Goal: Information Seeking & Learning: Check status

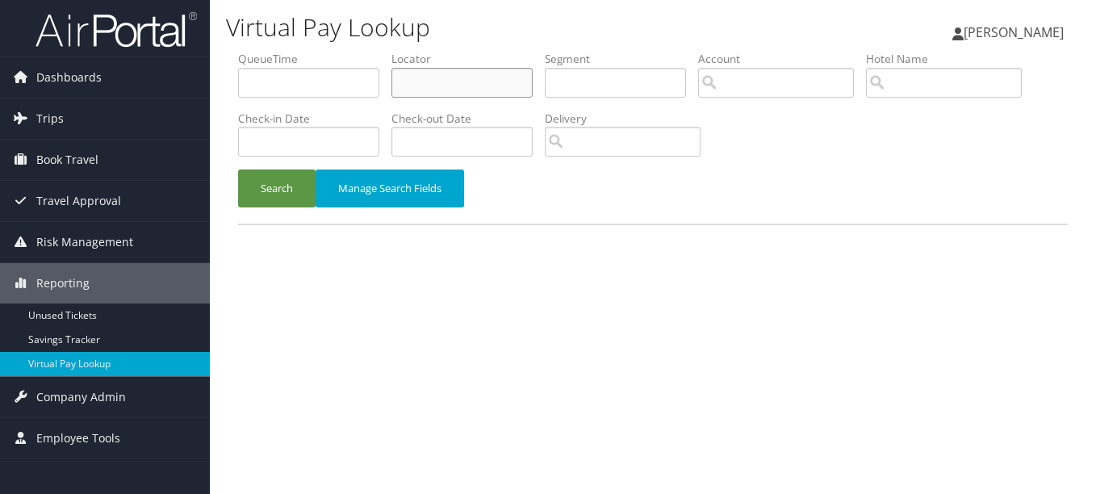
click at [463, 83] on input "text" at bounding box center [461, 83] width 141 height 30
paste input "DWQMWB"
type input "DWQMWB"
click at [238, 169] on button "Search" at bounding box center [276, 188] width 77 height 38
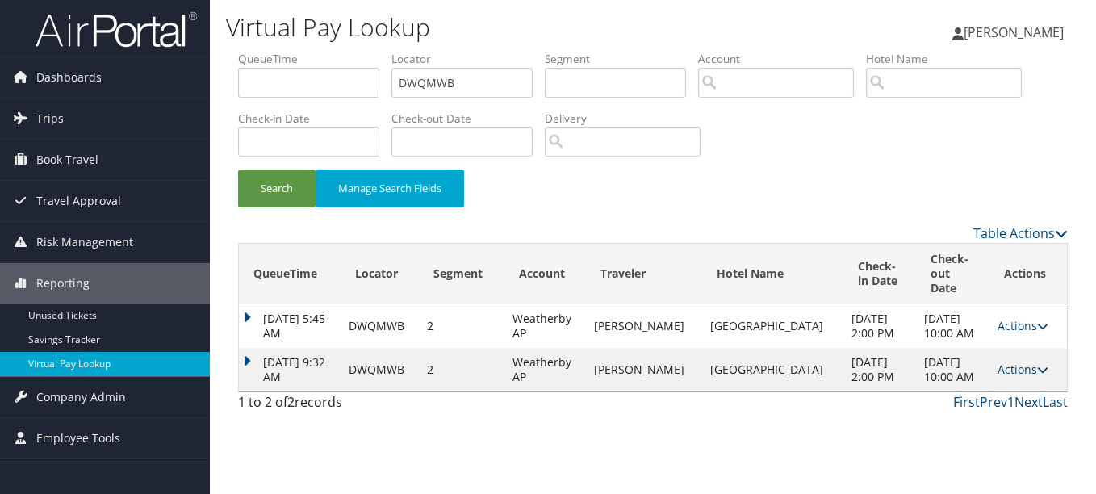
click at [1009, 370] on link "Actions" at bounding box center [1022, 368] width 51 height 15
click at [1002, 409] on link "Logs" at bounding box center [989, 420] width 102 height 27
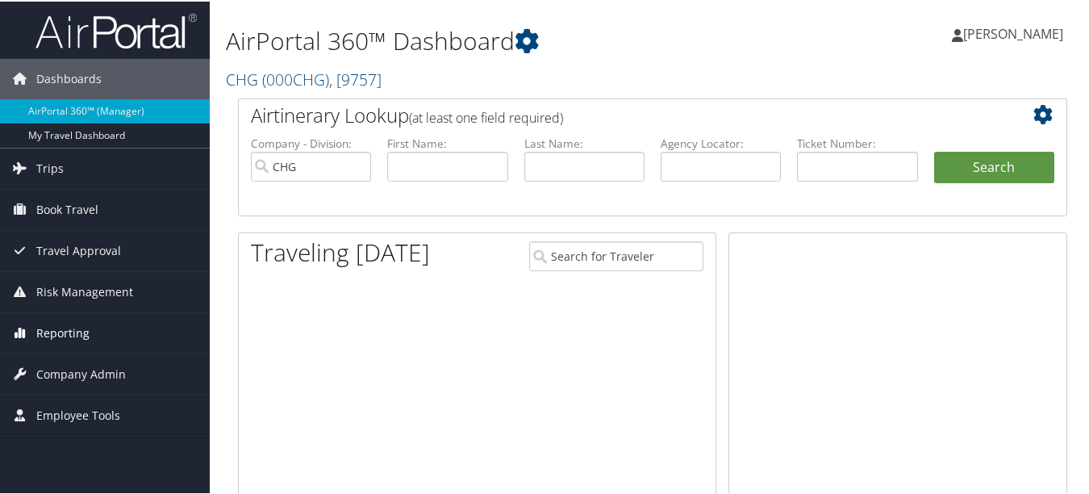
click at [97, 336] on link "Reporting" at bounding box center [105, 331] width 210 height 40
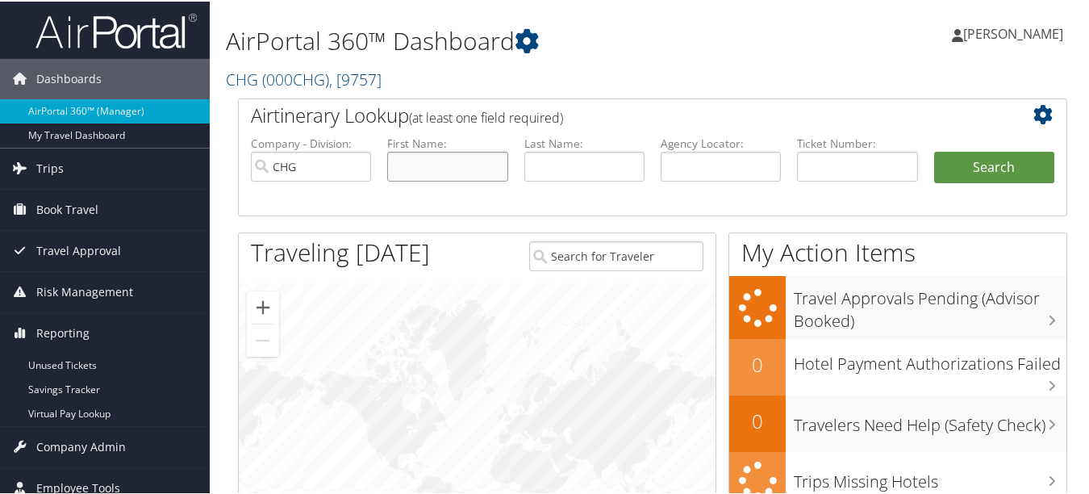
click at [458, 169] on input "text" at bounding box center [447, 165] width 120 height 30
click at [524, 169] on input "text" at bounding box center [584, 165] width 120 height 30
click at [430, 169] on input "text" at bounding box center [447, 165] width 120 height 30
paste input "Hsu, Vincent"
click at [412, 168] on input "Hsu, Vincent" at bounding box center [447, 165] width 120 height 30
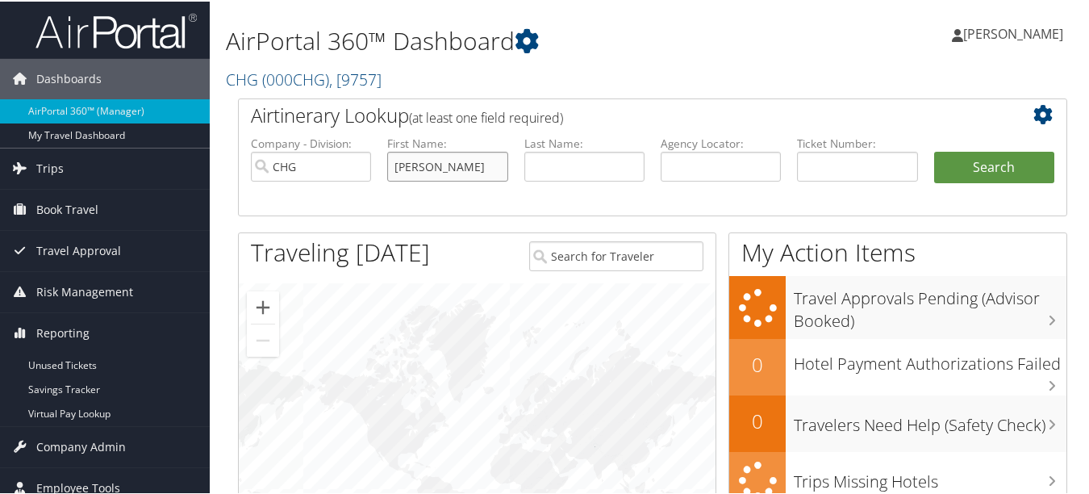
drag, startPoint x: 420, startPoint y: 168, endPoint x: 361, endPoint y: 168, distance: 58.1
click at [361, 168] on ul "Company - Division: CHG First Name: Hsu, Vincent Last Name: Agency Locator: Dep…" at bounding box center [653, 174] width 820 height 81
type input "[PERSON_NAME]"
click at [558, 166] on input "text" at bounding box center [584, 165] width 120 height 30
paste input "Hsu,"
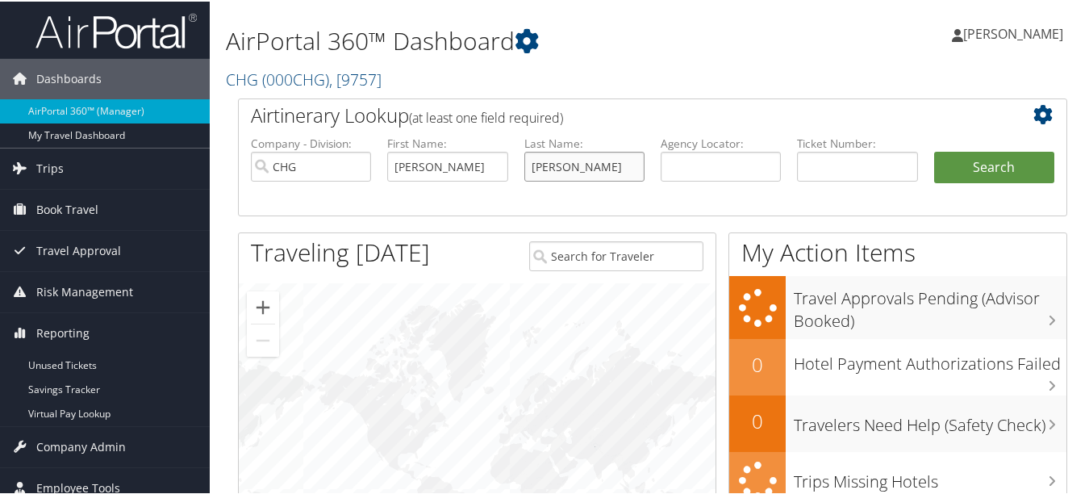
type input "Hsu"
click at [934, 150] on button "Search" at bounding box center [994, 166] width 120 height 32
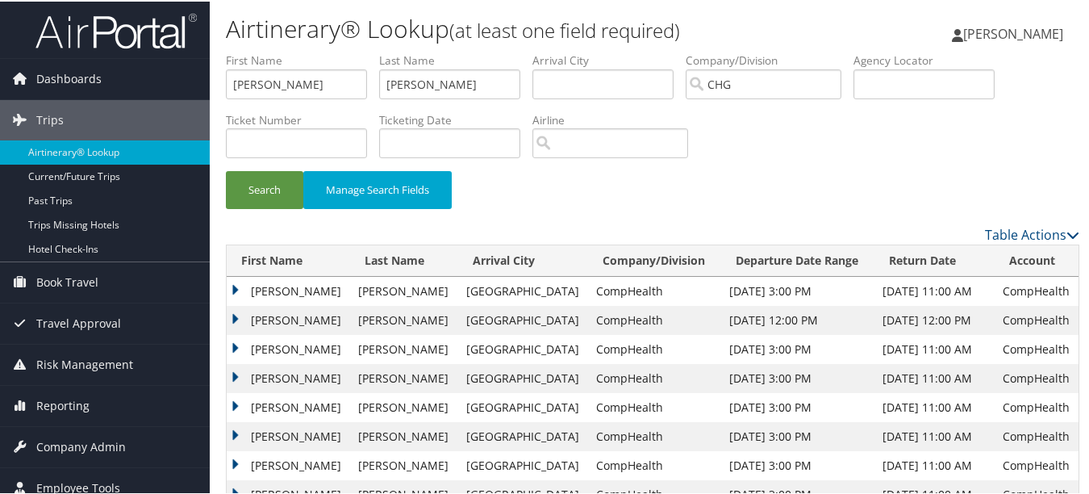
click at [805, 294] on td "Aug 17, 2025 3:00 PM" at bounding box center [797, 289] width 153 height 29
click at [237, 286] on td "Vincent" at bounding box center [288, 289] width 123 height 29
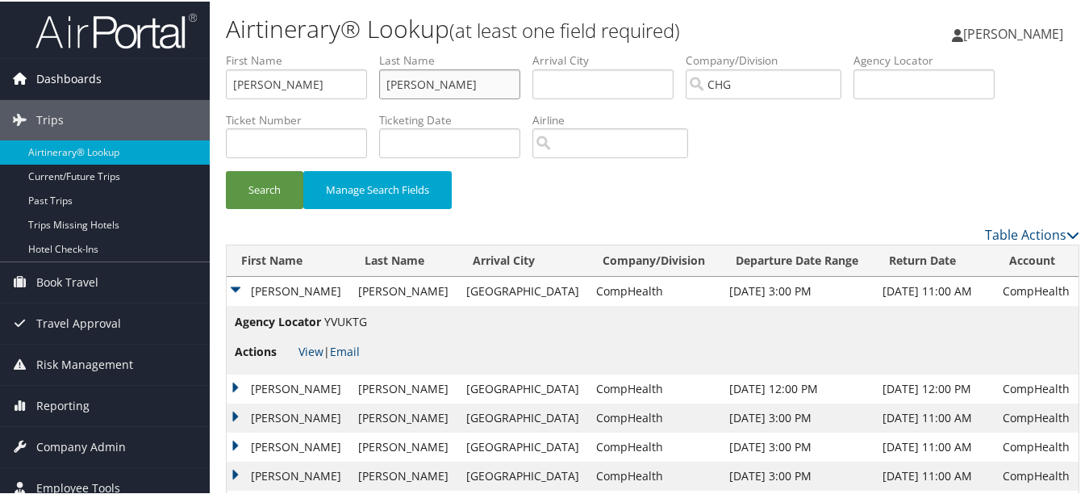
drag, startPoint x: 391, startPoint y: 87, endPoint x: 172, endPoint y: 87, distance: 218.7
click at [172, 87] on div "Dashboards AirPortal 360™ (Manager) My Travel Dashboard Trips Airtinerary® Look…" at bounding box center [548, 404] width 1096 height 808
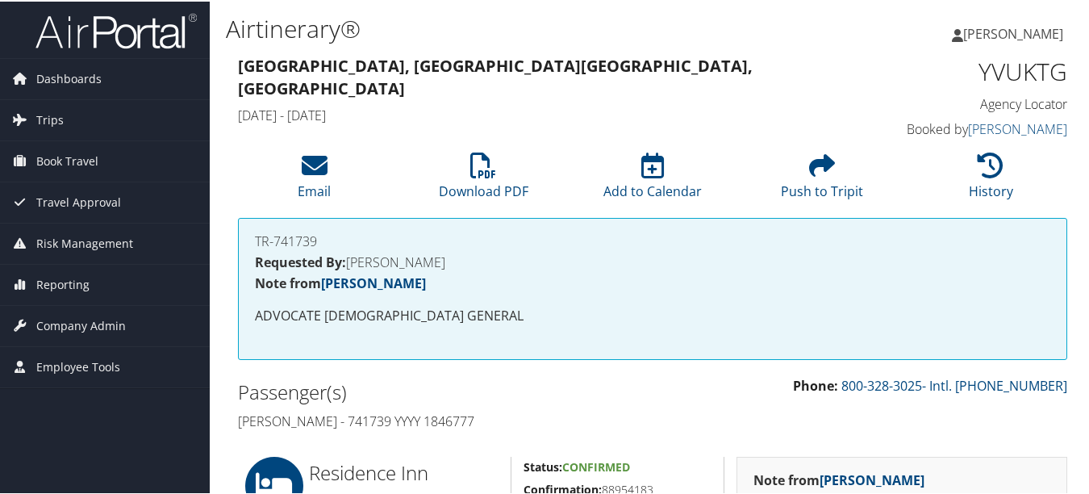
click at [584, 390] on h2 "Passenger(s)" at bounding box center [439, 390] width 403 height 27
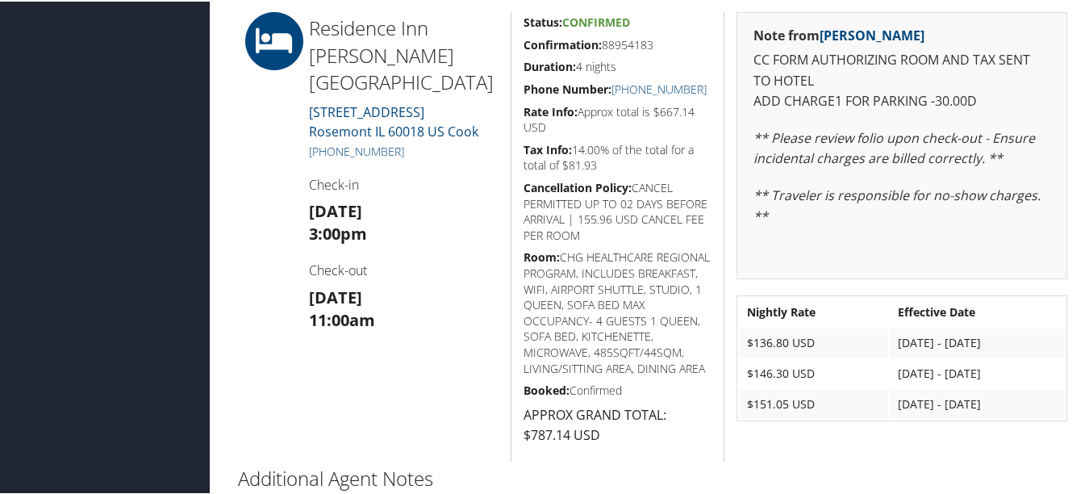
scroll to position [297, 0]
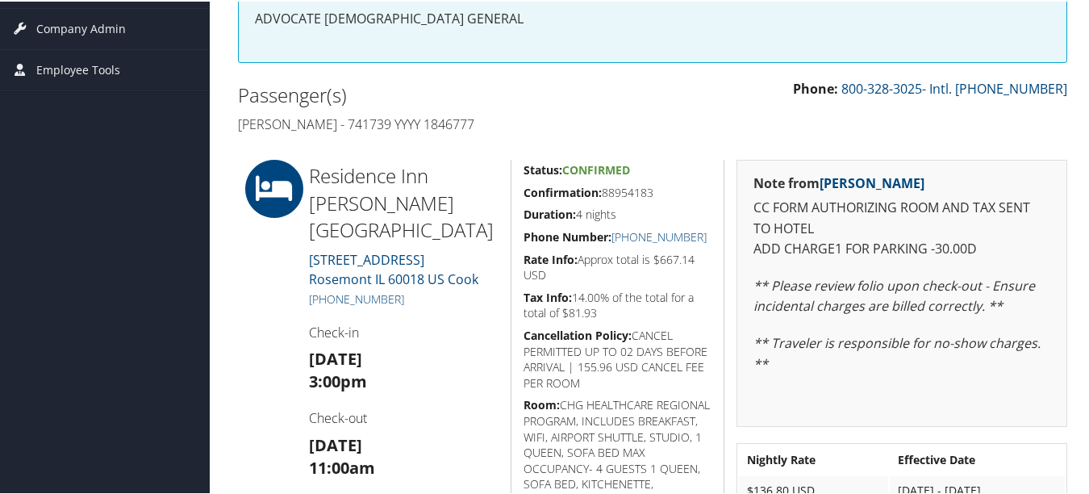
click at [606, 100] on h2 "Passenger(s)" at bounding box center [439, 93] width 403 height 27
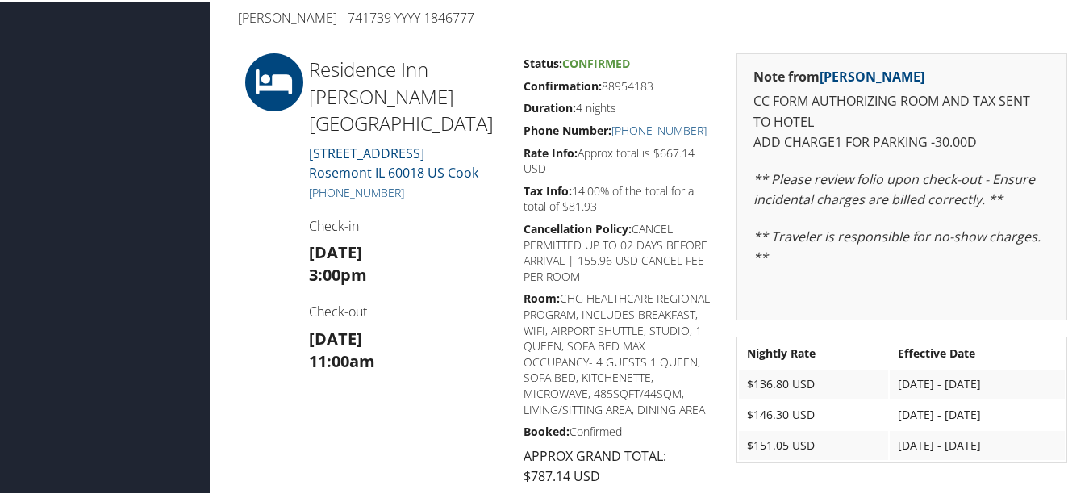
scroll to position [323, 0]
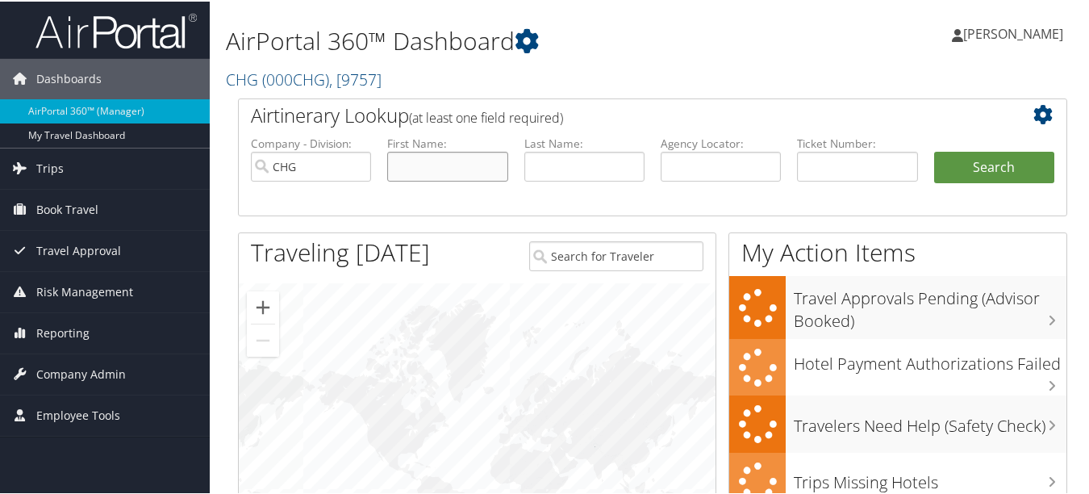
click at [453, 177] on input "text" at bounding box center [447, 165] width 120 height 30
paste input "[PERSON_NAME]"
drag, startPoint x: 470, startPoint y: 165, endPoint x: 440, endPoint y: 165, distance: 30.7
click at [436, 165] on input "[PERSON_NAME]" at bounding box center [447, 165] width 120 height 30
click at [425, 167] on input "[PERSON_NAME]" at bounding box center [447, 165] width 120 height 30
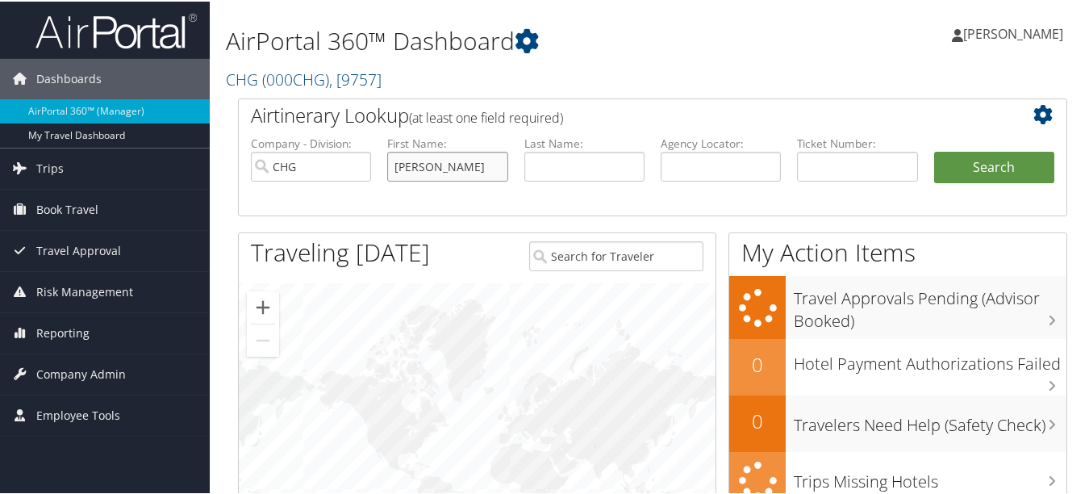
drag, startPoint x: 440, startPoint y: 167, endPoint x: 306, endPoint y: 167, distance: 133.9
click at [306, 167] on ul "Company - Division: CHG First Name: Hughes, Mary Last Name: Agency Locator: Dep…" at bounding box center [653, 174] width 820 height 81
type input "[PERSON_NAME]"
click at [541, 166] on input "text" at bounding box center [584, 165] width 120 height 30
paste input "Hughes,"
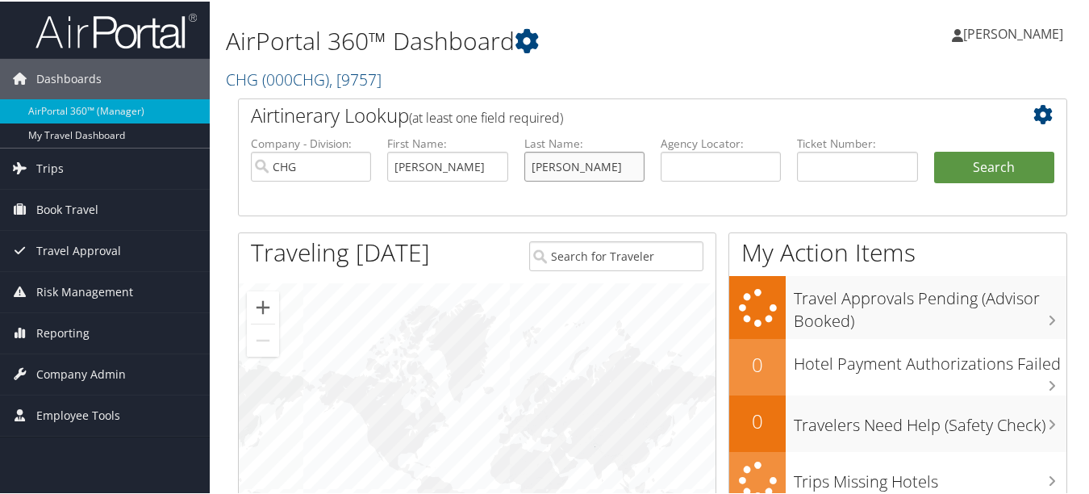
type input "[PERSON_NAME]"
click at [490, 177] on input "[PERSON_NAME]" at bounding box center [447, 165] width 120 height 30
click at [1009, 153] on button "Search" at bounding box center [994, 166] width 120 height 32
click at [449, 150] on input "text" at bounding box center [447, 165] width 120 height 30
paste input "[PERSON_NAME]"
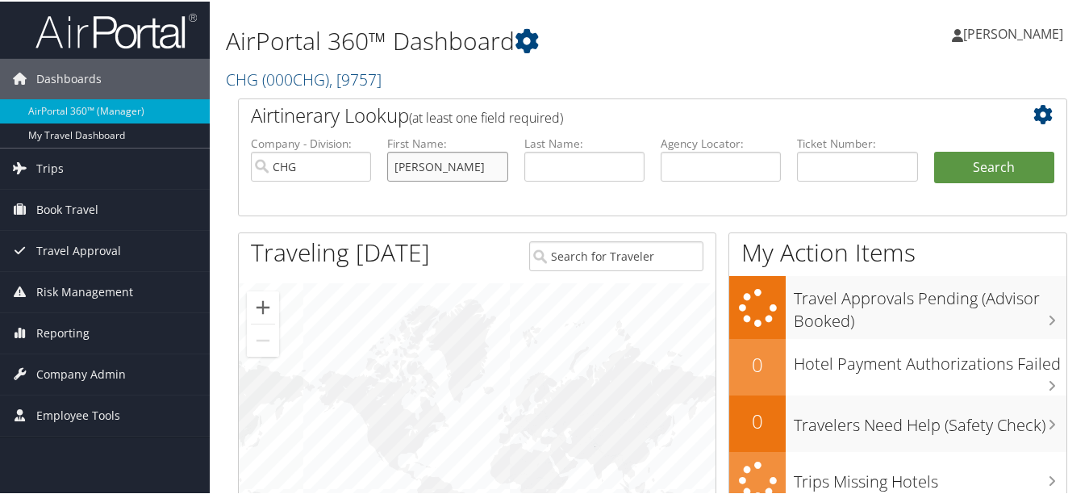
drag, startPoint x: 474, startPoint y: 165, endPoint x: 445, endPoint y: 165, distance: 28.3
click at [445, 165] on input "[PERSON_NAME]" at bounding box center [447, 165] width 120 height 30
click at [432, 173] on input "[PERSON_NAME]" at bounding box center [447, 165] width 120 height 30
drag, startPoint x: 439, startPoint y: 167, endPoint x: 375, endPoint y: 167, distance: 63.7
click at [375, 167] on ul "Company - Division: CHG First Name: Hughes, Mary Last Name: Agency Locator: Dep…" at bounding box center [653, 174] width 820 height 81
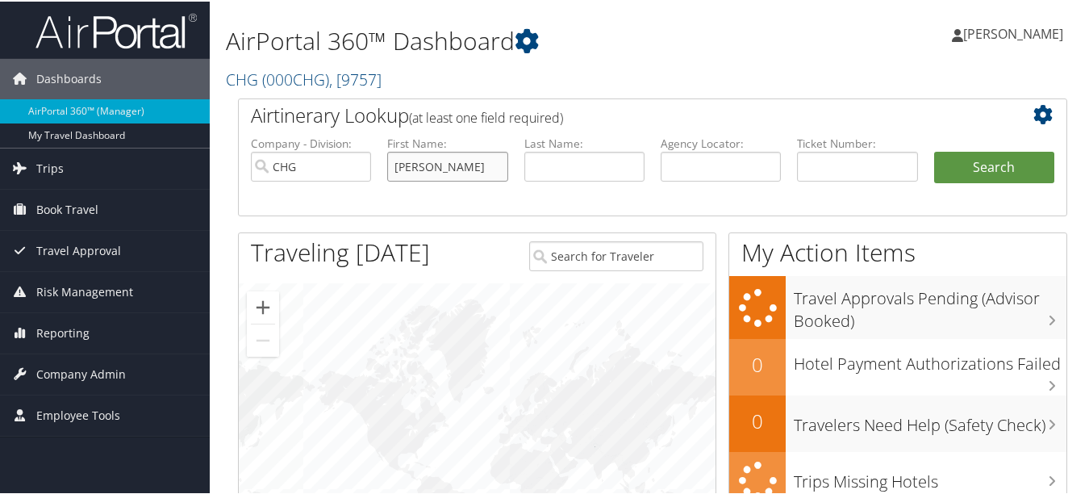
type input "[PERSON_NAME]"
click at [554, 153] on input "text" at bounding box center [584, 165] width 120 height 30
paste input "Hughes,"
type input "[PERSON_NAME]"
click at [934, 150] on button "Search" at bounding box center [994, 166] width 120 height 32
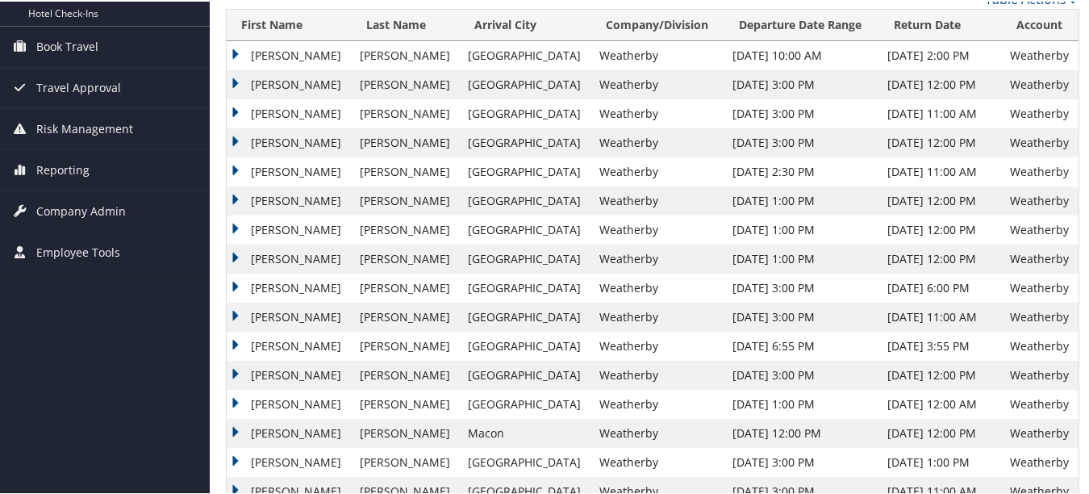
scroll to position [507, 0]
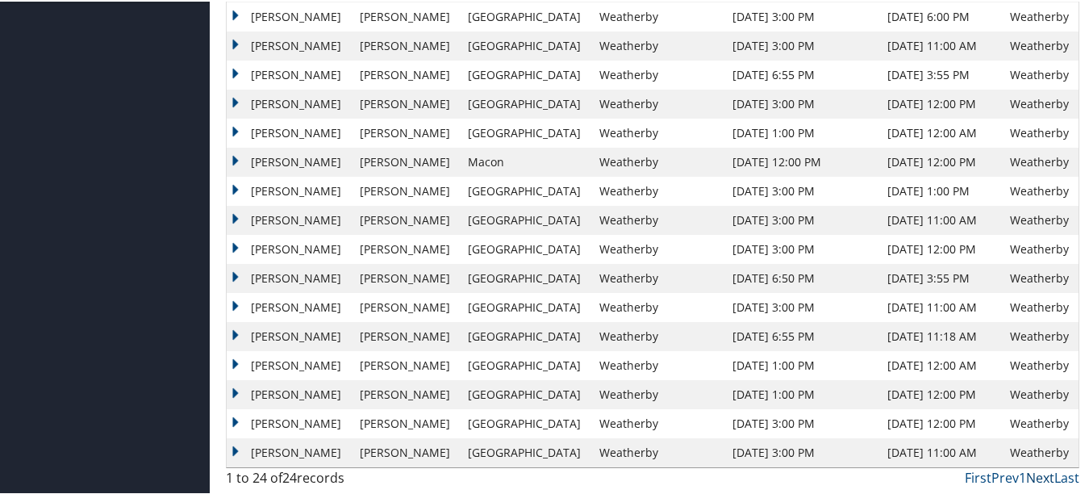
click at [1033, 480] on link "Next" at bounding box center [1040, 476] width 28 height 18
click at [1027, 479] on link "Next" at bounding box center [1040, 476] width 28 height 18
click at [1063, 475] on link "Last" at bounding box center [1067, 476] width 25 height 18
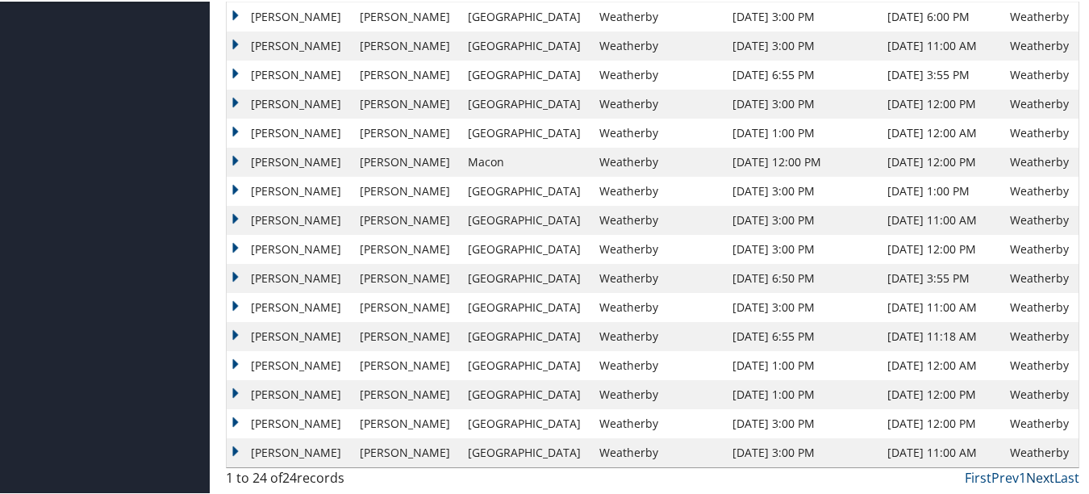
click at [1044, 475] on link "Next" at bounding box center [1040, 476] width 28 height 18
click at [1001, 475] on link "Prev" at bounding box center [1005, 476] width 27 height 18
click at [967, 478] on link "First" at bounding box center [978, 476] width 27 height 18
click at [926, 308] on td "Aug 14, 2025 11:00 AM" at bounding box center [940, 305] width 123 height 29
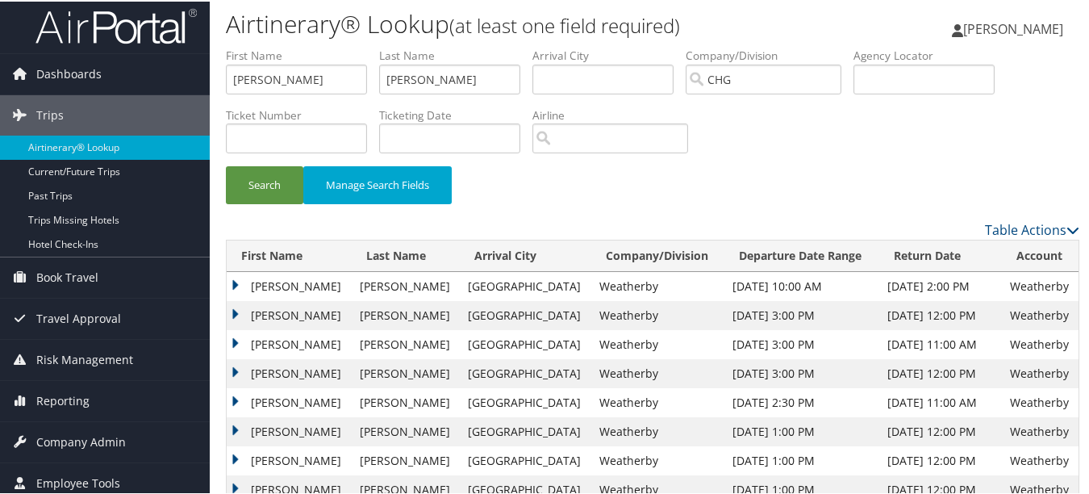
scroll to position [0, 0]
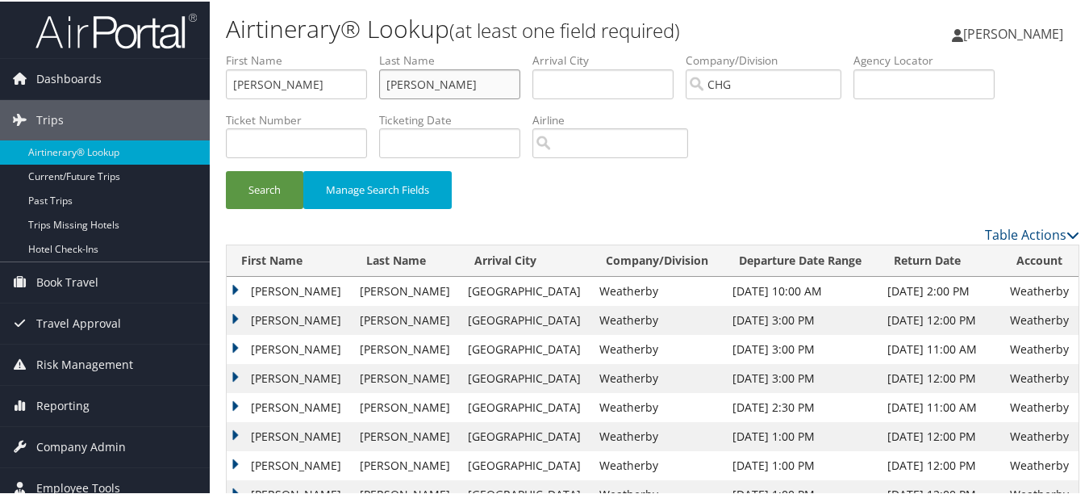
drag, startPoint x: 469, startPoint y: 77, endPoint x: 269, endPoint y: 73, distance: 199.3
click at [270, 51] on ul "First Name Mary Last Name Hughes Departure City Arrival City Company/Division C…" at bounding box center [653, 51] width 854 height 0
paste input "Ebeling, Robert Lee Jr"
click at [434, 82] on input "Ebeling, Robert Lee Jr" at bounding box center [449, 83] width 141 height 30
drag, startPoint x: 426, startPoint y: 83, endPoint x: 515, endPoint y: 82, distance: 88.8
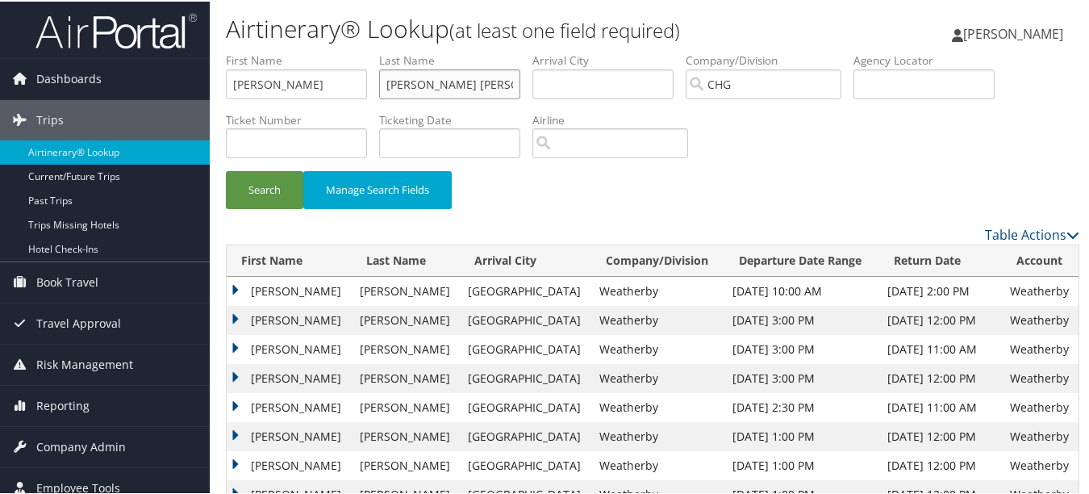
click at [515, 82] on input "Ebeling, Robert Lee Jr" at bounding box center [449, 83] width 141 height 30
type input "Ebeling"
drag, startPoint x: 360, startPoint y: 81, endPoint x: 152, endPoint y: 77, distance: 208.2
click at [153, 77] on div "Dashboards AirPortal 360™ (Manager) My Travel Dashboard Trips Airtinerary® Look…" at bounding box center [548, 500] width 1096 height 1000
paste input ", Robert Lee Jr"
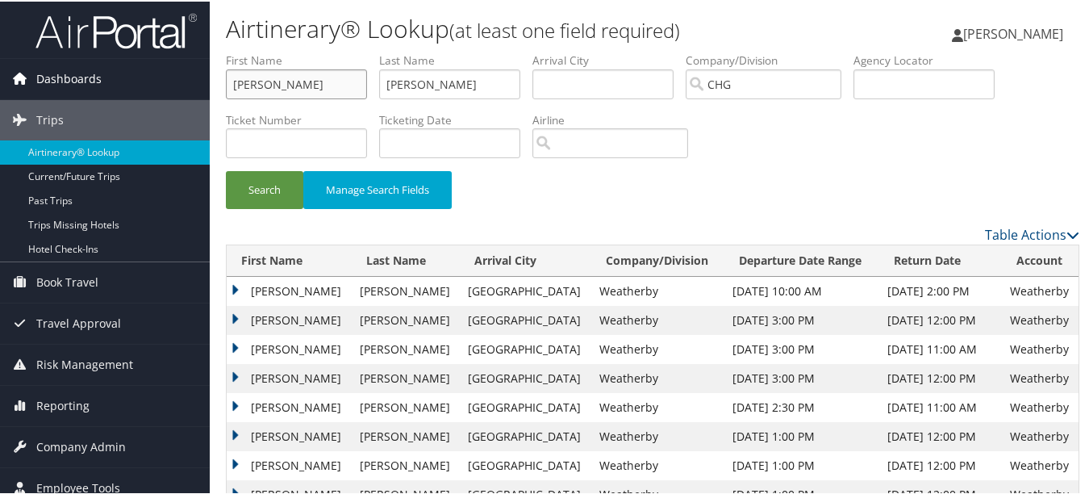
click at [226, 169] on button "Search" at bounding box center [264, 188] width 77 height 38
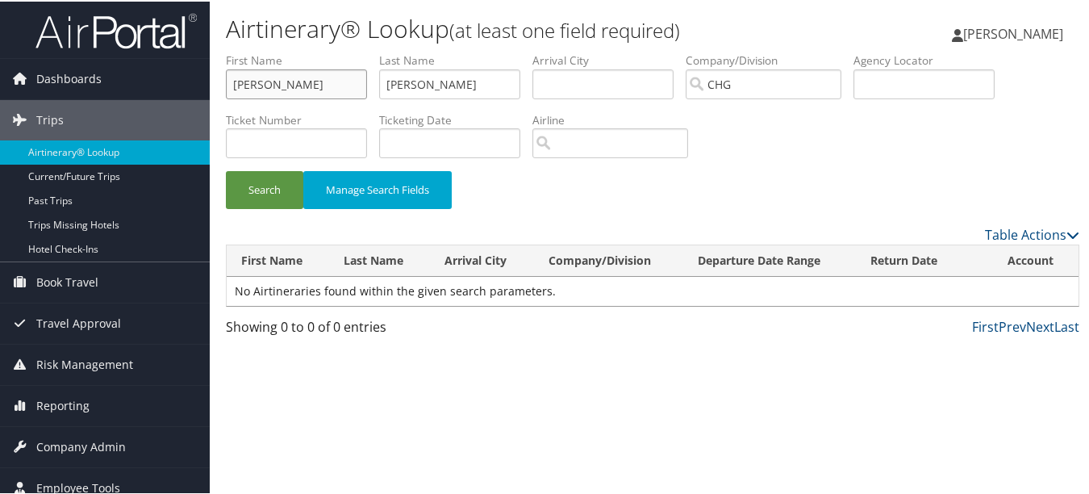
drag, startPoint x: 305, startPoint y: 86, endPoint x: 274, endPoint y: 86, distance: 31.5
click at [274, 86] on input "Robert Lee Jr" at bounding box center [296, 83] width 141 height 30
click at [226, 169] on button "Search" at bounding box center [264, 188] width 77 height 38
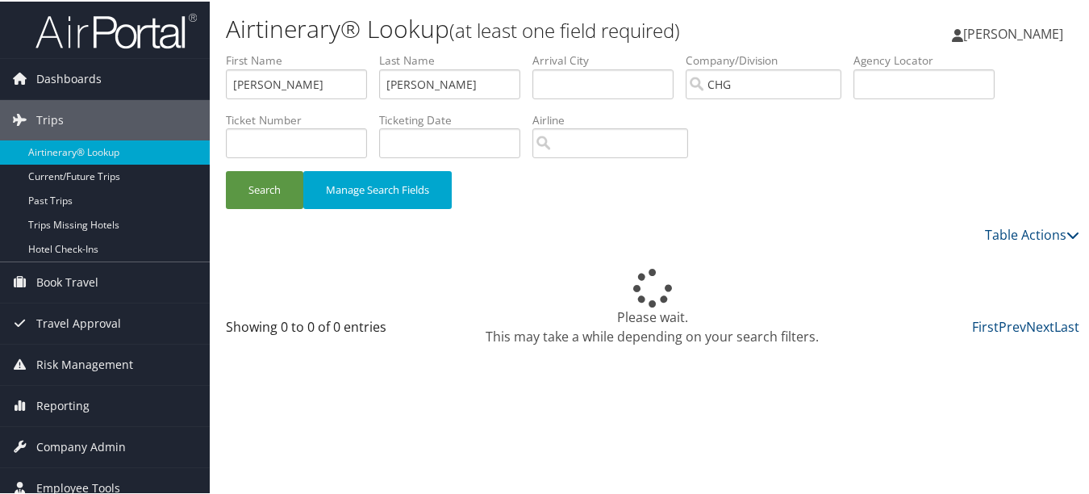
click at [650, 324] on div "Please wait. This may take a while depending on your search filters." at bounding box center [653, 305] width 854 height 77
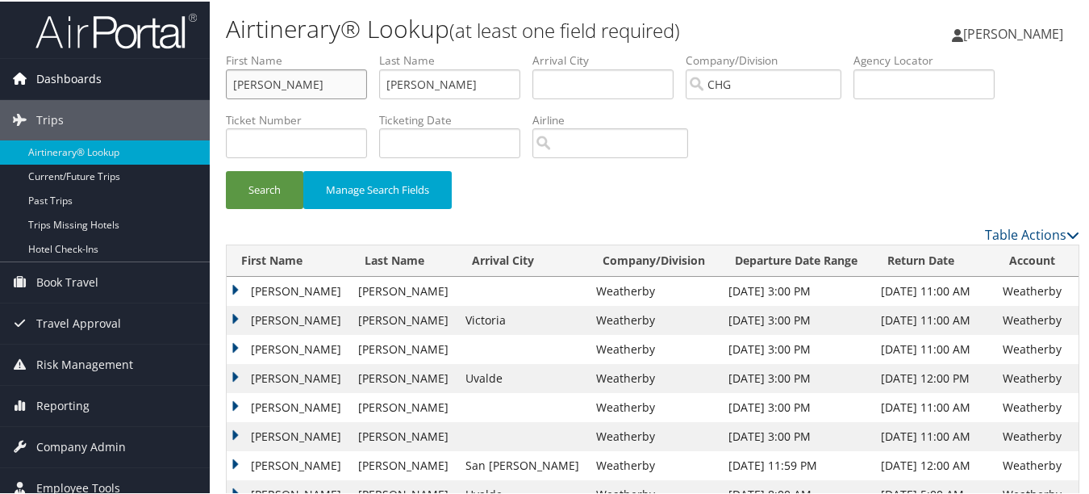
drag, startPoint x: 322, startPoint y: 77, endPoint x: 91, endPoint y: 66, distance: 231.0
paste input "Waxman, Michael"
drag, startPoint x: 286, startPoint y: 83, endPoint x: 179, endPoint y: 83, distance: 106.5
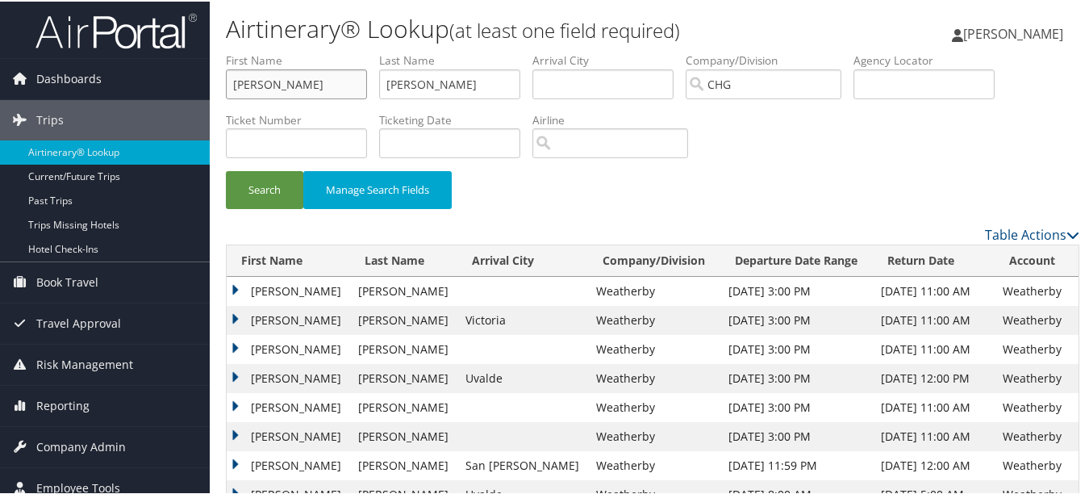
type input "Michael"
drag, startPoint x: 478, startPoint y: 74, endPoint x: 268, endPoint y: 76, distance: 209.8
click at [268, 51] on ul "First Name Michael Last Name Ebeling Departure City Arrival City Company/Divisi…" at bounding box center [653, 51] width 854 height 0
paste input "Waxman,"
type input "Waxman"
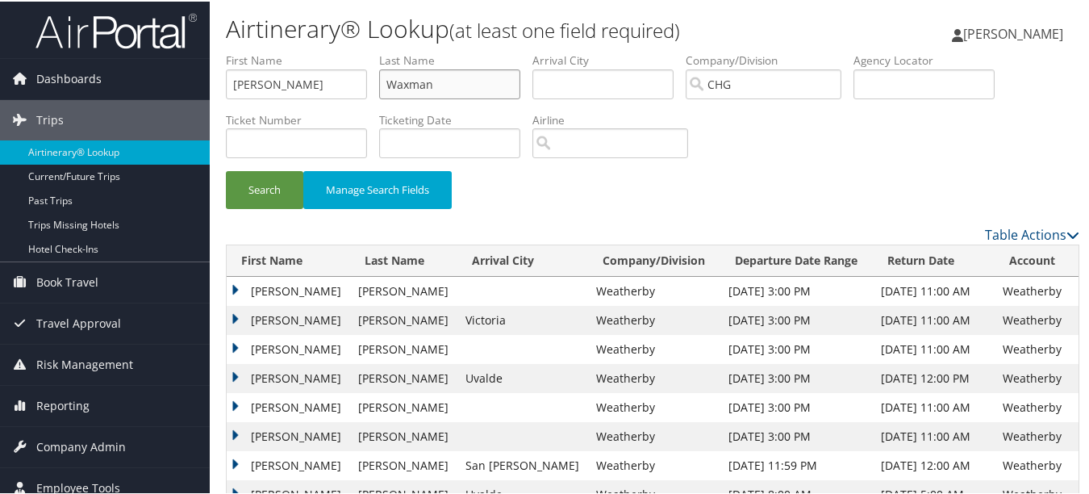
click at [226, 169] on button "Search" at bounding box center [264, 188] width 77 height 38
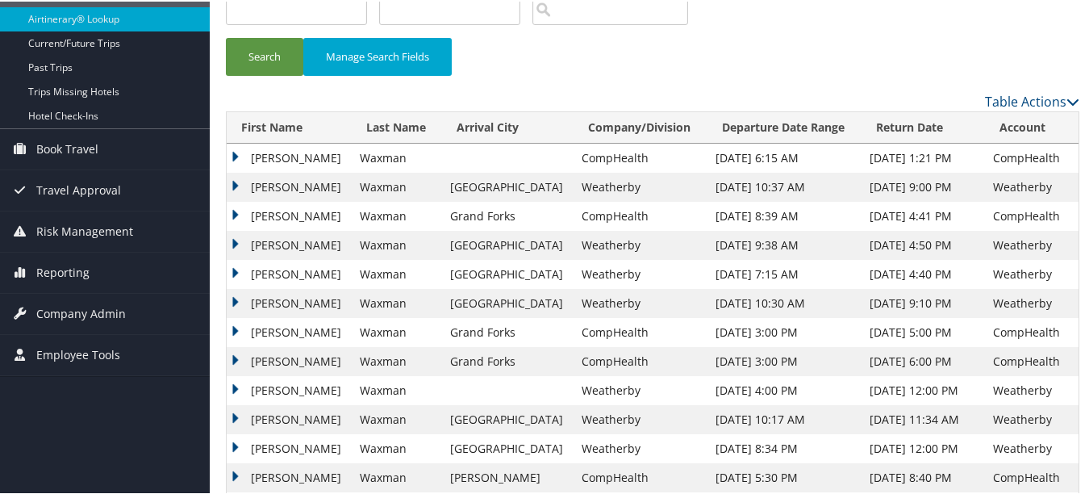
scroll to position [161, 0]
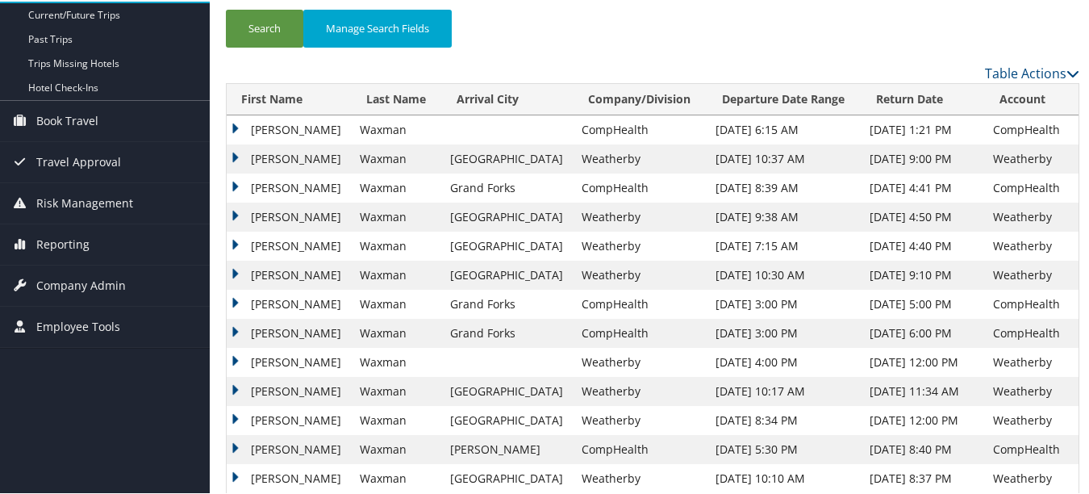
click at [845, 54] on div "Search Manage Search Fields" at bounding box center [653, 35] width 878 height 54
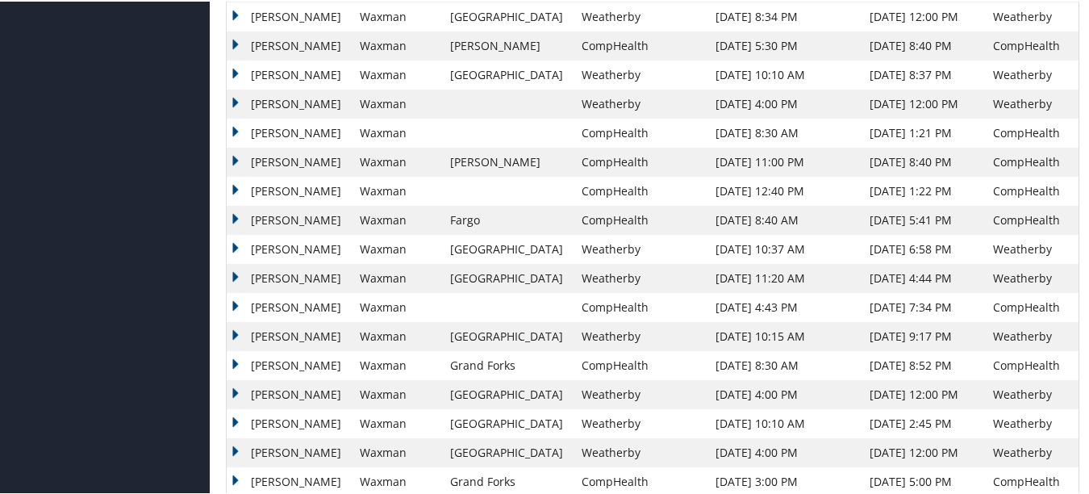
click at [236, 253] on td "Michael" at bounding box center [289, 247] width 125 height 29
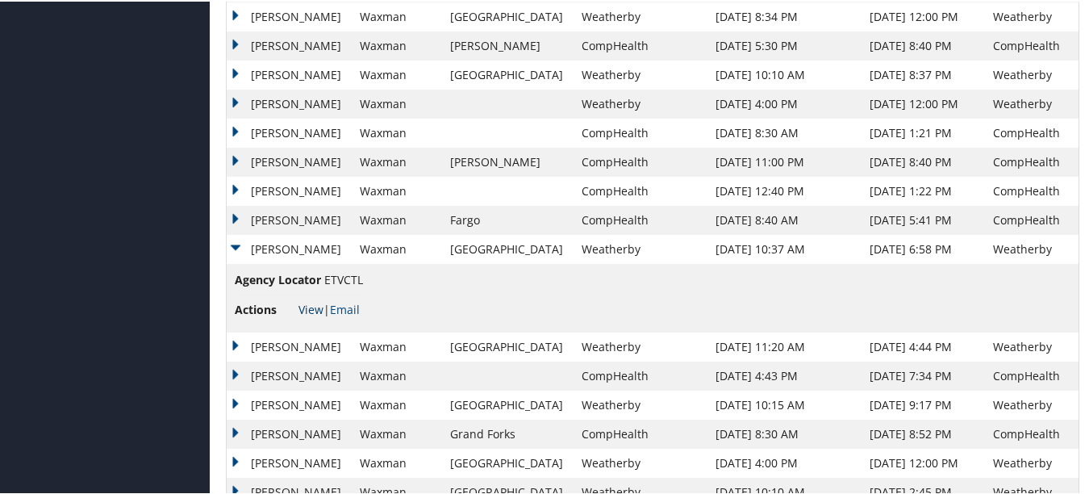
click at [317, 305] on link "View" at bounding box center [311, 307] width 25 height 15
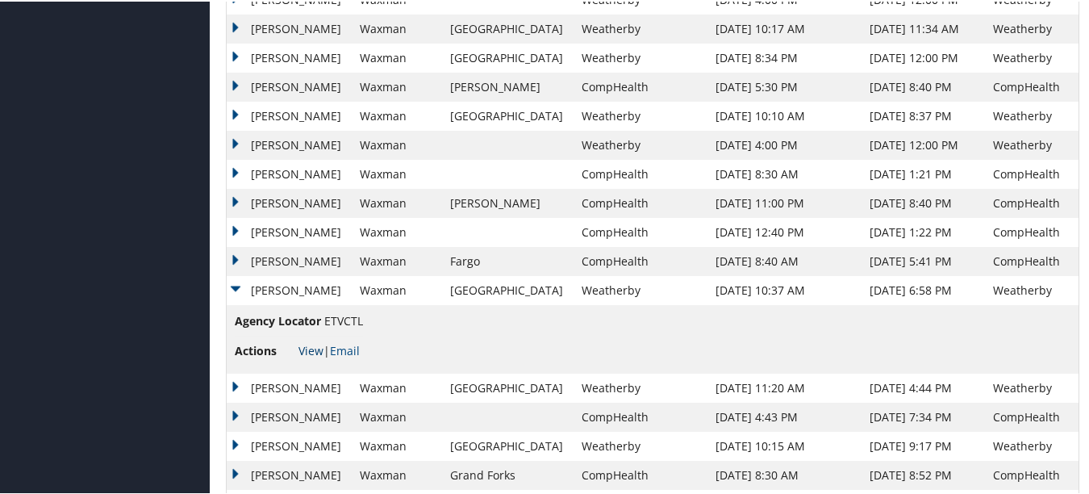
scroll to position [484, 0]
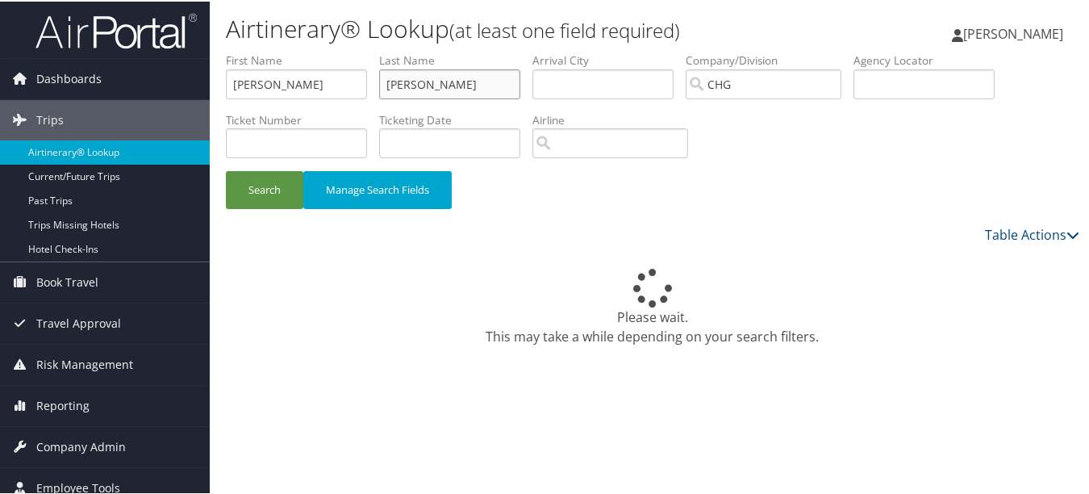
drag, startPoint x: 422, startPoint y: 81, endPoint x: 366, endPoint y: 79, distance: 55.7
click at [366, 51] on ul "First Name Mary Last Name Hughes Departure City Arrival City Company/Division C…" at bounding box center [653, 51] width 854 height 0
paste input "Waxman, Michael"
drag, startPoint x: 443, startPoint y: 85, endPoint x: 331, endPoint y: 85, distance: 112.2
click at [331, 51] on ul "First Name Mary Last Name Waxman, Michael Departure City Arrival City Company/D…" at bounding box center [653, 51] width 854 height 0
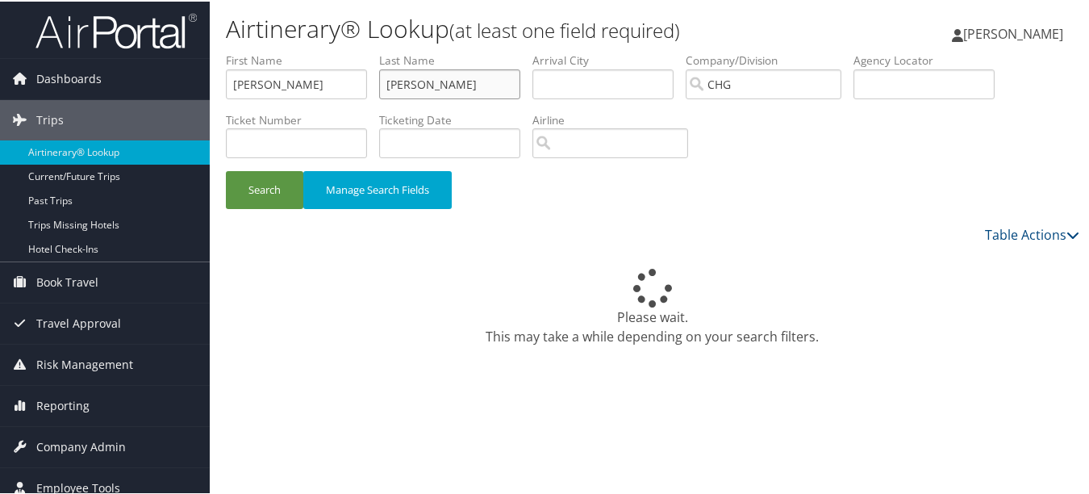
type input "Michael"
paste input "Waxman,"
drag, startPoint x: 322, startPoint y: 81, endPoint x: 161, endPoint y: 76, distance: 161.4
click at [161, 76] on div "Dashboards AirPortal 360™ (Manager) My Travel Dashboard Trips Airtinerary® Look…" at bounding box center [548, 247] width 1096 height 494
type input "[PERSON_NAME]"
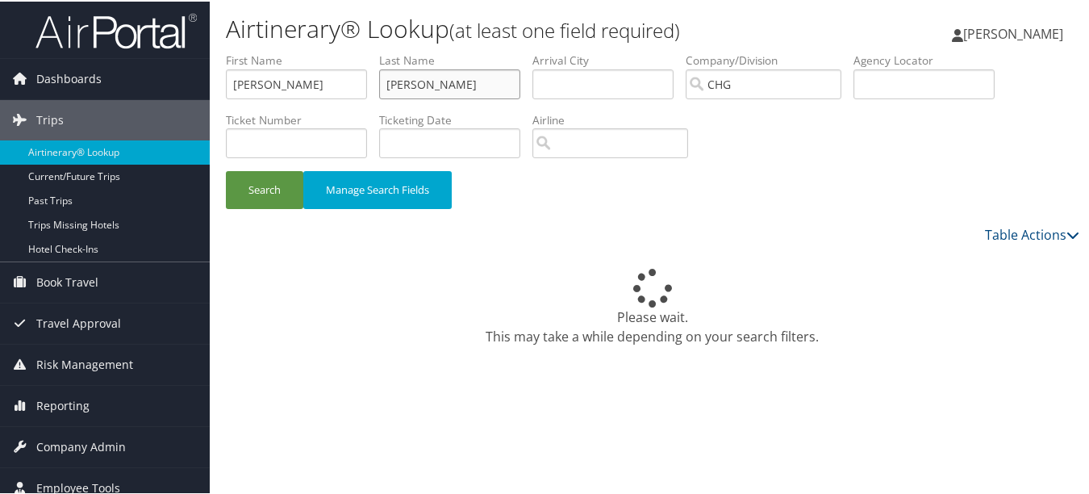
paste input "Waxman,"
drag, startPoint x: 454, startPoint y: 78, endPoint x: 303, endPoint y: 69, distance: 151.1
click at [303, 51] on ul "First Name Mary Last Name Waxman, Michael Departure City Arrival City Company/D…" at bounding box center [653, 51] width 854 height 0
drag, startPoint x: 436, startPoint y: 84, endPoint x: 492, endPoint y: 79, distance: 56.7
click at [491, 79] on input "Waxman, Michael" at bounding box center [449, 83] width 141 height 30
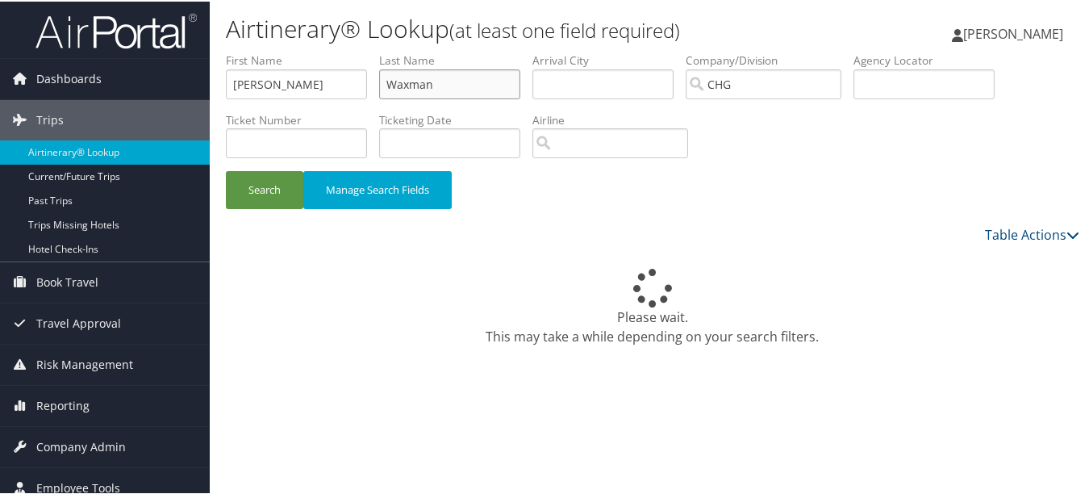
type input "Waxman"
paste input ", Michael"
drag, startPoint x: 311, startPoint y: 82, endPoint x: 181, endPoint y: 71, distance: 131.2
click at [181, 71] on div "Dashboards AirPortal 360™ (Manager) My Travel Dashboard Trips Airtinerary® Look…" at bounding box center [548, 247] width 1096 height 494
click at [236, 78] on input ", Michael" at bounding box center [296, 83] width 141 height 30
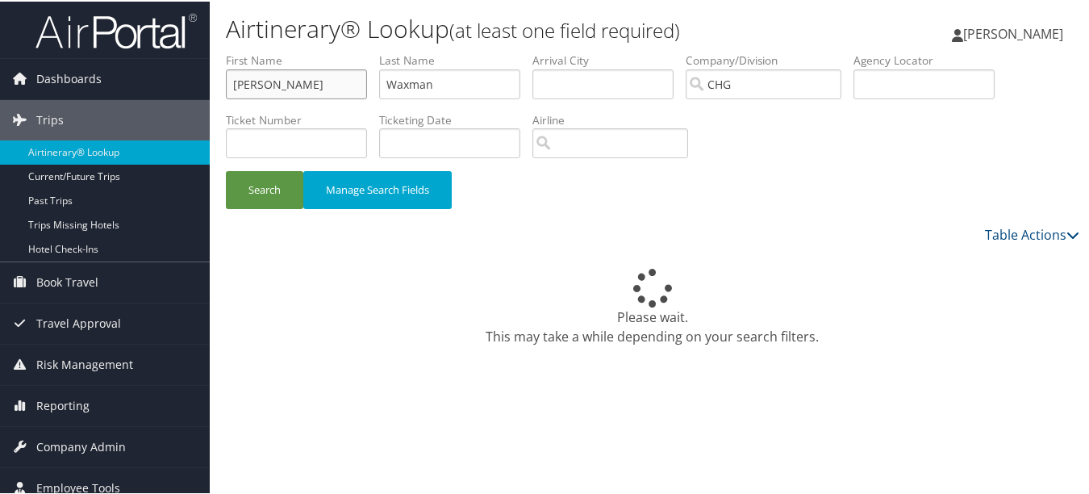
type input "Michael"
click at [226, 169] on button "Search" at bounding box center [264, 188] width 77 height 38
click at [252, 198] on button "Search" at bounding box center [264, 188] width 77 height 38
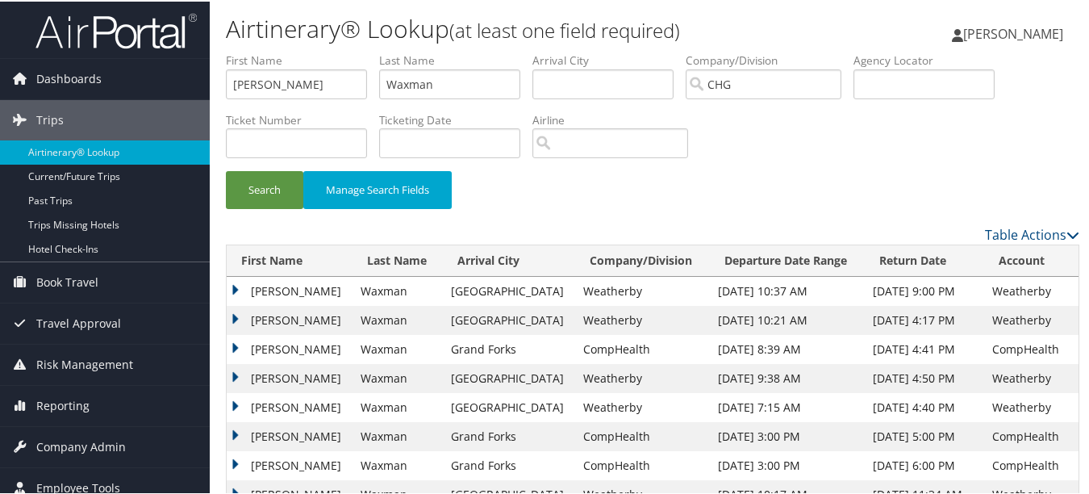
click at [629, 356] on td "CompHealth" at bounding box center [642, 347] width 135 height 29
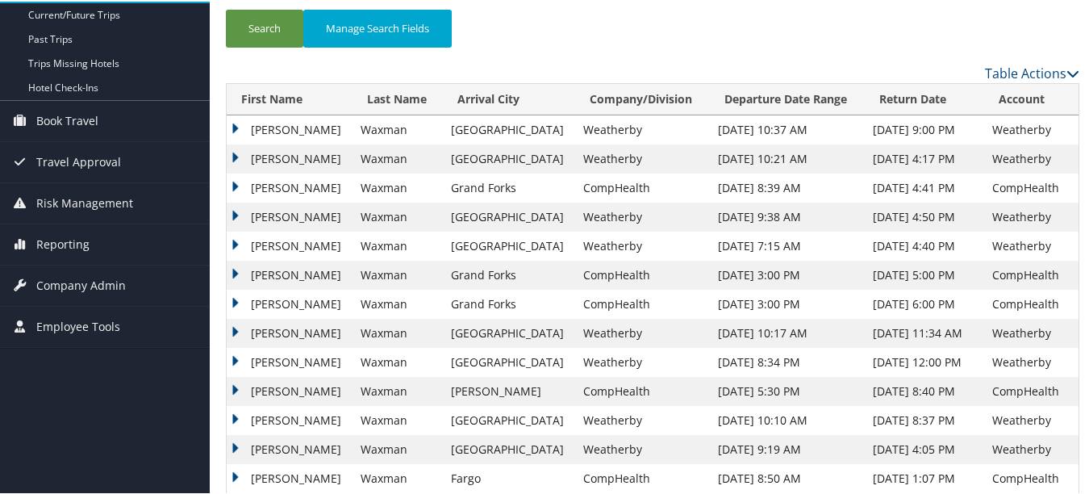
click at [237, 127] on td "Michael" at bounding box center [290, 128] width 126 height 29
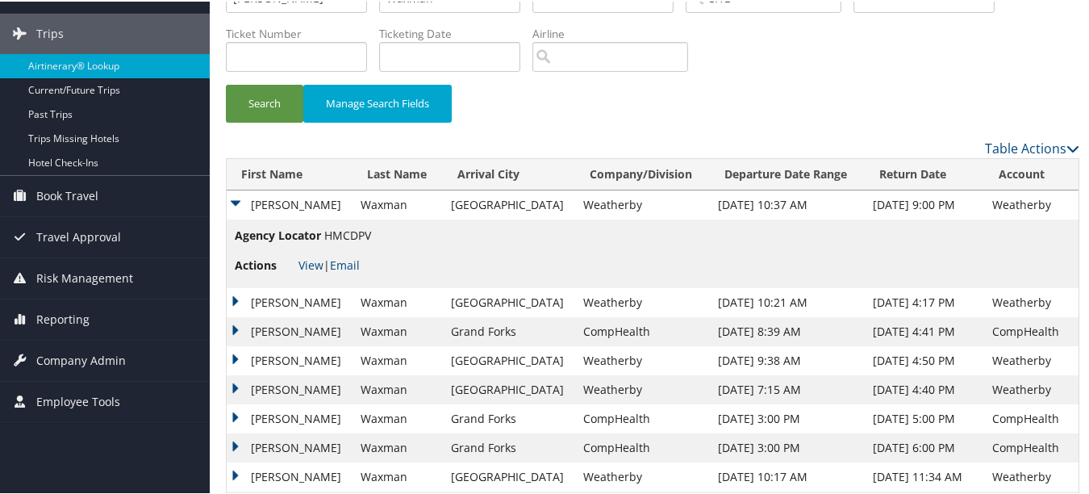
scroll to position [0, 0]
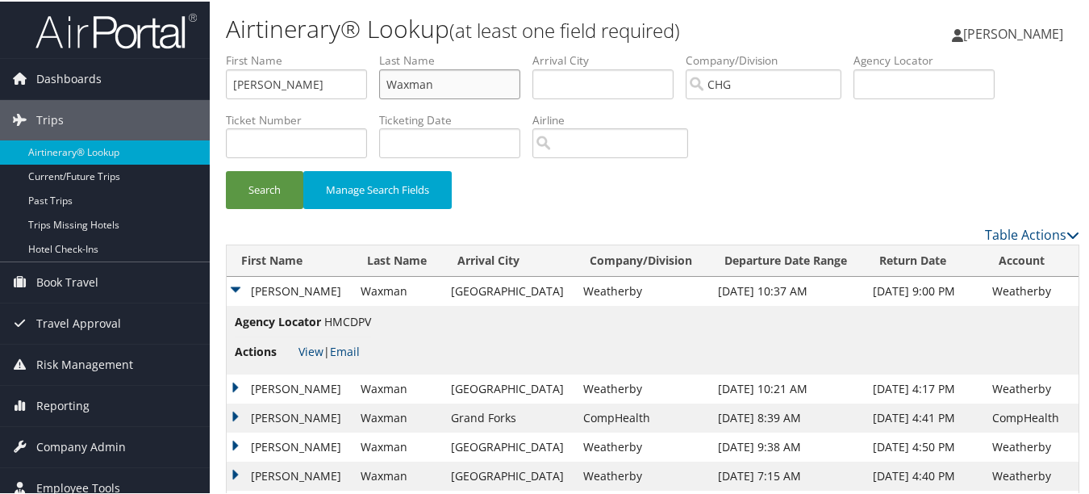
drag, startPoint x: 455, startPoint y: 83, endPoint x: 368, endPoint y: 82, distance: 87.1
click at [368, 51] on ul "First Name Michael Last Name Waxman Departure City Arrival City Company/Divisio…" at bounding box center [653, 51] width 854 height 0
paste input "Rodman, Ellen Beth"
drag, startPoint x: 433, startPoint y: 85, endPoint x: 497, endPoint y: 81, distance: 63.8
click at [497, 81] on input "Rodman, Ellen Beth" at bounding box center [449, 83] width 141 height 30
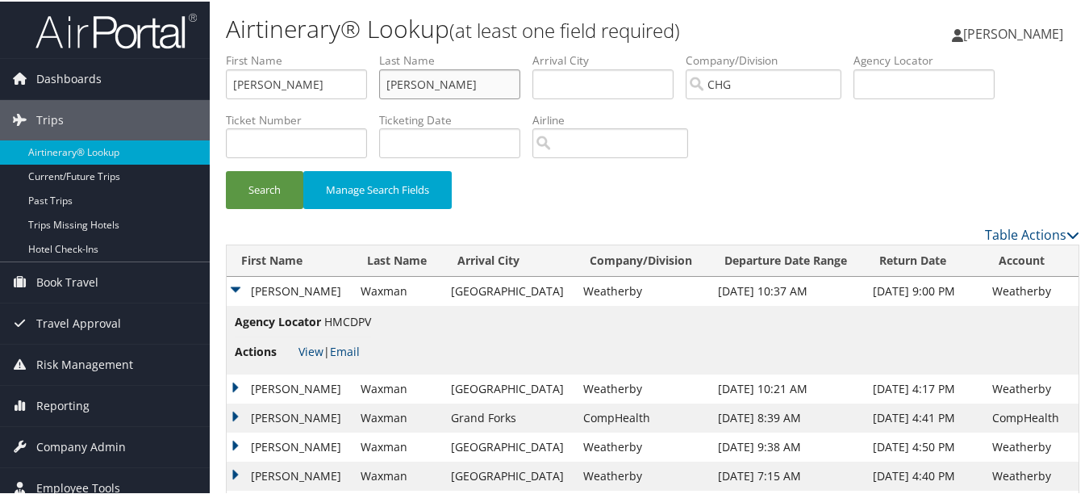
type input "Rodman"
drag, startPoint x: 316, startPoint y: 77, endPoint x: 166, endPoint y: 77, distance: 150.1
paste input ", Ellen Beth"
click at [226, 169] on button "Search" at bounding box center [264, 188] width 77 height 38
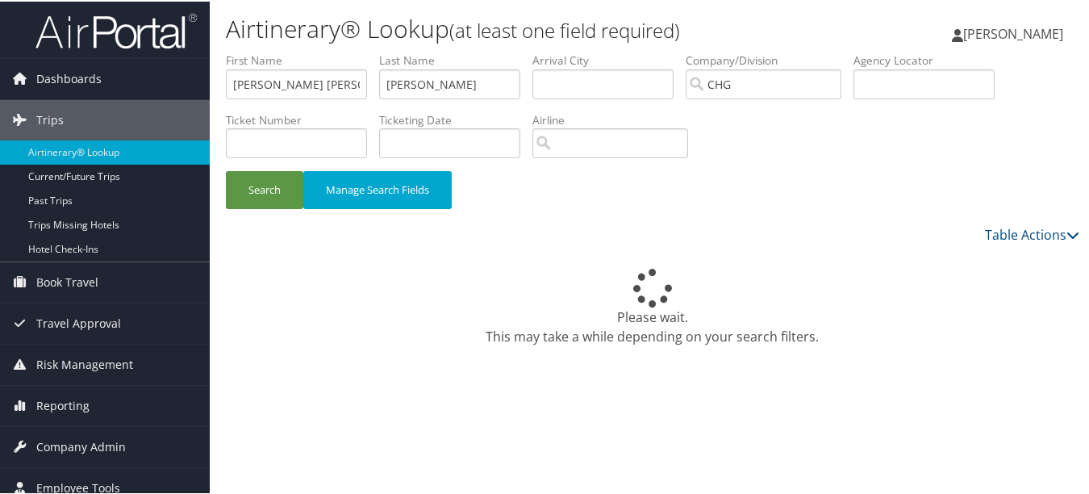
click at [253, 218] on div "Search Manage Search Fields" at bounding box center [653, 196] width 878 height 54
click at [253, 211] on div "Search Manage Search Fields" at bounding box center [653, 196] width 878 height 54
click at [323, 90] on input "Ellen Beth" at bounding box center [296, 83] width 141 height 30
click at [226, 169] on button "Search" at bounding box center [264, 188] width 77 height 38
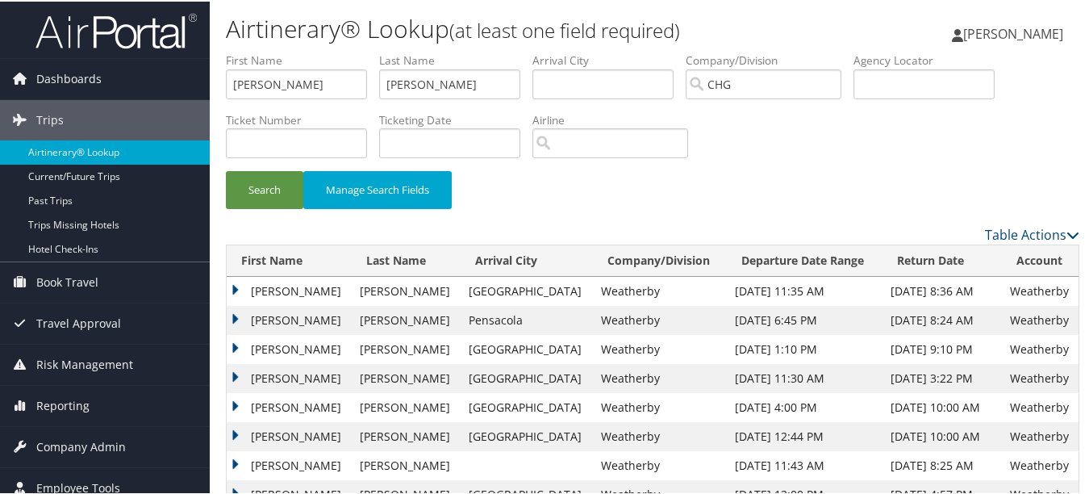
click at [555, 214] on div "Search Manage Search Fields" at bounding box center [653, 196] width 878 height 54
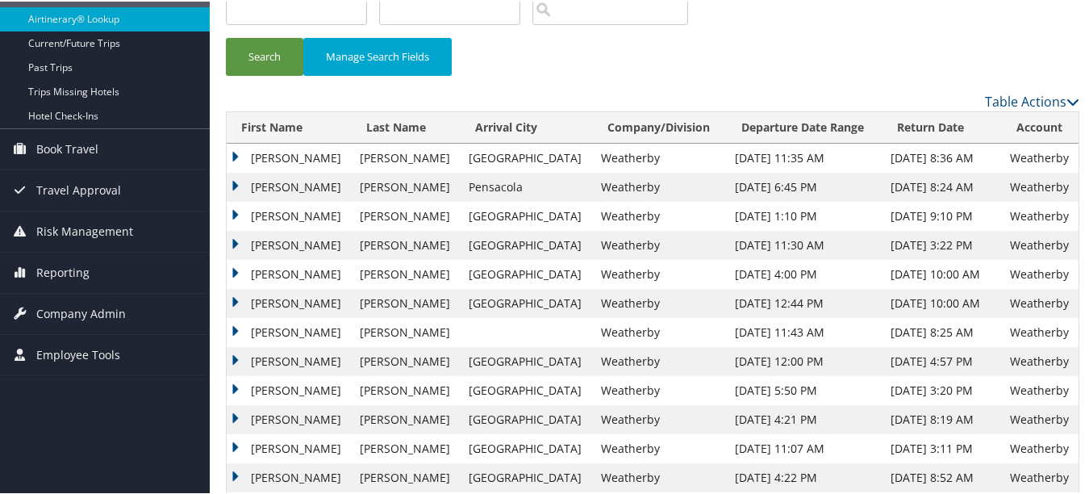
scroll to position [161, 0]
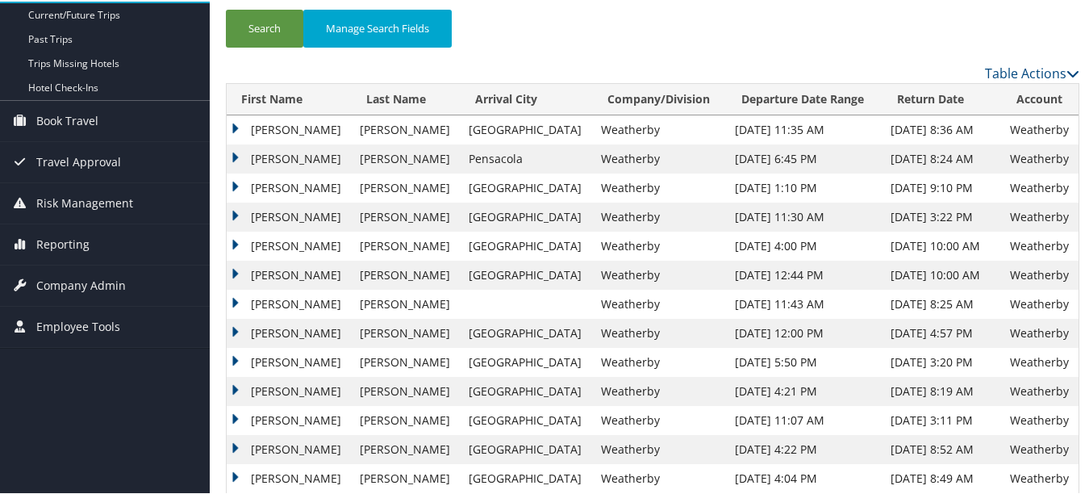
click at [490, 259] on td "Las Vegas" at bounding box center [527, 273] width 132 height 29
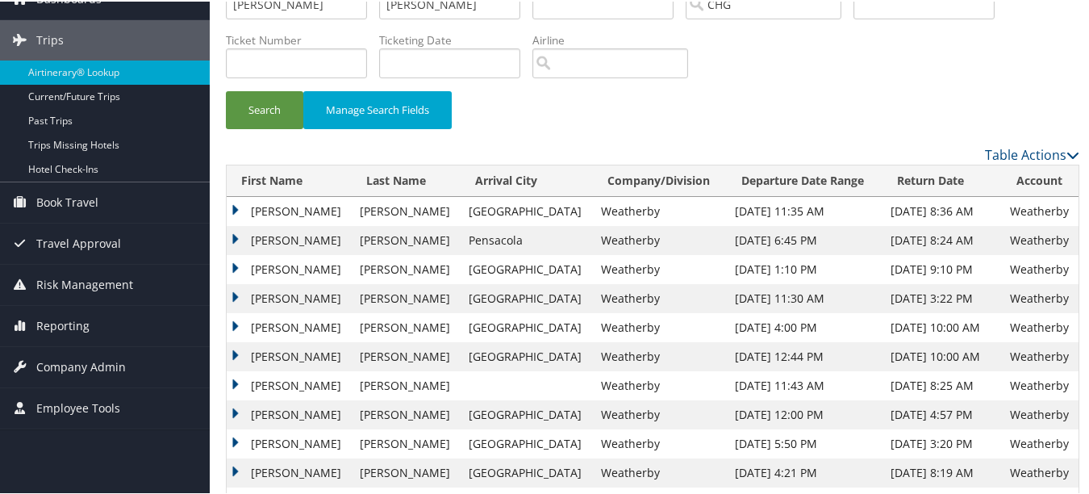
scroll to position [0, 0]
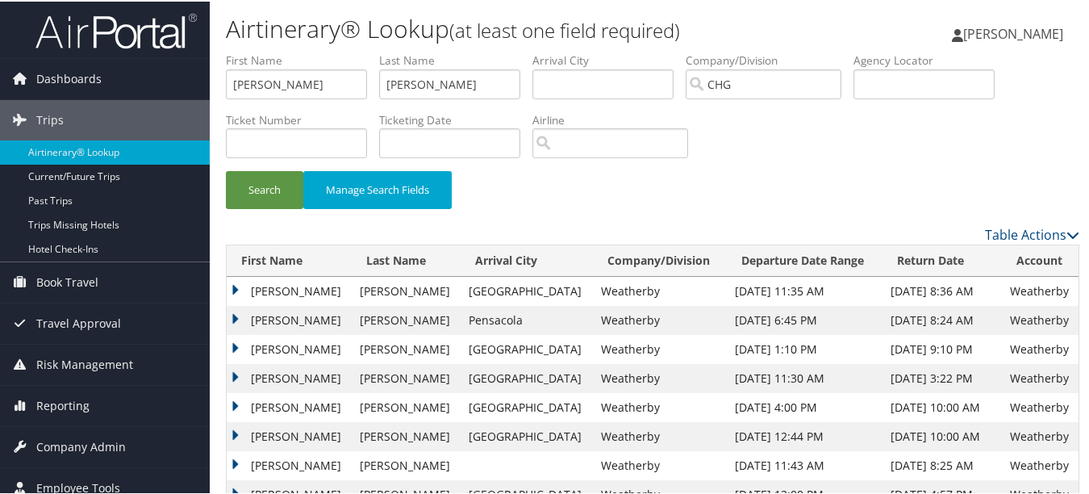
click at [763, 185] on div "Search Manage Search Fields" at bounding box center [653, 196] width 878 height 54
drag, startPoint x: 328, startPoint y: 69, endPoint x: 128, endPoint y: 65, distance: 200.2
paste input "beling, Robert Lee Jr"
drag, startPoint x: 278, startPoint y: 84, endPoint x: 211, endPoint y: 83, distance: 66.2
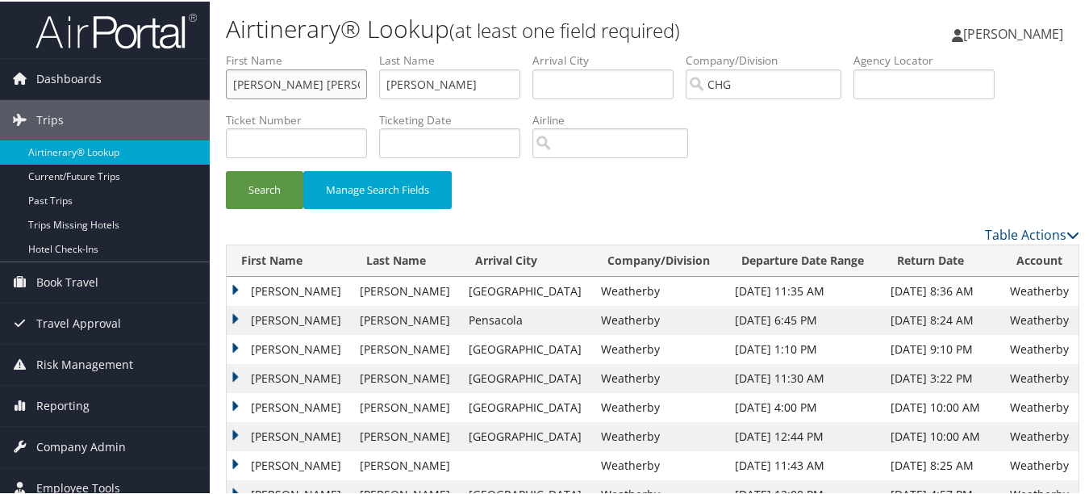
type input "Robert Lee Jr"
drag, startPoint x: 468, startPoint y: 85, endPoint x: 232, endPoint y: 77, distance: 236.5
click at [232, 51] on ul "First Name Robert Lee Jr Last Name Rodman Departure City Arrival City Company/D…" at bounding box center [653, 51] width 854 height 0
paste input "Ebeling,"
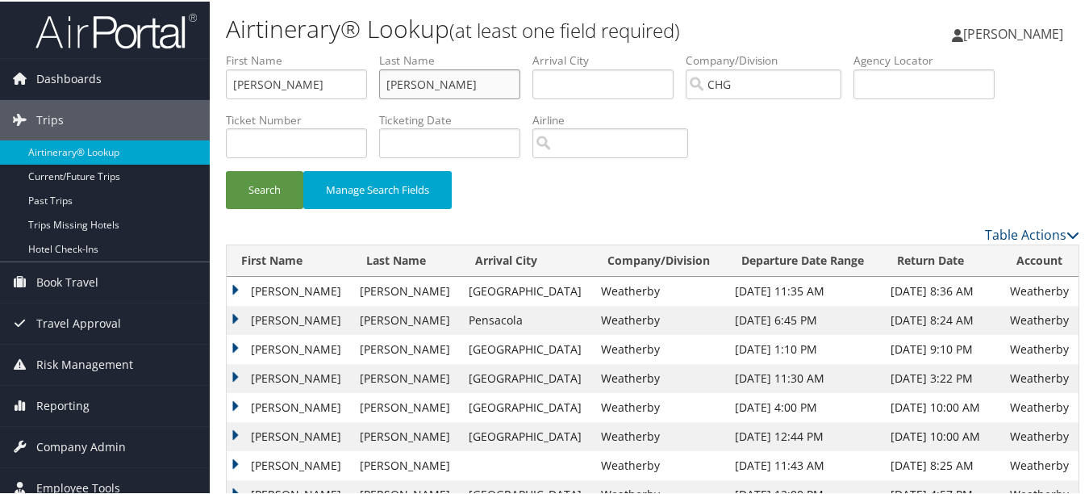
type input "Ebeling"
click at [378, 82] on li "First Name Robert Lee Jr" at bounding box center [302, 80] width 153 height 59
click at [350, 84] on input "Robert Lee Jr" at bounding box center [296, 83] width 141 height 30
click at [226, 169] on button "Search" at bounding box center [264, 188] width 77 height 38
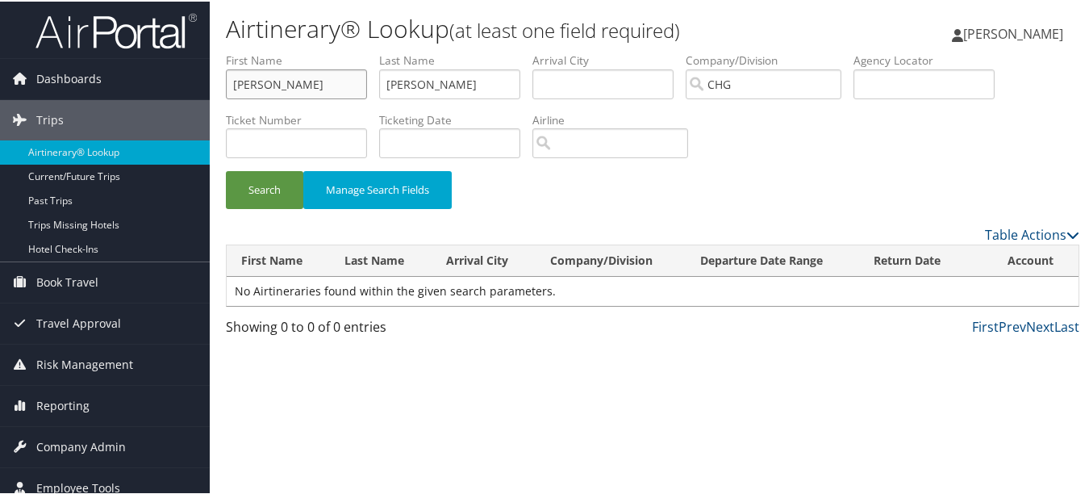
click at [226, 169] on button "Search" at bounding box center [264, 188] width 77 height 38
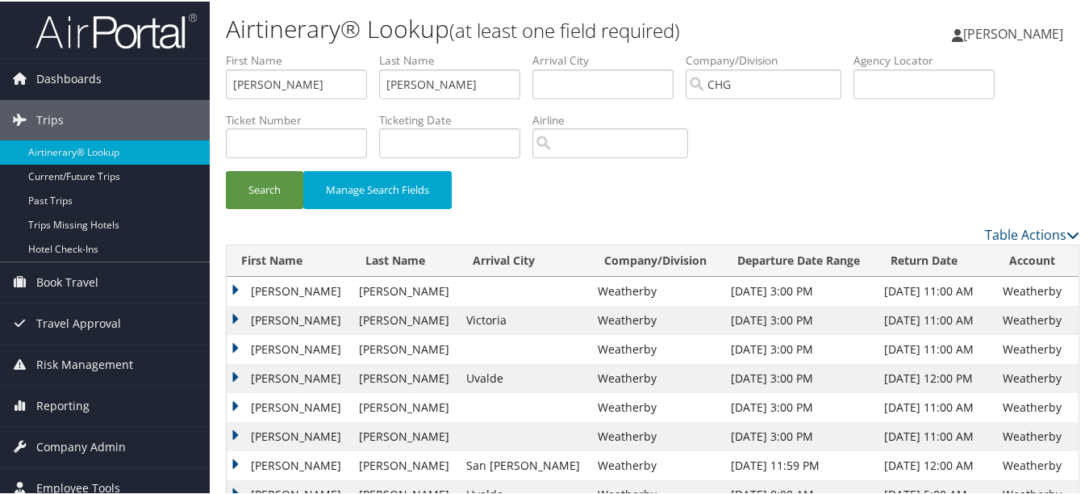
click at [643, 173] on div "Search Manage Search Fields" at bounding box center [653, 196] width 878 height 54
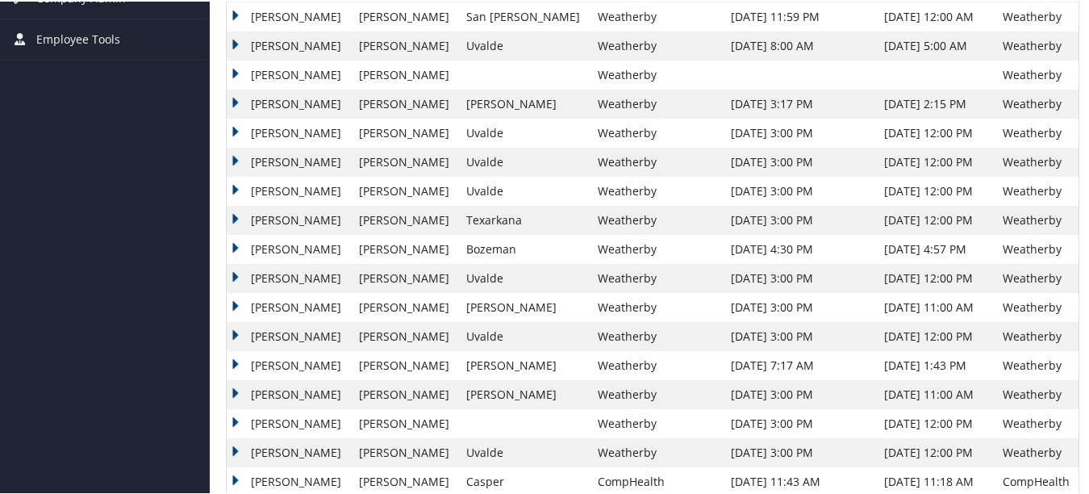
scroll to position [1000, 0]
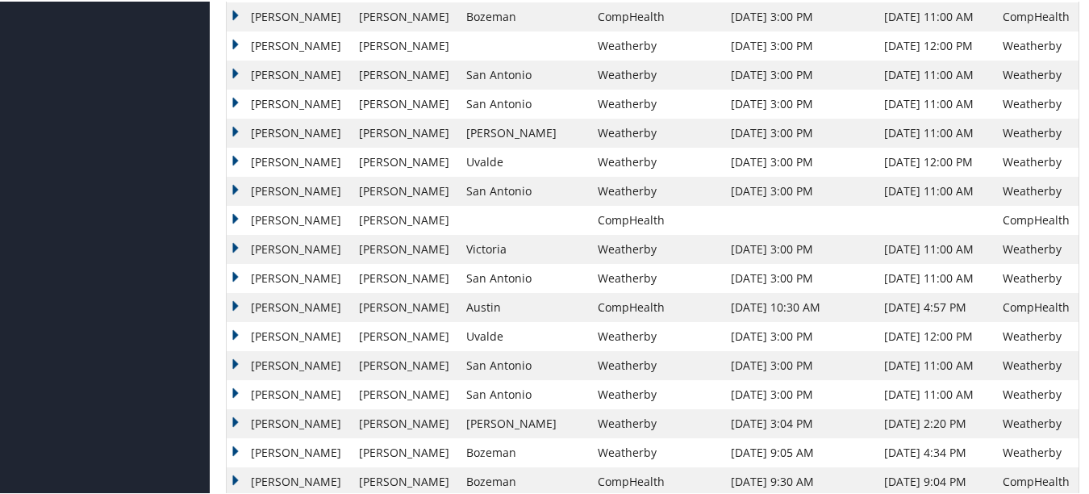
click at [234, 247] on td "Robert" at bounding box center [289, 247] width 124 height 29
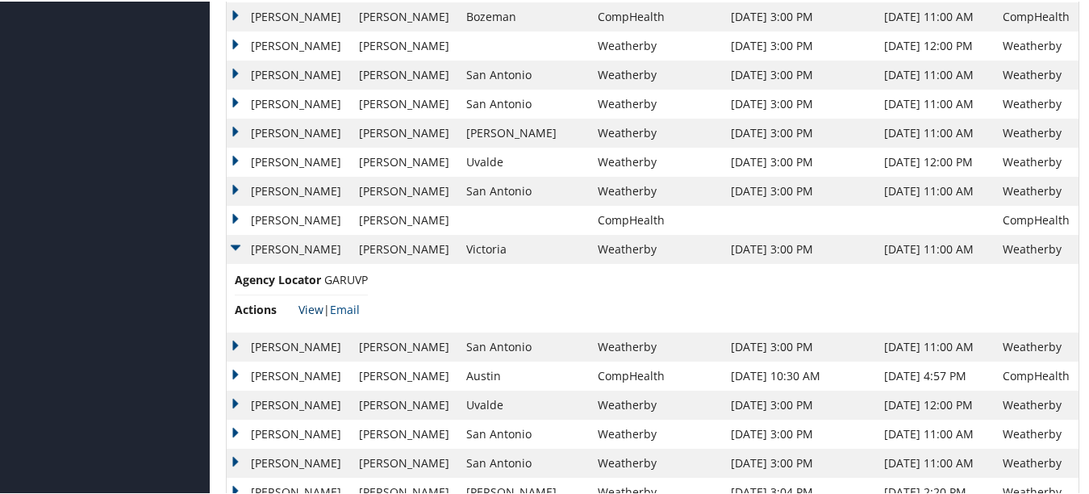
click at [318, 303] on link "View" at bounding box center [311, 307] width 25 height 15
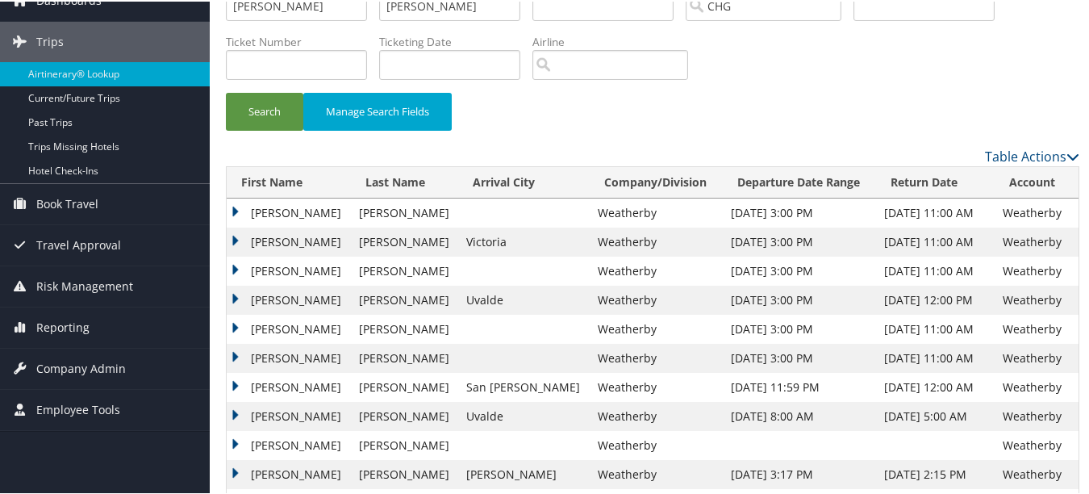
scroll to position [0, 0]
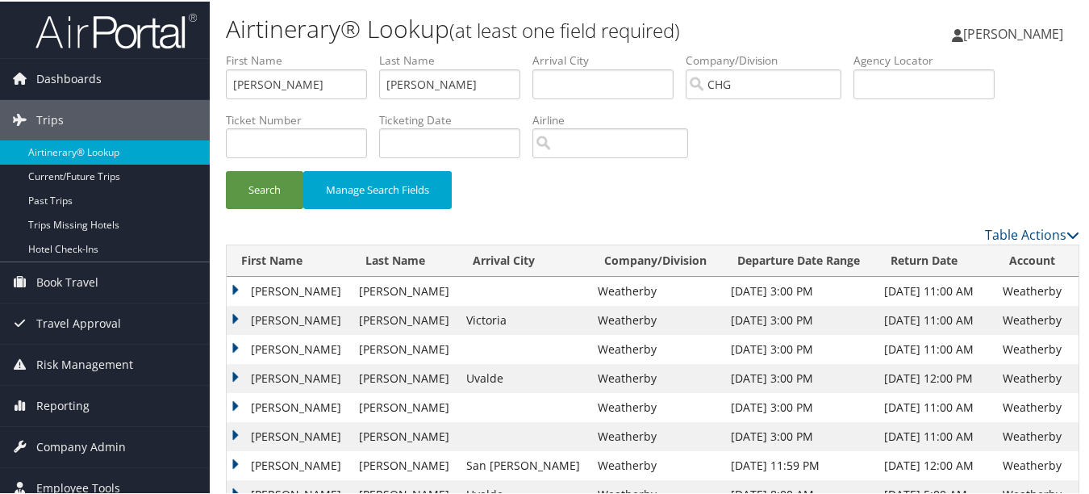
click at [509, 202] on div "Search Manage Search Fields" at bounding box center [653, 196] width 878 height 54
click at [322, 85] on input "Robert" at bounding box center [296, 83] width 141 height 30
drag, startPoint x: 284, startPoint y: 80, endPoint x: 115, endPoint y: 46, distance: 172.0
paste input "Jenny"
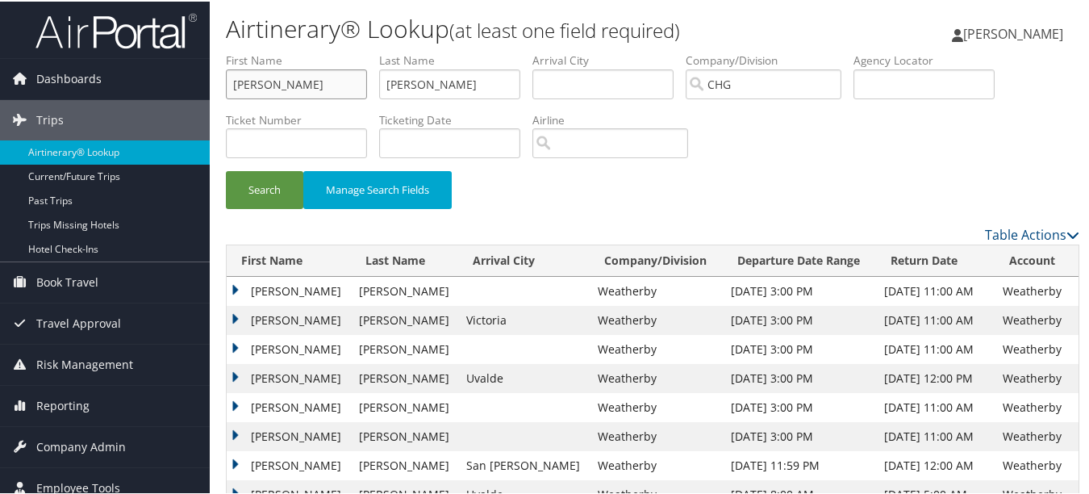
type input "Jenny"
drag, startPoint x: 470, startPoint y: 88, endPoint x: 284, endPoint y: 91, distance: 186.4
click at [285, 51] on ul "First Name Jenny Last Name Ebeling Departure City Arrival City Company/Division…" at bounding box center [653, 51] width 854 height 0
paste input "Lee"
type input "Lee"
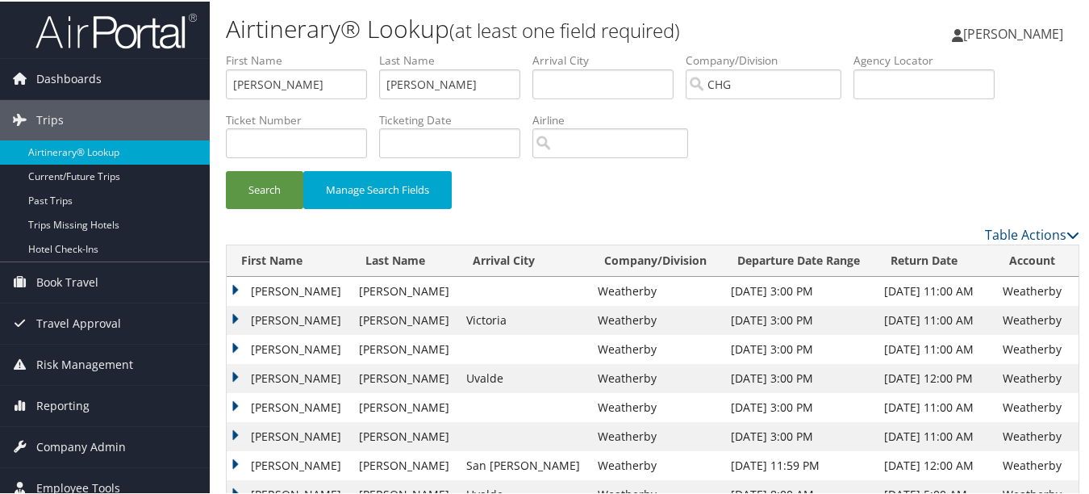
click at [770, 202] on div "Search Manage Search Fields" at bounding box center [653, 196] width 878 height 54
click at [278, 204] on button "Search" at bounding box center [264, 188] width 77 height 38
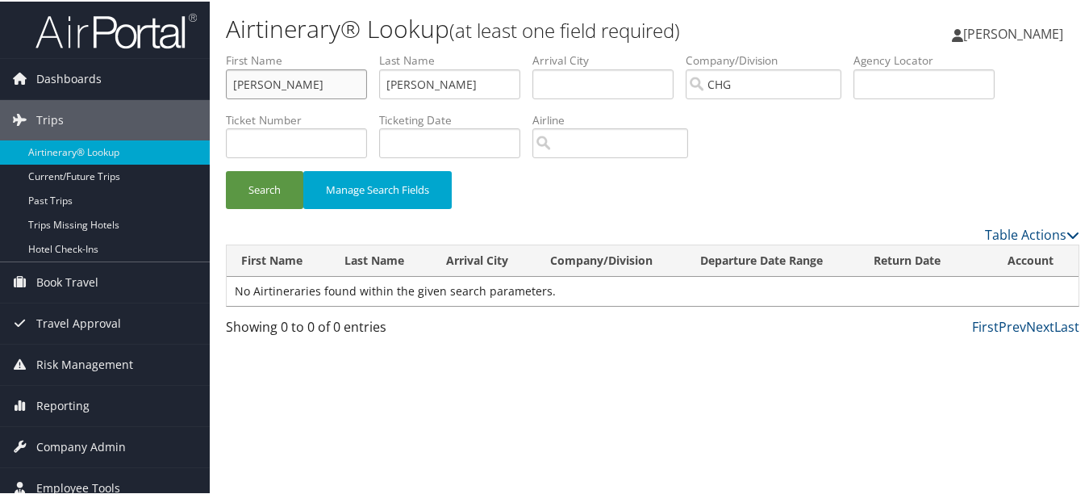
click at [318, 84] on input "Jenny" at bounding box center [296, 83] width 141 height 30
click at [226, 169] on button "Search" at bounding box center [264, 188] width 77 height 38
click at [516, 282] on td "No Airtineraries found within the given search parameters." at bounding box center [653, 289] width 852 height 29
click at [675, 366] on div "Airtinerary® Lookup (at least one field required) Luke Perry Luke Perry My Sett…" at bounding box center [653, 247] width 886 height 494
click at [298, 70] on input "Jenny s" at bounding box center [296, 83] width 141 height 30
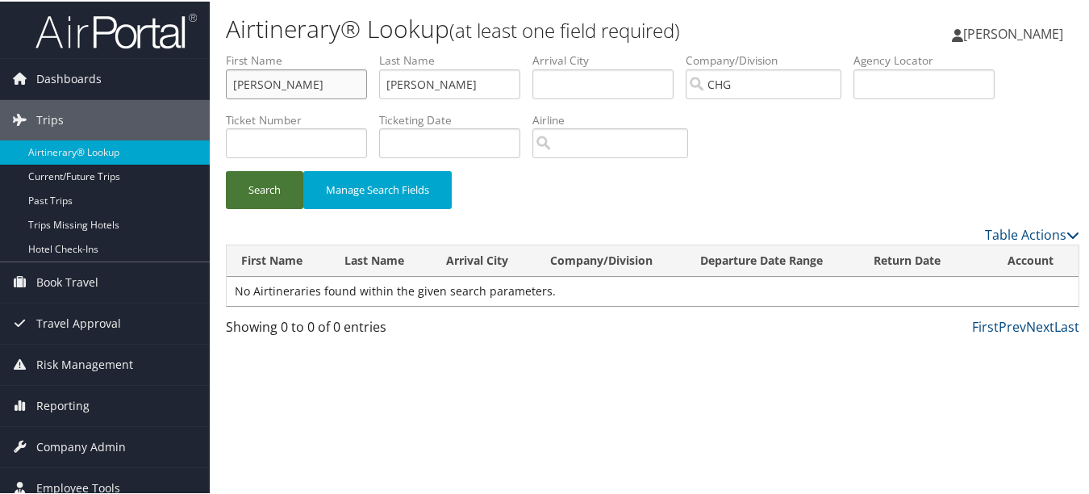
type input "Jenny"
click at [265, 206] on button "Search" at bounding box center [264, 188] width 77 height 38
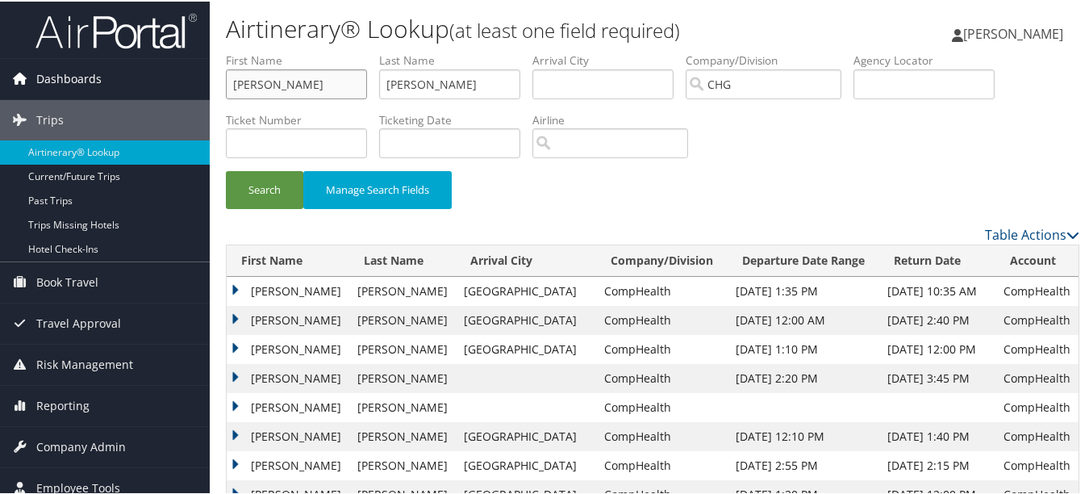
drag, startPoint x: 303, startPoint y: 83, endPoint x: 140, endPoint y: 83, distance: 163.0
paste input "Rembecki, Richard"
type input "Richard"
paste input "Rembecki,"
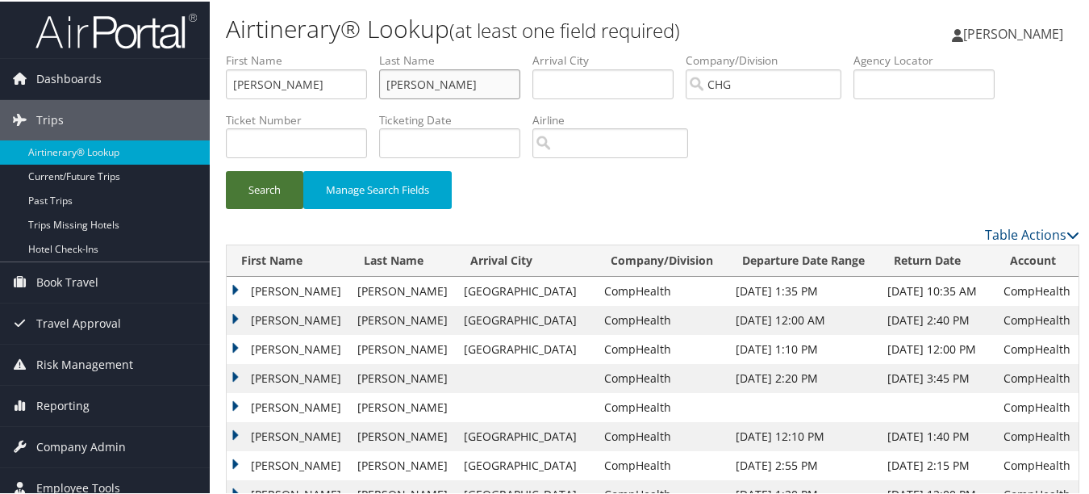
type input "Rembecki"
click at [269, 190] on button "Search" at bounding box center [264, 188] width 77 height 38
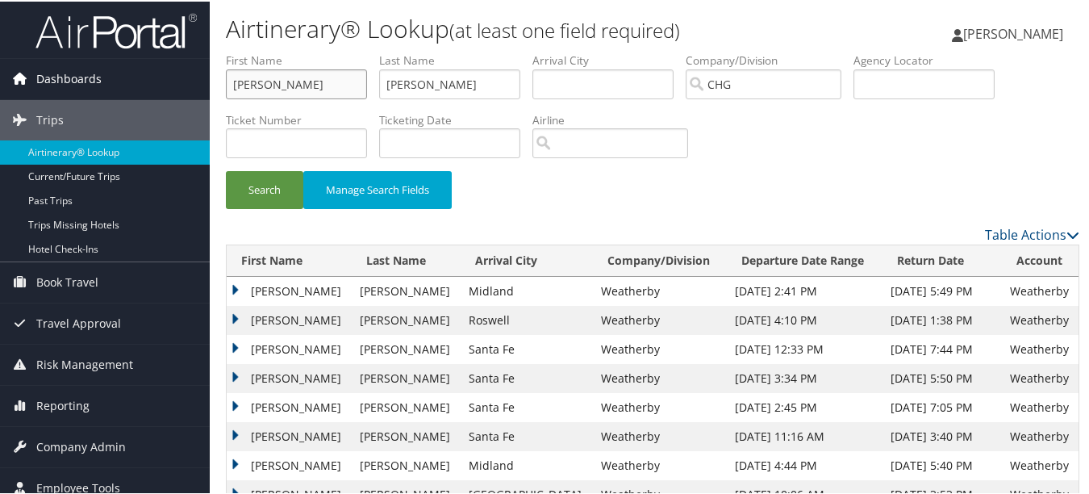
drag, startPoint x: 289, startPoint y: 83, endPoint x: 203, endPoint y: 82, distance: 86.3
paste input "Aplas, Danae Michelle"
drag, startPoint x: 268, startPoint y: 83, endPoint x: 223, endPoint y: 86, distance: 45.3
click at [226, 86] on form "First Name Aplas, Danae Michelle Last Name Rembecki Departure City Arrival City…" at bounding box center [653, 137] width 854 height 173
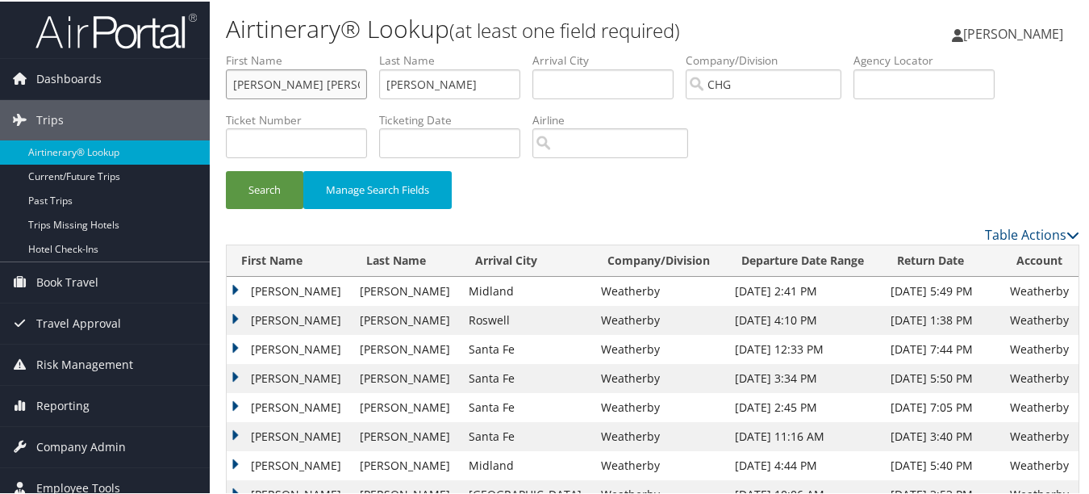
type input "Danae Michelle"
drag, startPoint x: 440, startPoint y: 77, endPoint x: 328, endPoint y: 85, distance: 111.6
click at [335, 51] on ul "First Name Danae Michelle Last Name Rembecki Departure City Arrival City Compan…" at bounding box center [653, 51] width 854 height 0
click at [297, 91] on input "Danae Michelle" at bounding box center [296, 83] width 141 height 30
click at [286, 90] on input "Danae Michelle" at bounding box center [296, 83] width 141 height 30
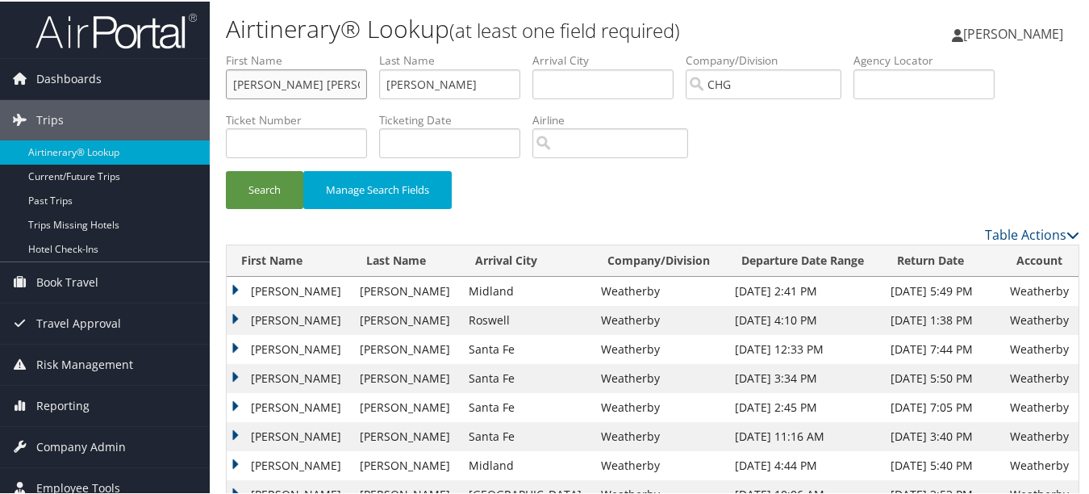
drag, startPoint x: 273, startPoint y: 84, endPoint x: 311, endPoint y: 84, distance: 38.7
click at [311, 84] on input "Danae Michelle" at bounding box center [296, 83] width 141 height 30
drag, startPoint x: 449, startPoint y: 84, endPoint x: 292, endPoint y: 85, distance: 157.3
click at [292, 51] on ul "First Name Danae Michelle Last Name Rembecki Departure City Arrival City Compan…" at bounding box center [653, 51] width 854 height 0
paste input "Aplas"
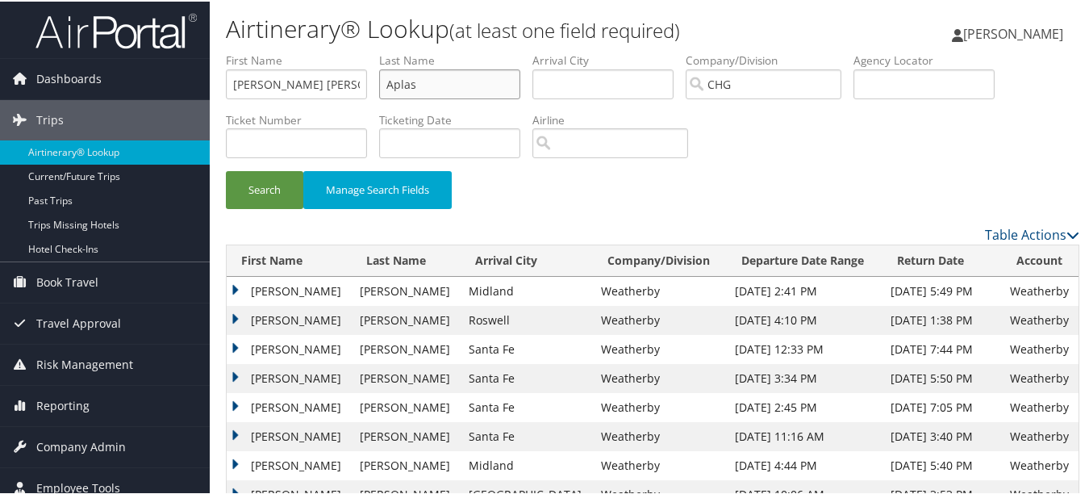
type input "Aplas"
click at [355, 88] on input "Danae Michelle" at bounding box center [296, 83] width 141 height 30
click at [226, 169] on button "Search" at bounding box center [264, 188] width 77 height 38
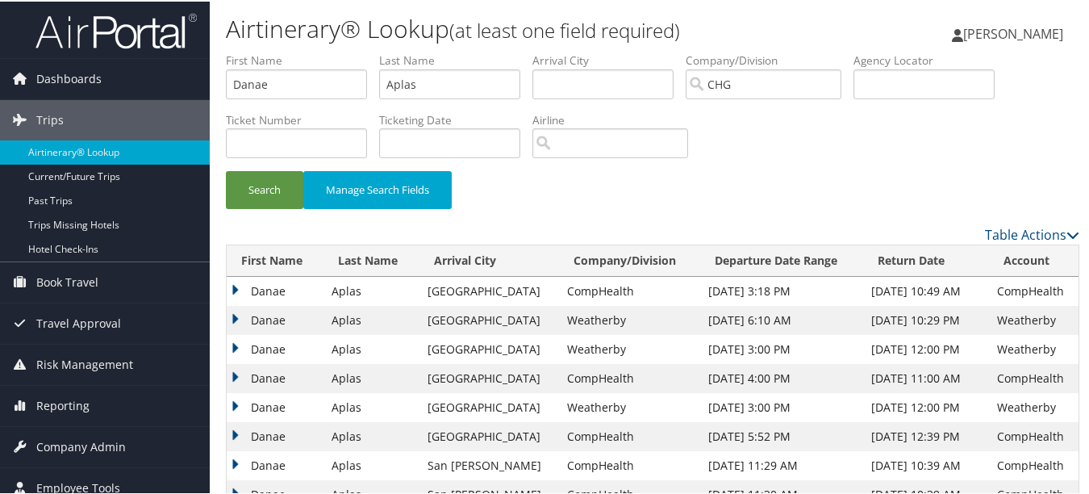
click at [231, 288] on td "Danae" at bounding box center [275, 289] width 97 height 29
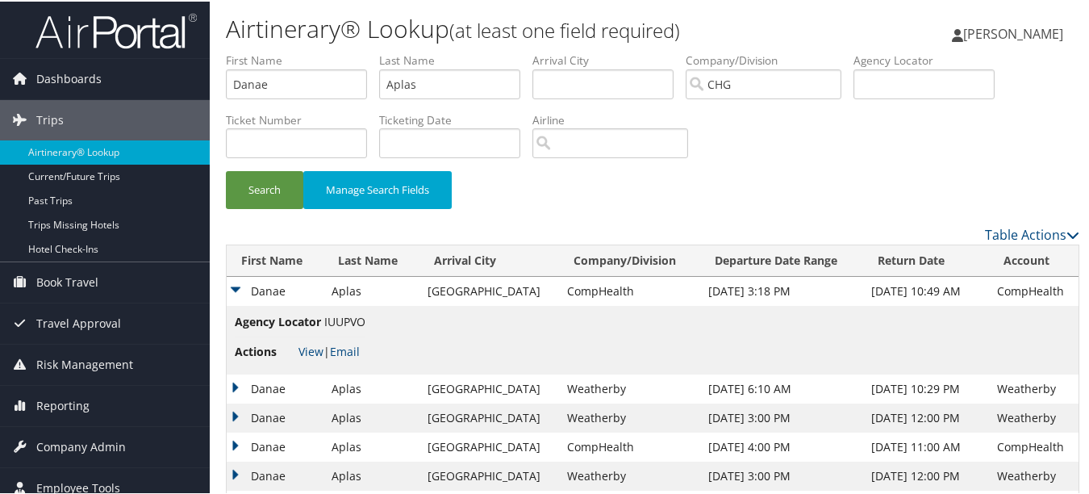
click at [637, 215] on div "Search Manage Search Fields" at bounding box center [653, 196] width 878 height 54
click at [865, 165] on div "Search Manage Search Fields" at bounding box center [653, 137] width 878 height 173
drag, startPoint x: 326, startPoint y: 79, endPoint x: 129, endPoint y: 51, distance: 198.9
paste input "Chin, Conway"
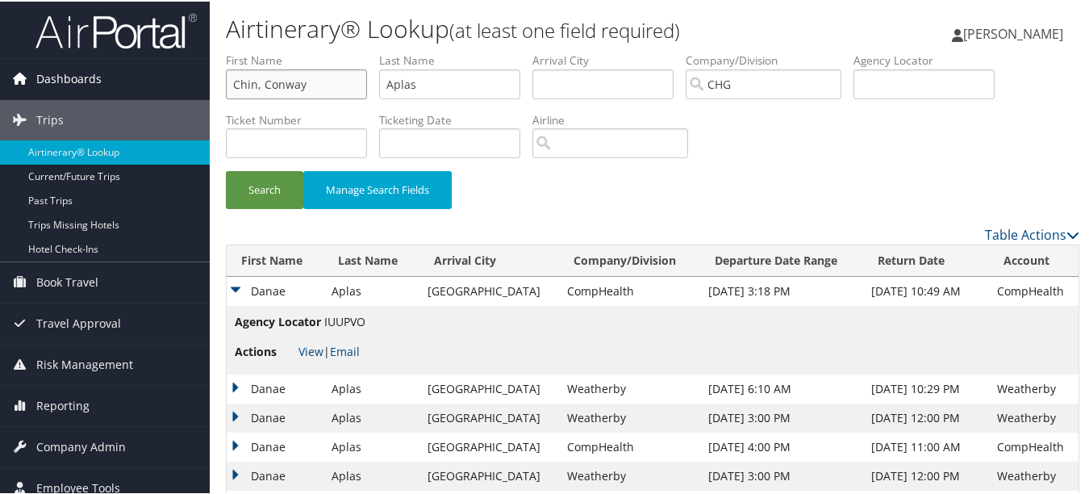
drag, startPoint x: 261, startPoint y: 81, endPoint x: 203, endPoint y: 81, distance: 57.3
type input "Conway"
type input "`"
paste input "Chin,"
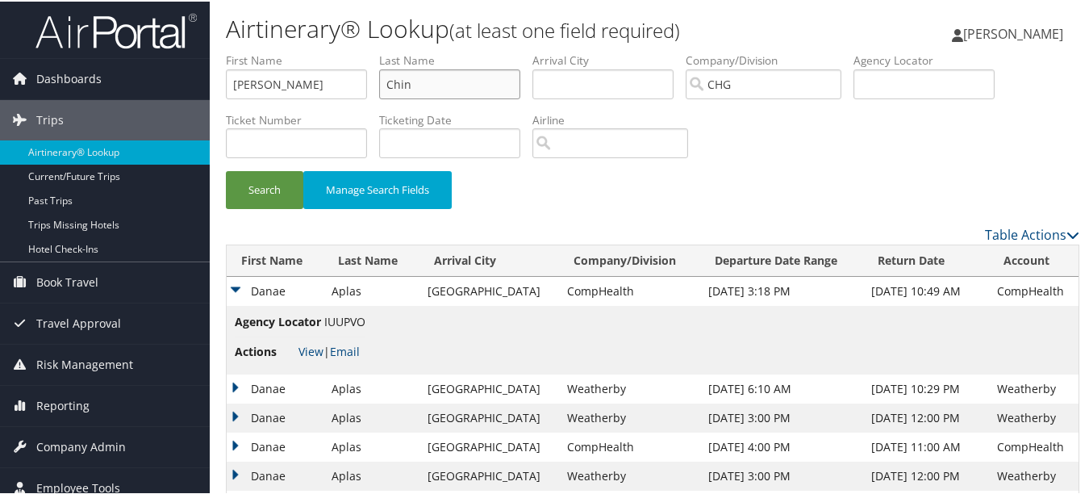
type input "Chin"
click at [226, 169] on button "Search" at bounding box center [264, 188] width 77 height 38
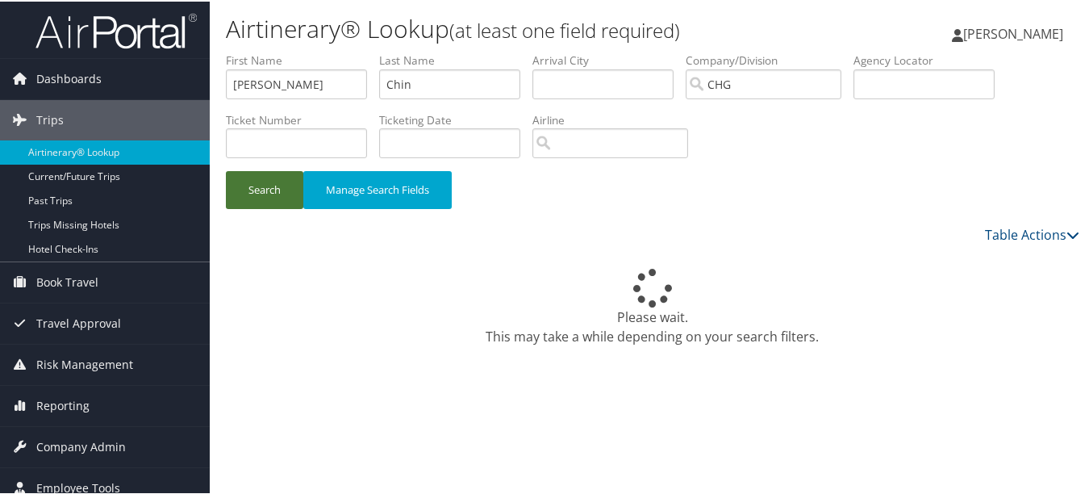
click at [278, 193] on button "Search" at bounding box center [264, 188] width 77 height 38
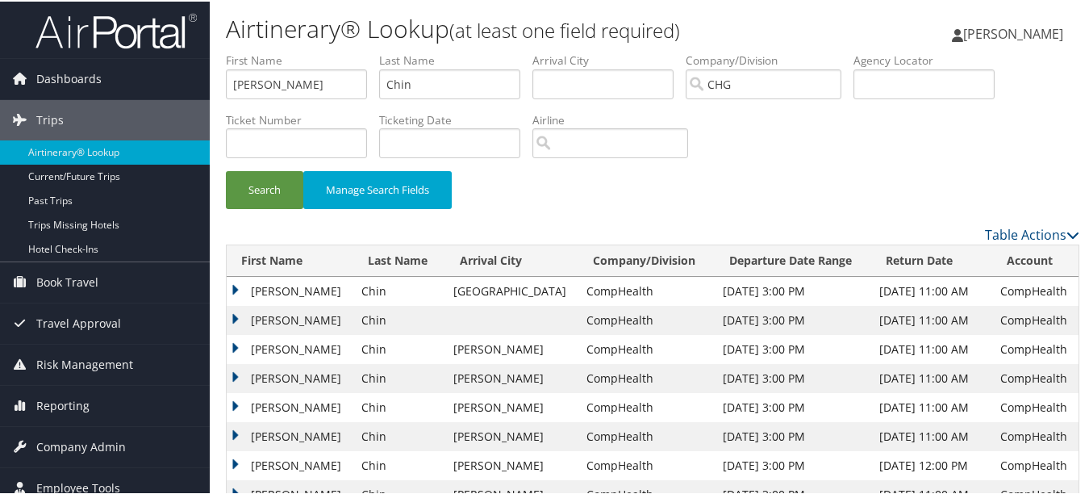
click at [898, 193] on div "Search Manage Search Fields" at bounding box center [653, 196] width 878 height 54
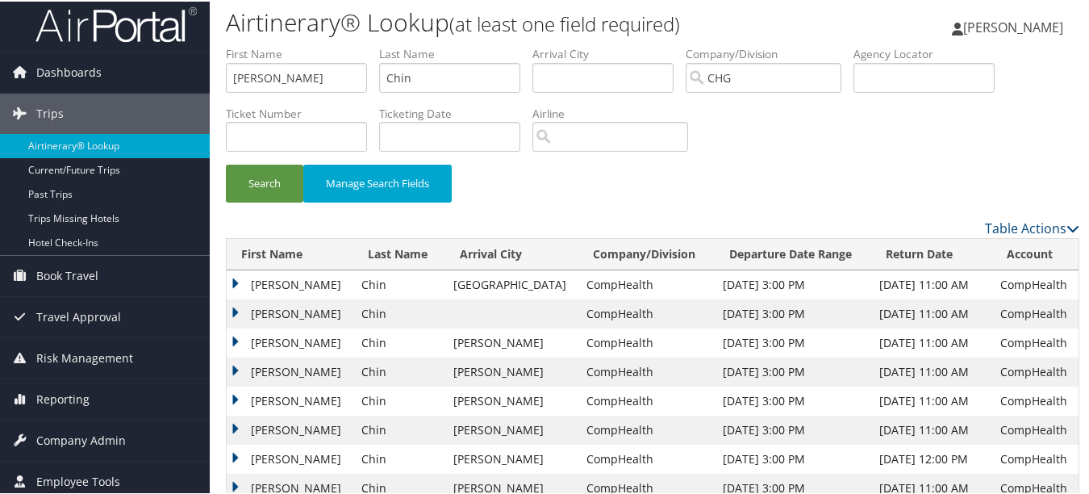
scroll to position [768, 0]
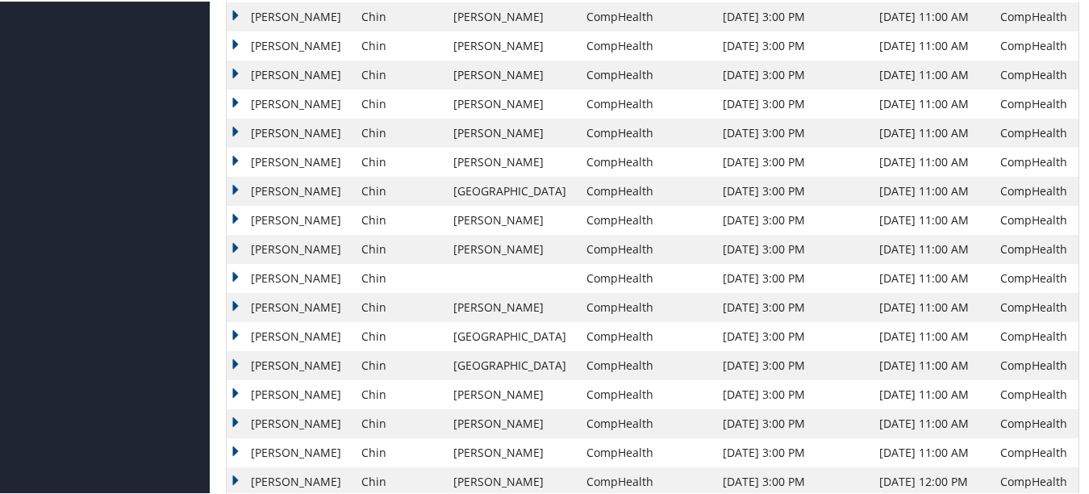
click at [233, 244] on td "Conway" at bounding box center [290, 247] width 127 height 29
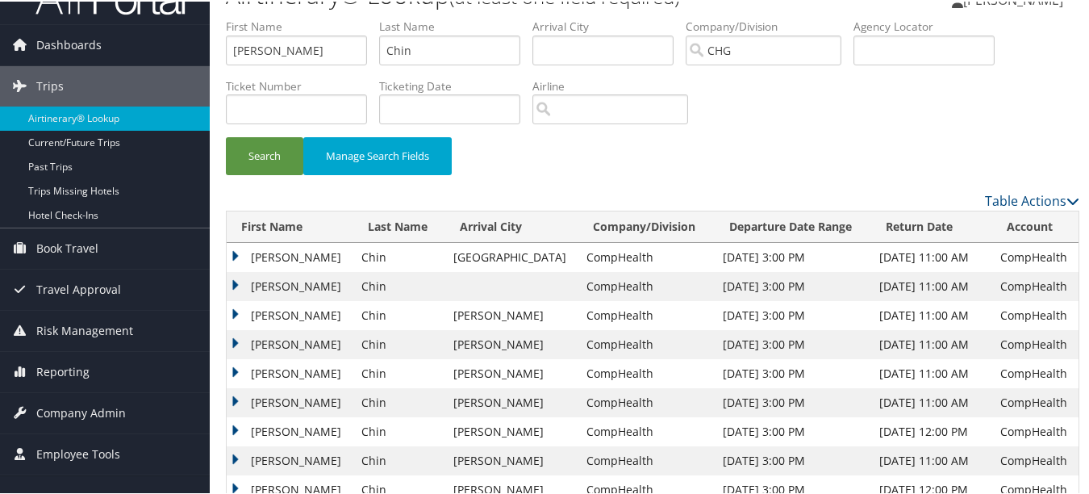
scroll to position [0, 0]
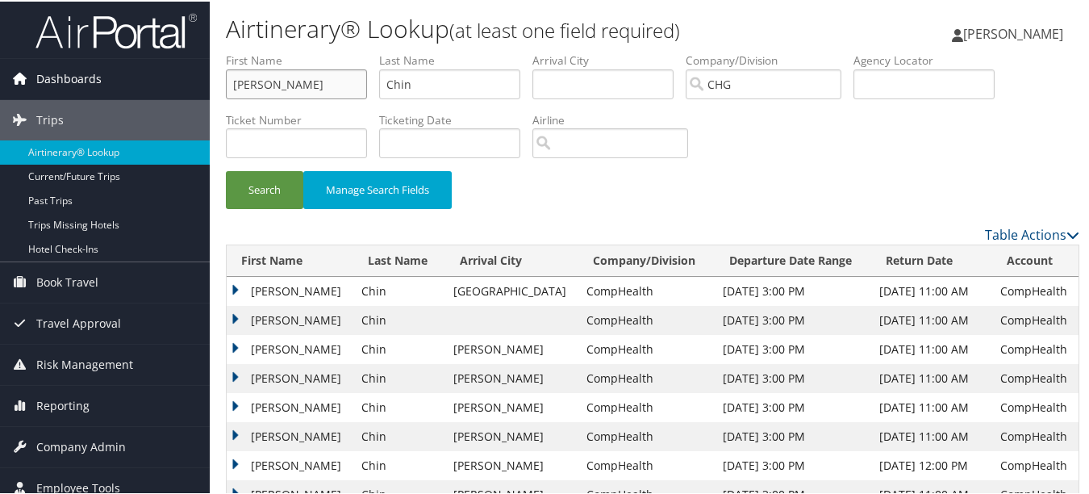
drag, startPoint x: 341, startPoint y: 79, endPoint x: 128, endPoint y: 69, distance: 213.3
paste input "Middleton, Mark Howard"
type input "Mark Howard"
paste input "Middleton,"
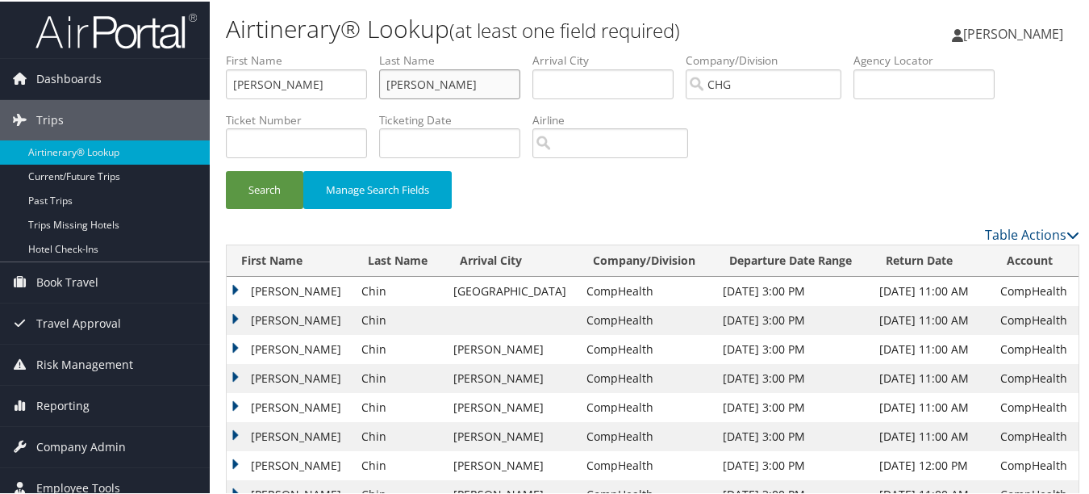
type input "Middleton"
click at [331, 89] on input "Mark Howard" at bounding box center [296, 83] width 141 height 30
type input "Mark"
click at [270, 186] on button "Search" at bounding box center [264, 188] width 77 height 38
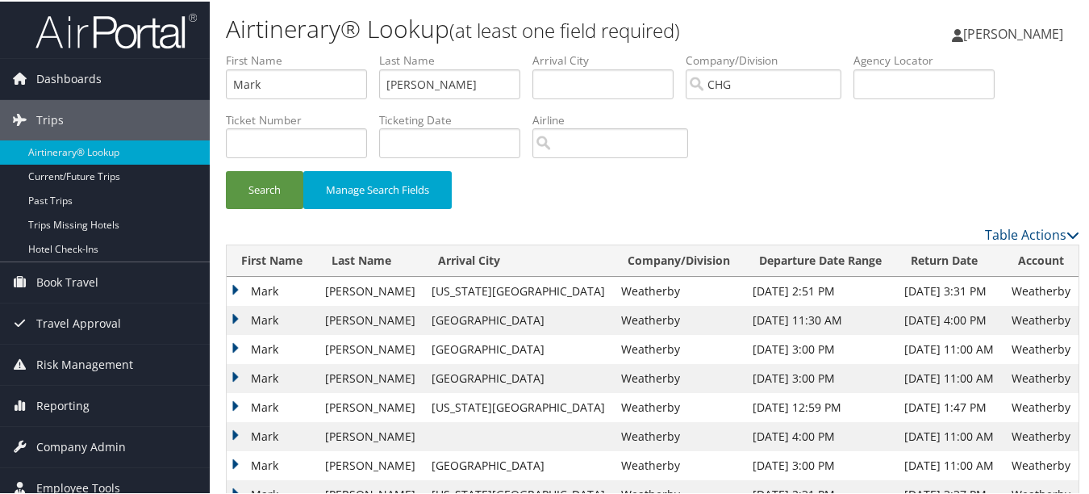
click at [825, 168] on div "Search Manage Search Fields" at bounding box center [653, 137] width 878 height 173
click at [904, 173] on div "Search Manage Search Fields" at bounding box center [653, 196] width 878 height 54
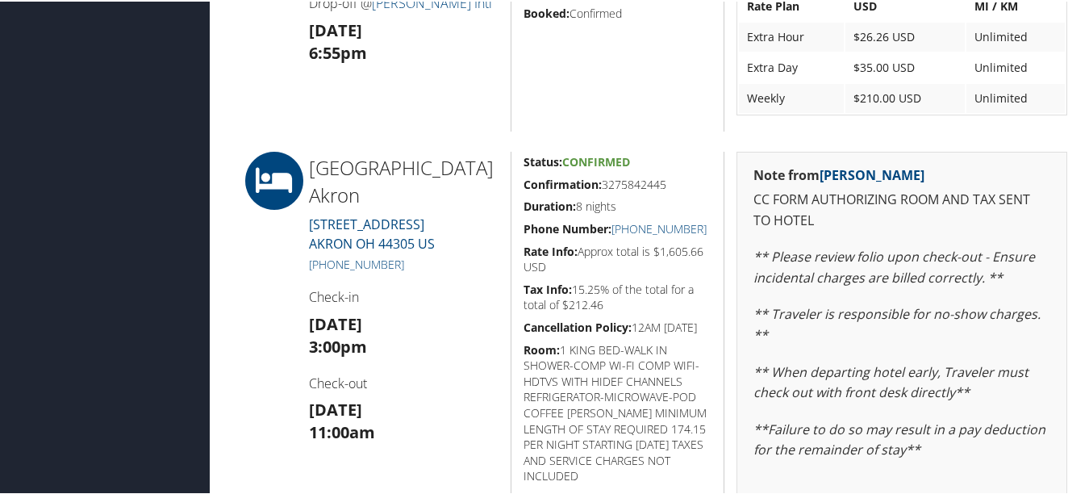
scroll to position [968, 0]
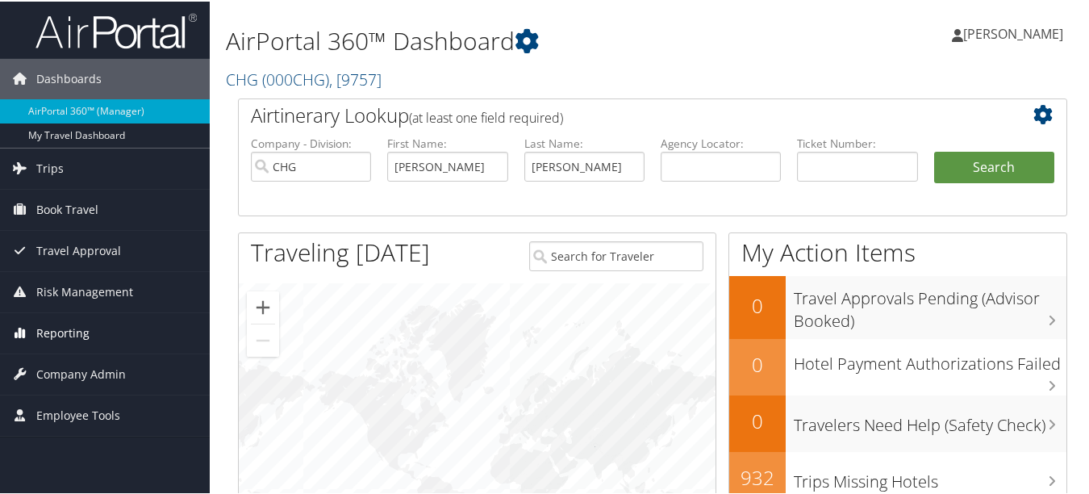
click at [63, 340] on span "Reporting" at bounding box center [62, 331] width 53 height 40
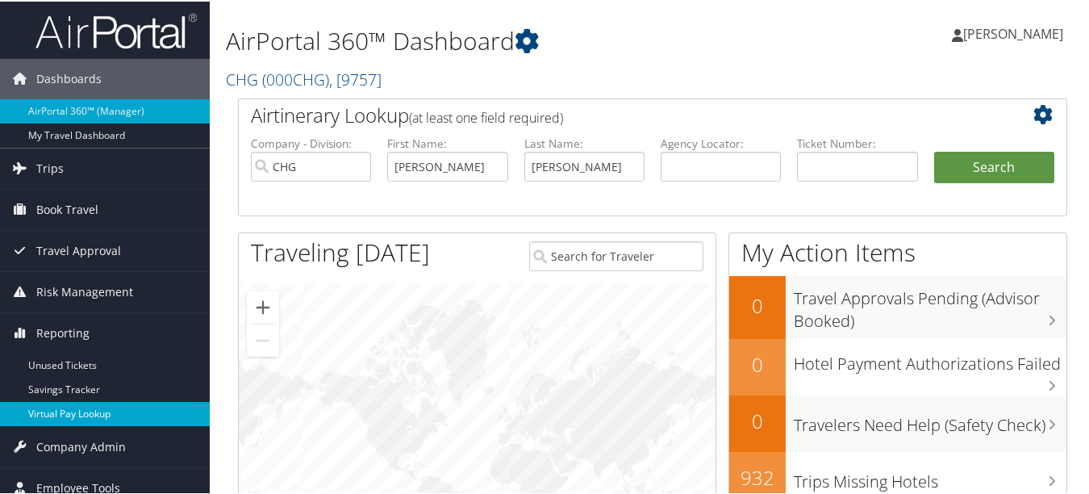
click at [89, 413] on link "Virtual Pay Lookup" at bounding box center [105, 412] width 210 height 24
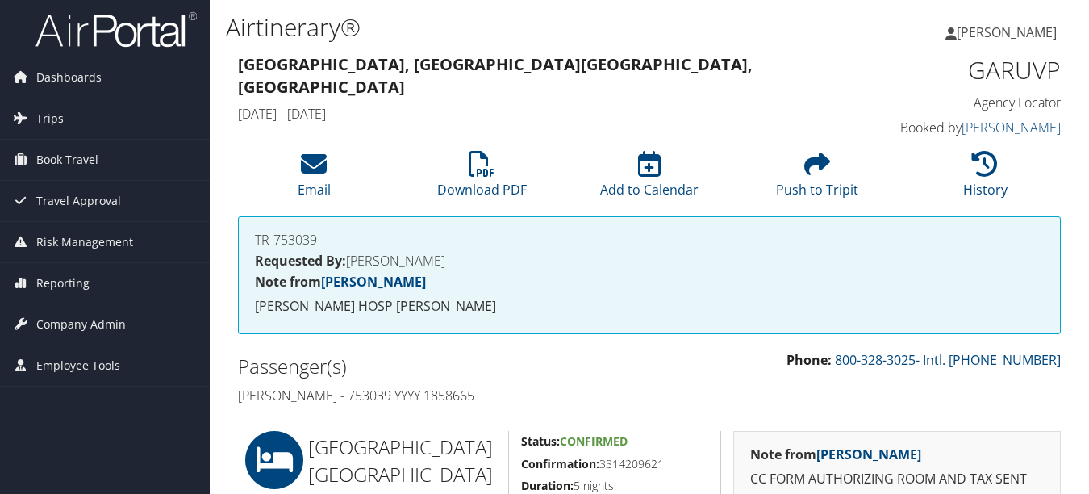
scroll to position [403, 0]
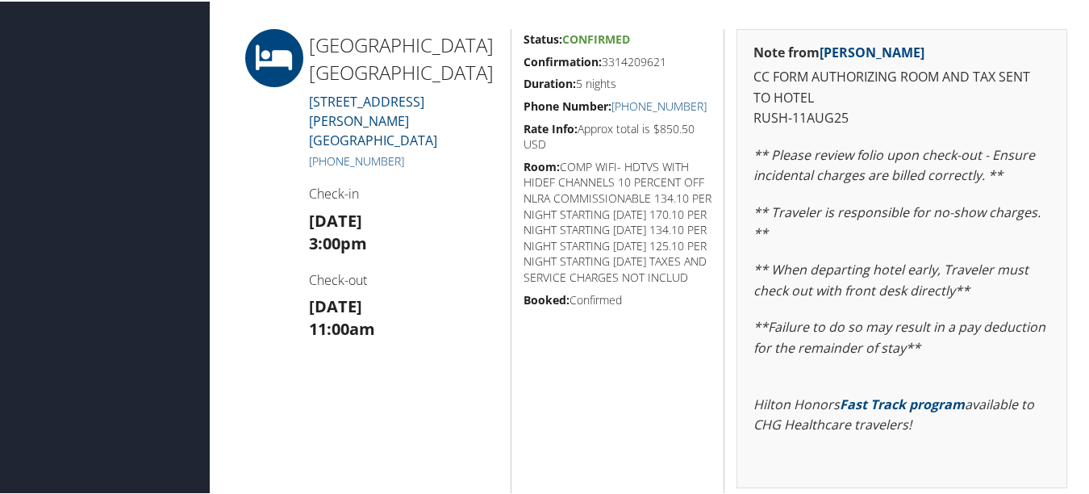
click at [595, 307] on h5 "Booked: Confirmed" at bounding box center [618, 298] width 189 height 16
click at [657, 347] on div "Status: Confirmed Confirmation: 3314209621 Duration: 5 nights Phone Number: +1 …" at bounding box center [618, 305] width 214 height 556
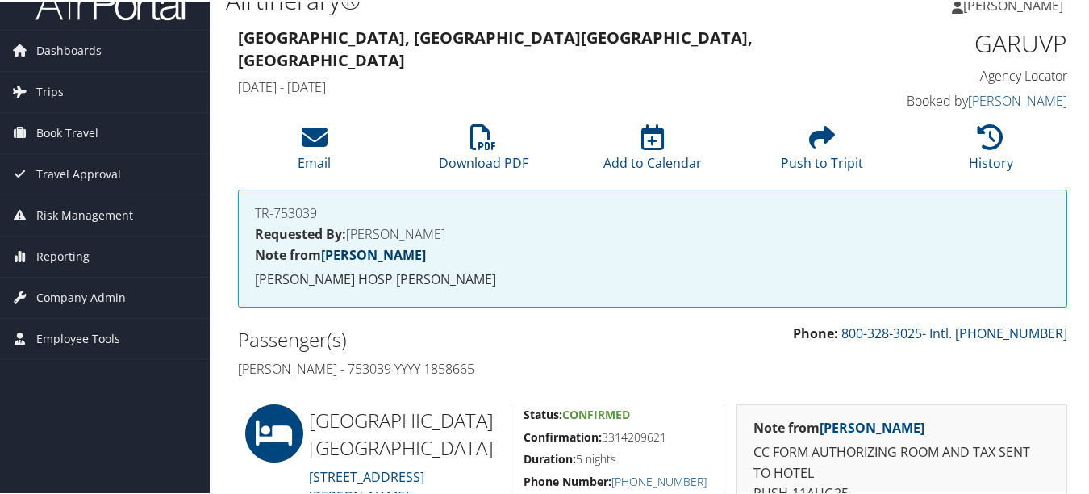
scroll to position [0, 0]
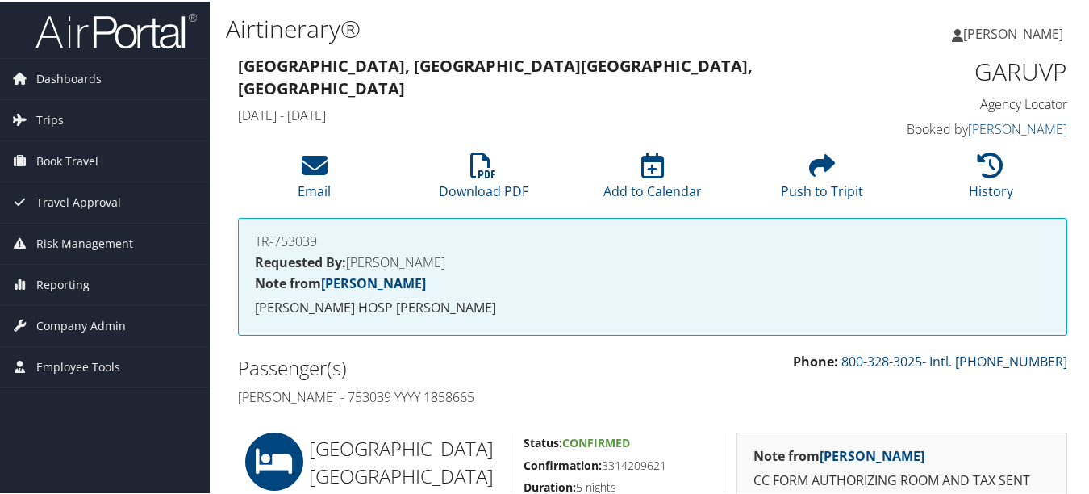
click at [1056, 69] on h1 "GARUVP" at bounding box center [974, 70] width 190 height 34
click at [1060, 69] on h1 "GARUVP" at bounding box center [974, 70] width 190 height 34
drag, startPoint x: 1060, startPoint y: 69, endPoint x: 931, endPoint y: 69, distance: 129.1
click at [931, 69] on h1 "GARUVP" at bounding box center [974, 70] width 190 height 34
copy div "GARUVP"
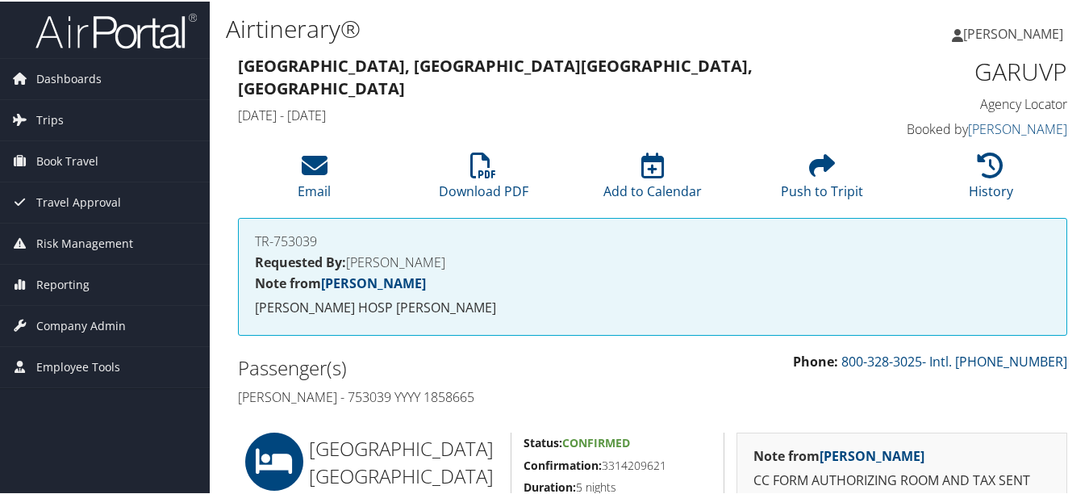
click at [750, 107] on div "Victoria, TX Victoria, TX Sun 10 Aug 2025 - Mon 18 Aug 2025" at bounding box center [546, 90] width 641 height 79
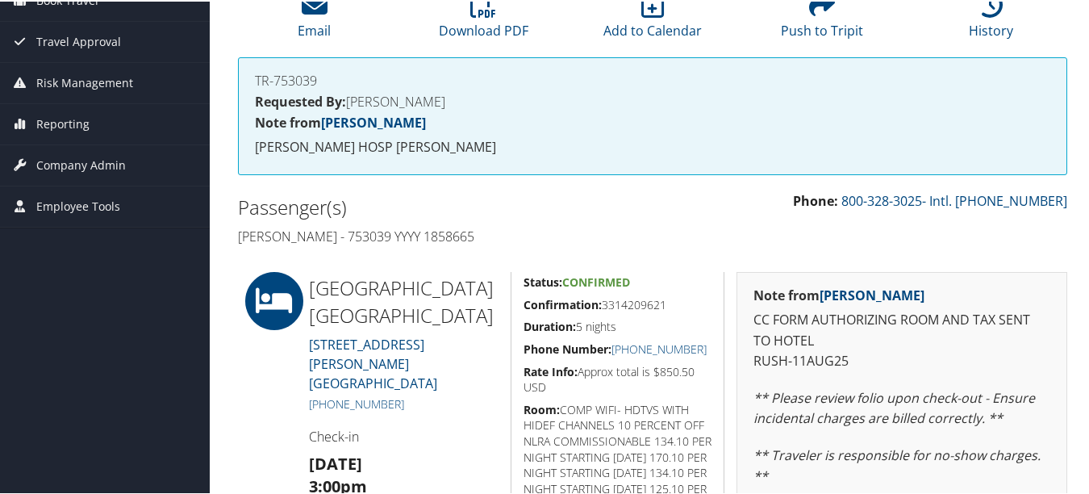
scroll to position [161, 0]
click at [586, 231] on h4 "Robert Ebeling - 753039 YYYY 1858665" at bounding box center [439, 234] width 403 height 18
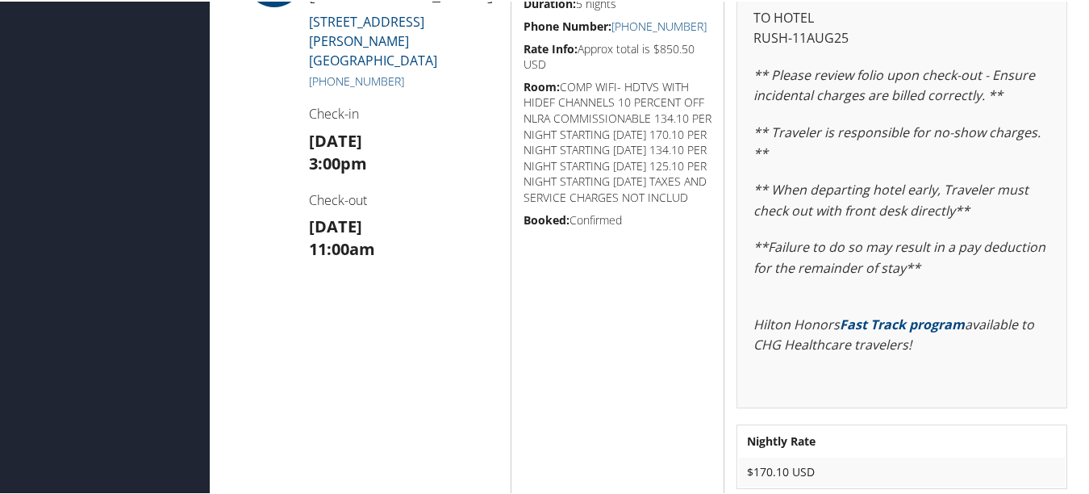
scroll to position [484, 0]
click at [586, 312] on div "Status: Confirmed Confirmation: 3314209621 Duration: 5 nights Phone Number: +1 …" at bounding box center [618, 225] width 214 height 556
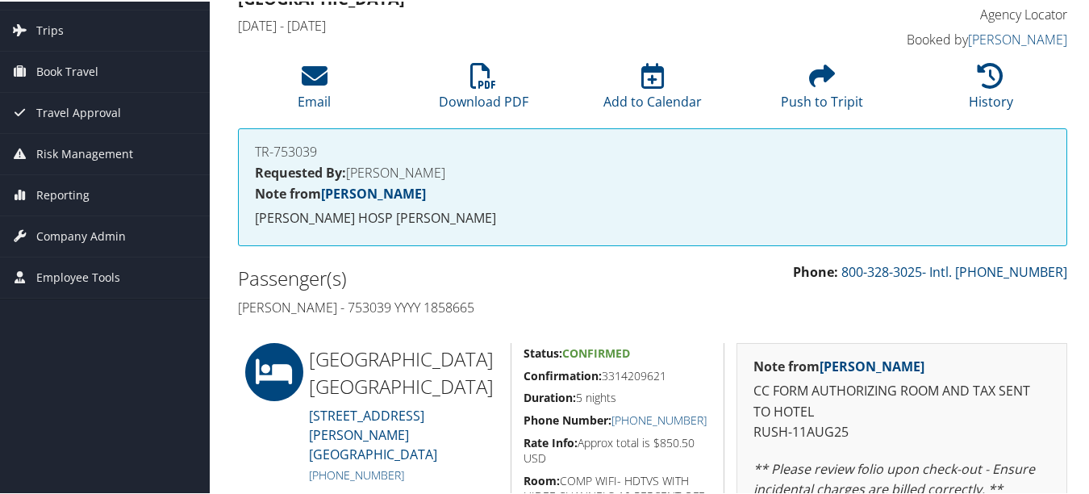
scroll to position [0, 0]
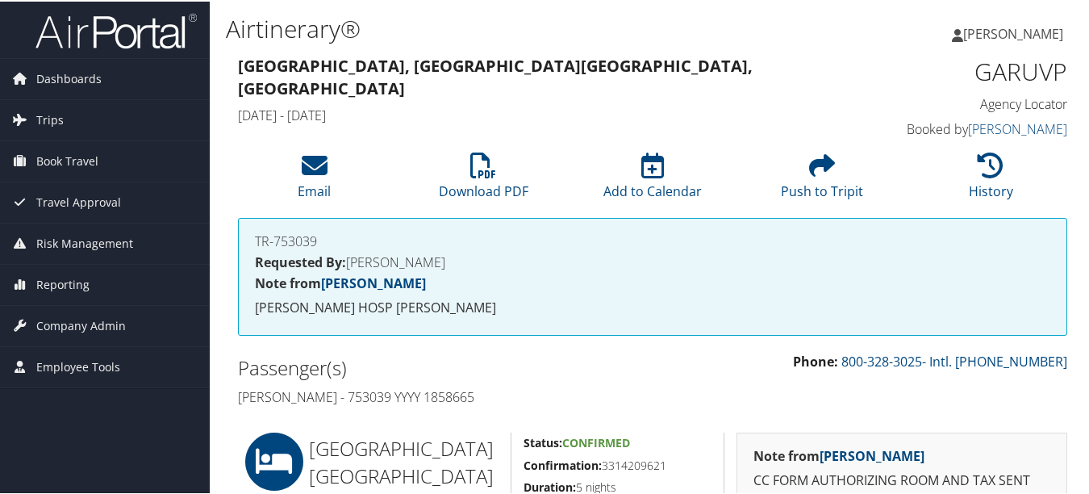
click at [569, 345] on div "TR-753039 Requested By: KRISTINA B Note from Kathleen Chatelain DETAR HOSP VICT…" at bounding box center [653, 283] width 854 height 134
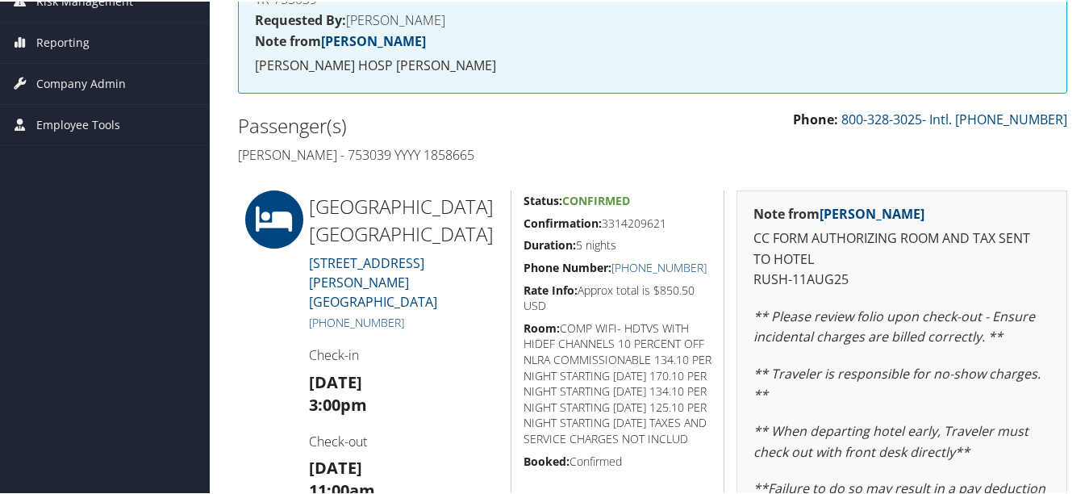
scroll to position [81, 0]
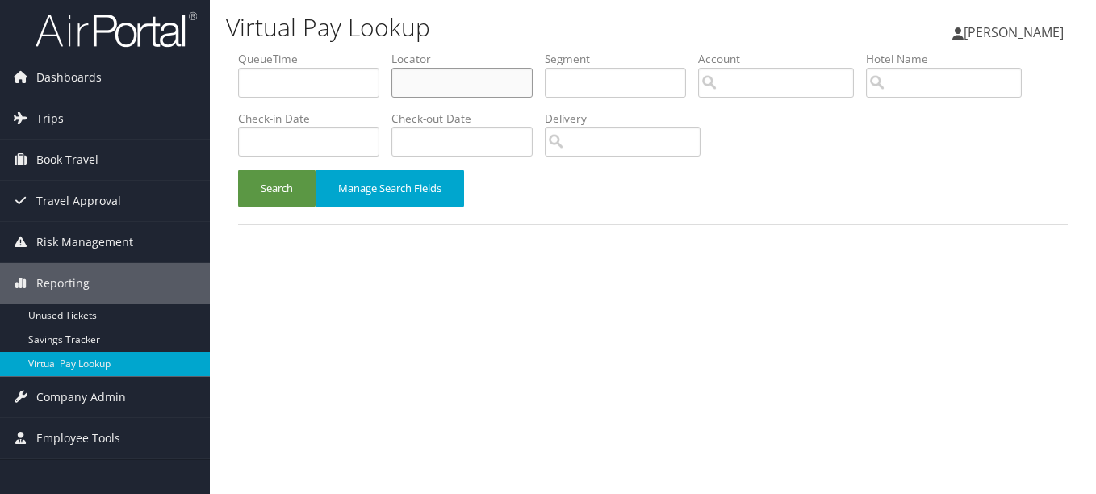
click at [484, 86] on input "text" at bounding box center [461, 83] width 141 height 30
paste input "GARUVP"
type input "GARUVP"
click at [238, 169] on button "Search" at bounding box center [276, 188] width 77 height 38
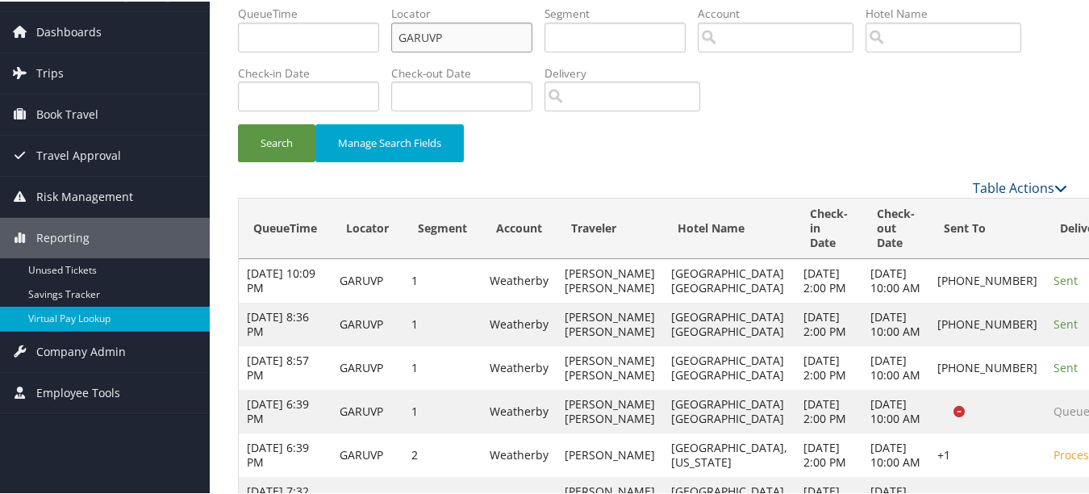
scroll to position [127, 0]
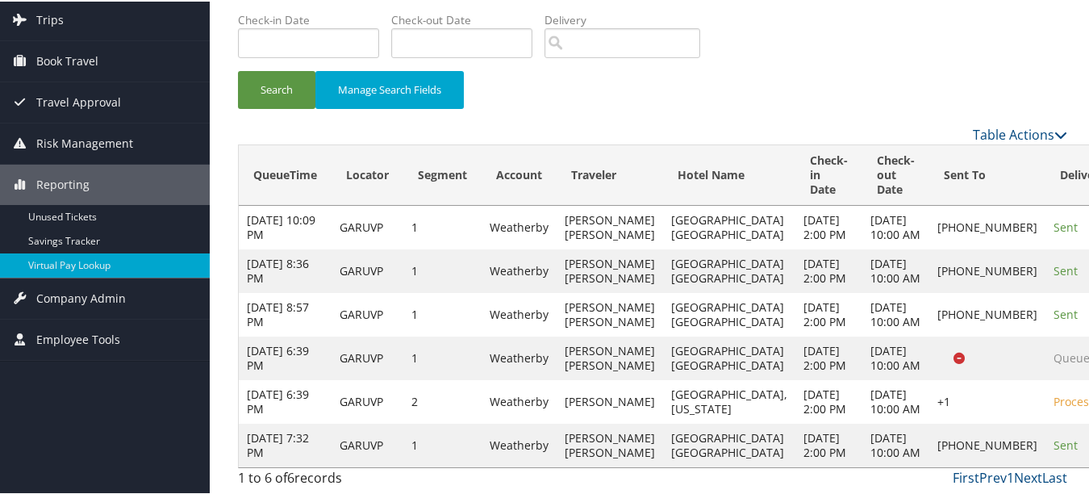
click at [980, 278] on link "Logs" at bounding box center [973, 291] width 138 height 27
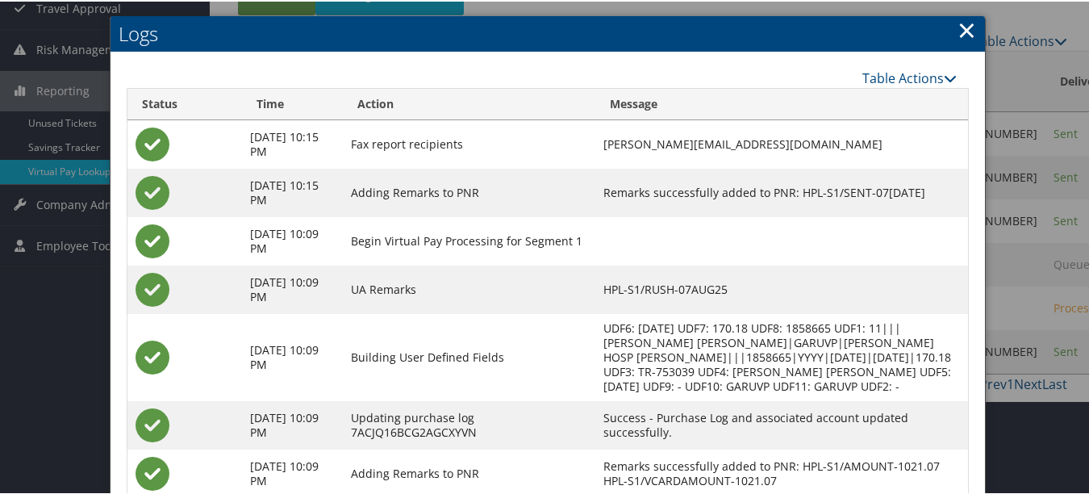
scroll to position [338, 0]
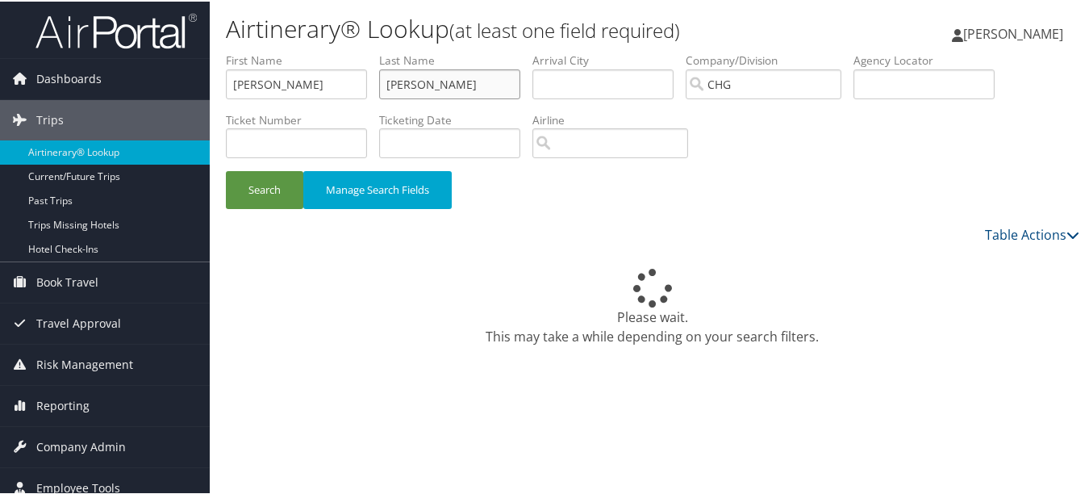
drag, startPoint x: 472, startPoint y: 82, endPoint x: 437, endPoint y: 82, distance: 34.7
click at [470, 82] on input "Ebeling" at bounding box center [449, 83] width 141 height 30
click at [445, 81] on input "Ebeling" at bounding box center [449, 83] width 141 height 30
drag, startPoint x: 349, startPoint y: 87, endPoint x: 162, endPoint y: 86, distance: 186.4
click at [162, 87] on div "Dashboards AirPortal 360™ (Manager) My Travel Dashboard Trips Airtinerary® Look…" at bounding box center [548, 247] width 1096 height 494
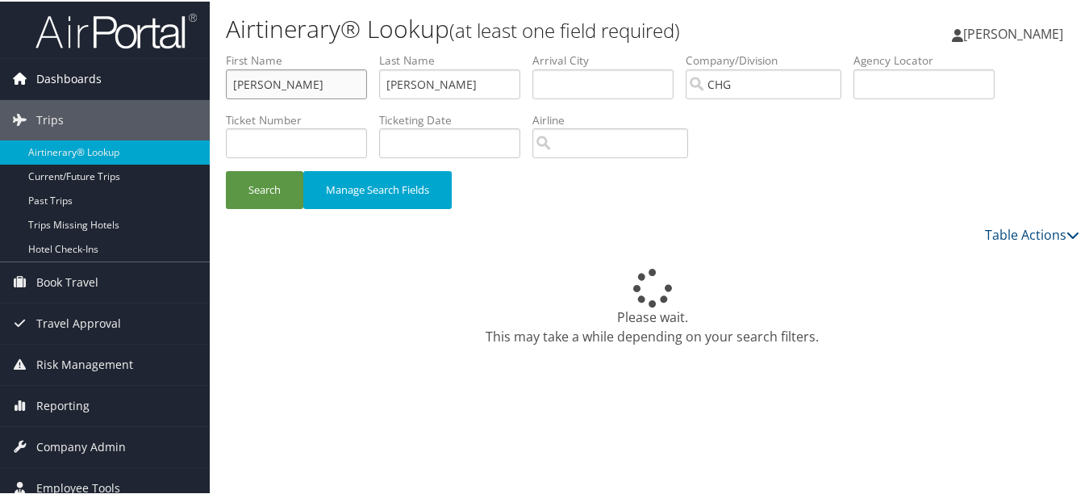
paste input "Lee, Jenny S"
type input "Jenny"
paste input "Lee,"
type input "Lee"
click at [226, 169] on button "Search" at bounding box center [264, 188] width 77 height 38
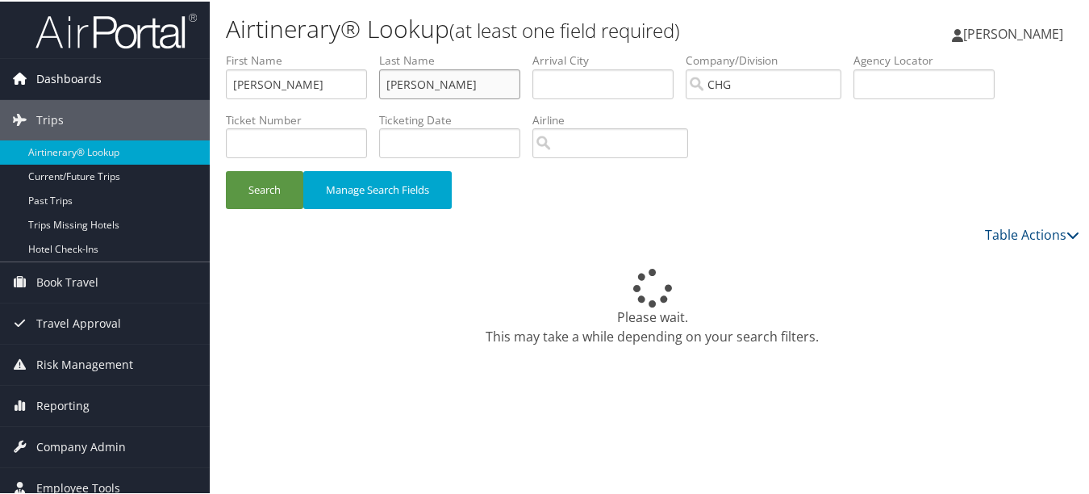
click at [226, 169] on button "Search" at bounding box center [264, 188] width 77 height 38
click at [200, 69] on div "Dashboards AirPortal 360™ (Manager) My Travel Dashboard Trips Airtinerary® Look…" at bounding box center [548, 247] width 1096 height 494
drag, startPoint x: 409, startPoint y: 87, endPoint x: 291, endPoint y: 111, distance: 120.1
click at [291, 51] on ul "First Name Last Name Lee Departure City Arrival City Company/Division CHG Airpo…" at bounding box center [653, 51] width 854 height 0
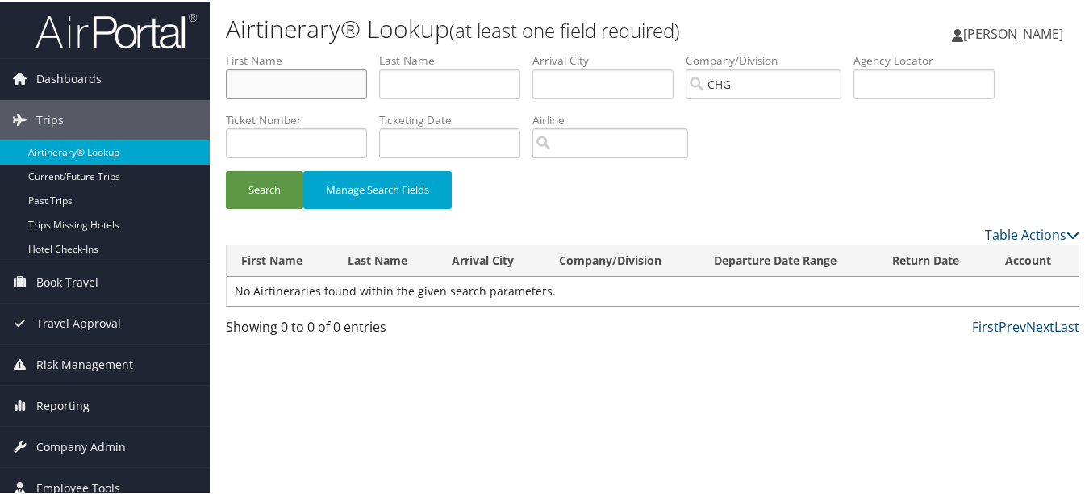
click at [346, 90] on input "text" at bounding box center [296, 83] width 141 height 30
paste input "Jenkins, Enchanta"
type input "Enchanta"
paste input "Jenkins,"
type input "Jenkins"
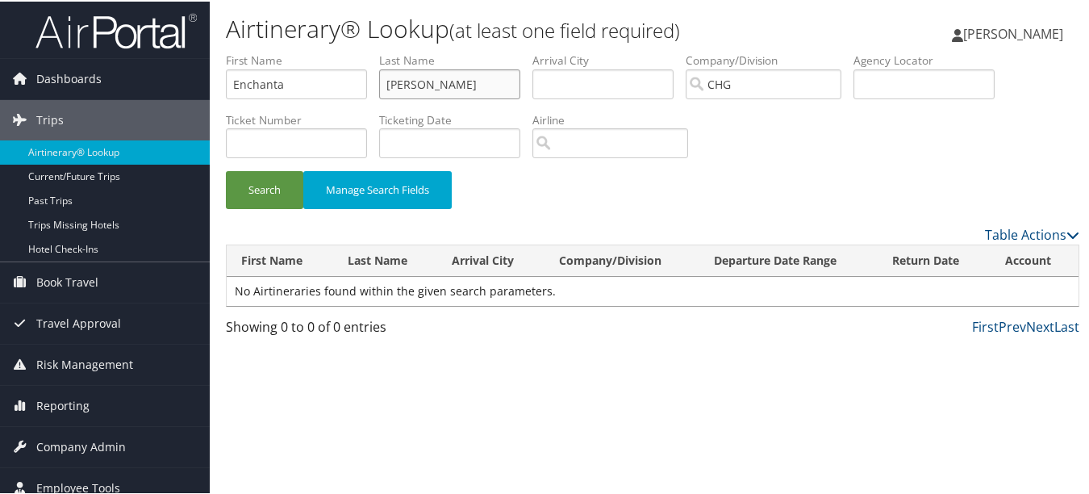
click at [226, 169] on button "Search" at bounding box center [264, 188] width 77 height 38
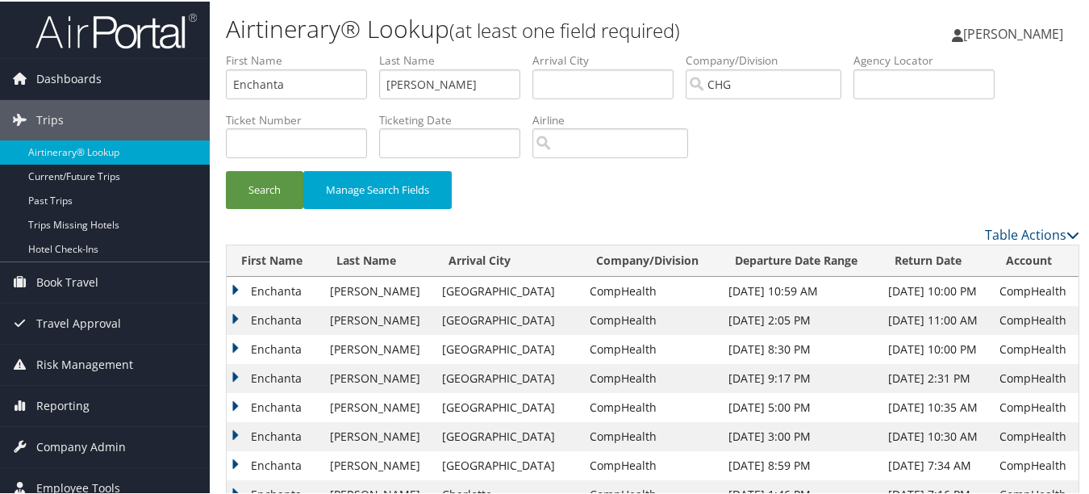
click at [588, 217] on div "Search Manage Search Fields" at bounding box center [653, 196] width 878 height 54
click at [946, 180] on div "Search Manage Search Fields" at bounding box center [653, 196] width 878 height 54
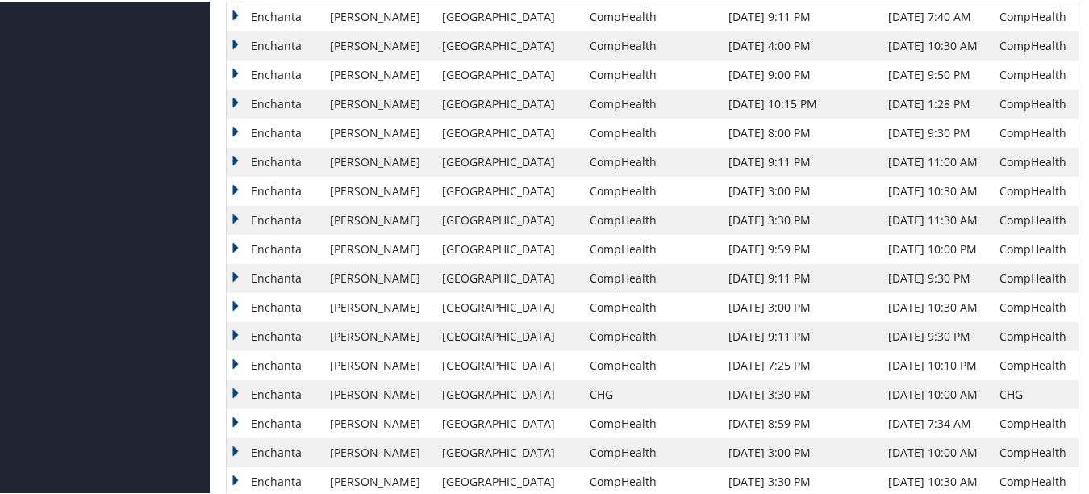
click at [237, 245] on td "Enchanta" at bounding box center [274, 247] width 95 height 29
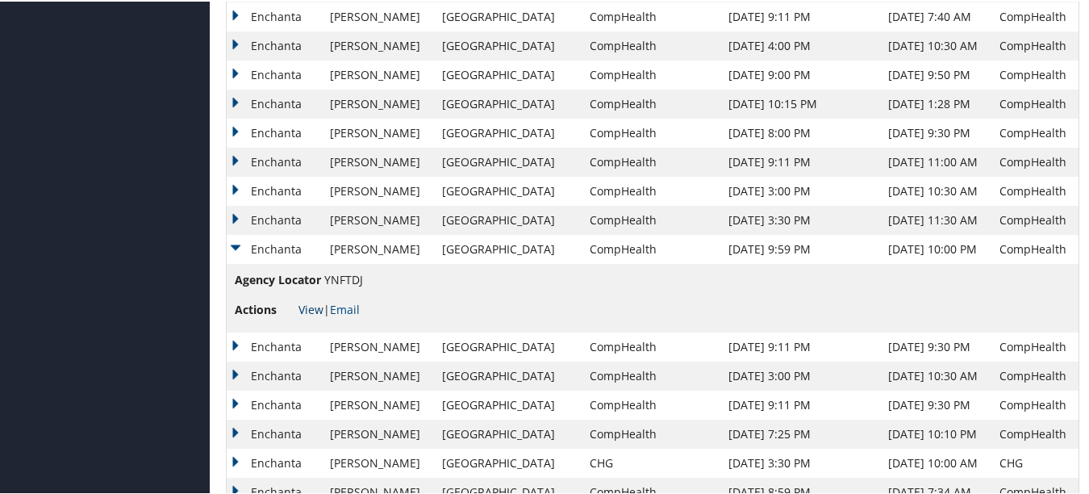
click at [304, 309] on link "View" at bounding box center [311, 307] width 25 height 15
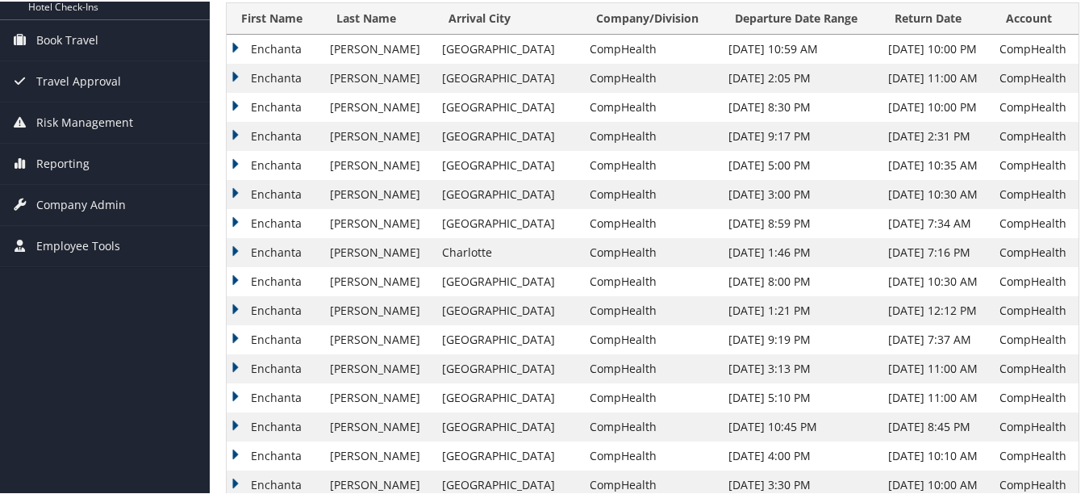
scroll to position [0, 0]
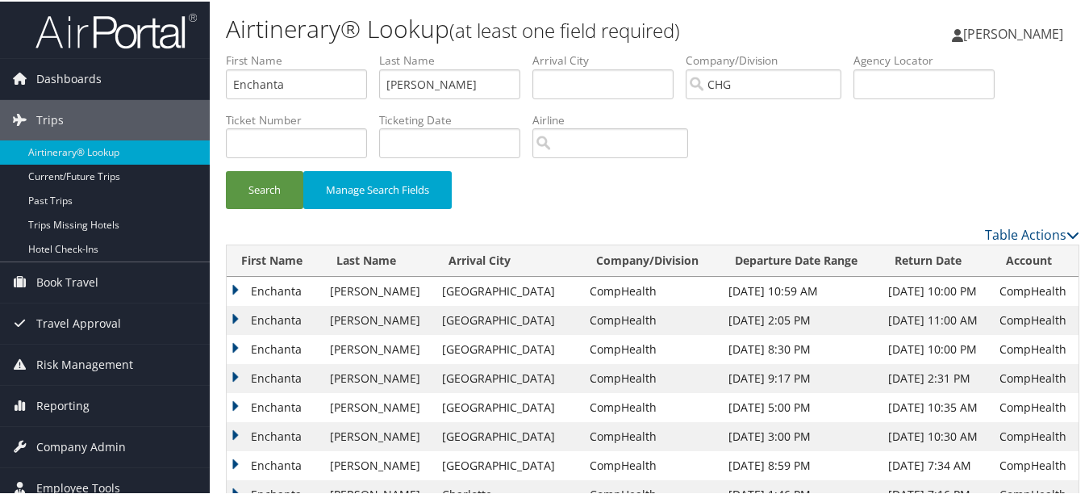
click at [582, 320] on td "CompHealth" at bounding box center [651, 318] width 139 height 29
drag, startPoint x: 368, startPoint y: 84, endPoint x: 200, endPoint y: 77, distance: 168.0
paste input "Devore, Wendy"
click at [275, 85] on input "Devore, Wendy" at bounding box center [296, 83] width 141 height 30
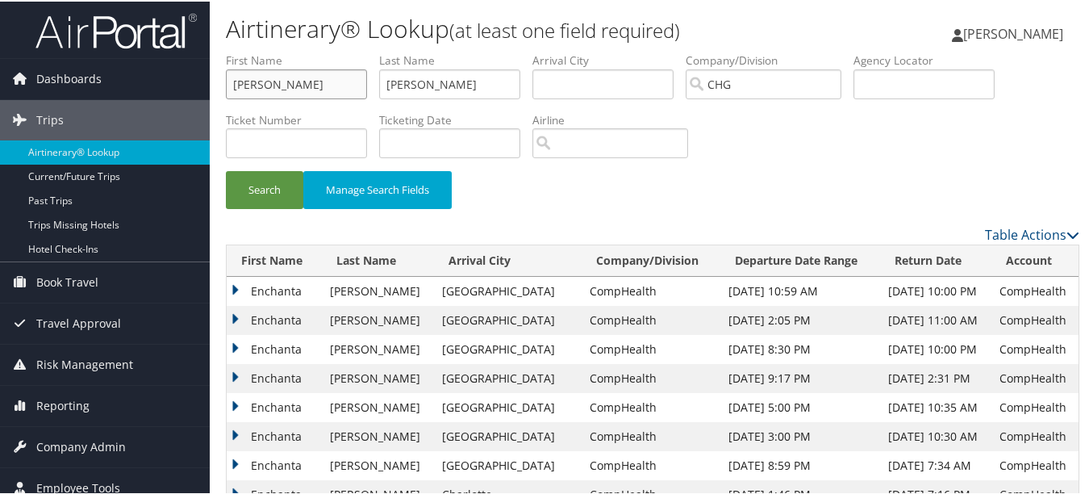
type input "Wendy"
click at [426, 90] on input "Jenkins" at bounding box center [449, 83] width 141 height 30
drag, startPoint x: 444, startPoint y: 81, endPoint x: 353, endPoint y: 82, distance: 90.4
click at [353, 51] on ul "First Name Wendy Last Name Jenkins Departure City Arrival City Company/Division…" at bounding box center [653, 51] width 854 height 0
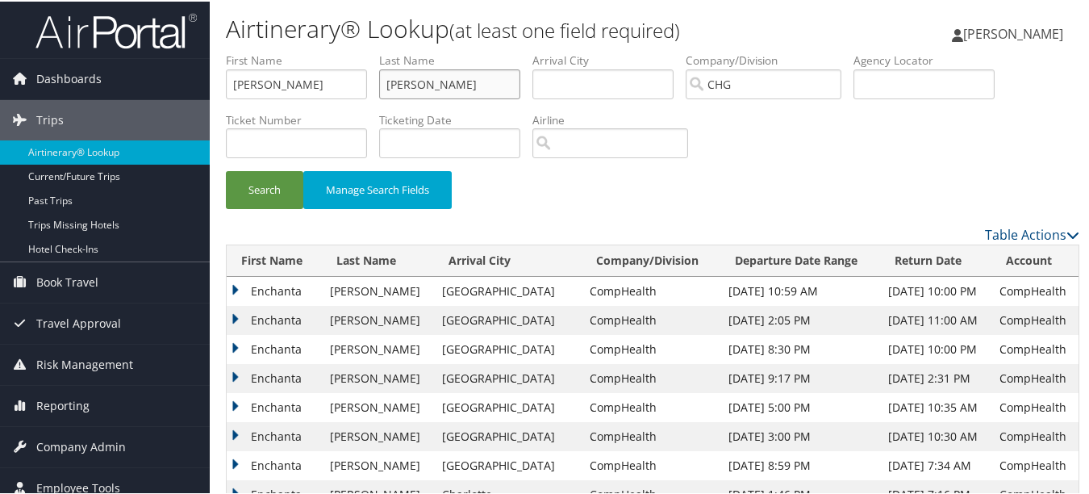
paste input "Devore,"
click at [226, 169] on button "Search" at bounding box center [264, 188] width 77 height 38
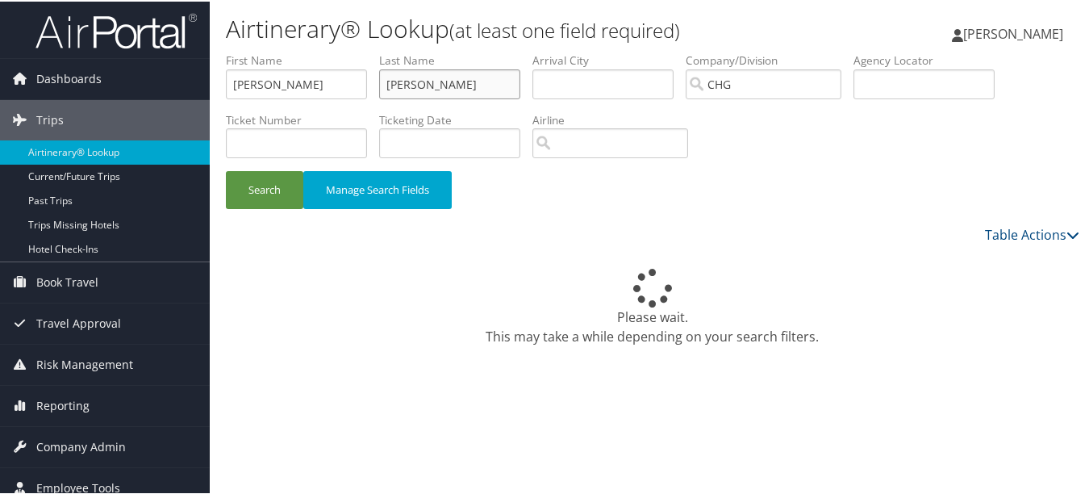
drag, startPoint x: 464, startPoint y: 90, endPoint x: 307, endPoint y: 81, distance: 157.6
click at [307, 51] on ul "First Name Wendy Last Name Devore Departure City Arrival City Company/Division …" at bounding box center [653, 51] width 854 height 0
paste input "Aakjar, Leah"
click at [426, 86] on input "Aakjar, Leah" at bounding box center [449, 83] width 141 height 30
drag, startPoint x: 428, startPoint y: 81, endPoint x: 370, endPoint y: 80, distance: 58.9
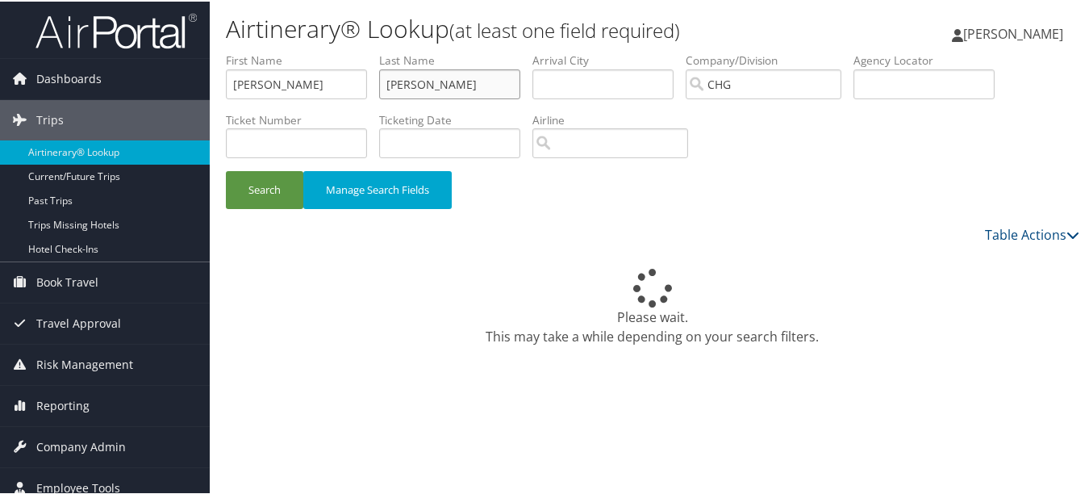
click at [370, 51] on ul "First Name Wendy Last Name Aakjar, Leah Departure City Arrival City Company/Div…" at bounding box center [653, 51] width 854 height 0
type input "Leah"
drag, startPoint x: 315, startPoint y: 86, endPoint x: 81, endPoint y: 85, distance: 233.2
paste input "Aakjar,"
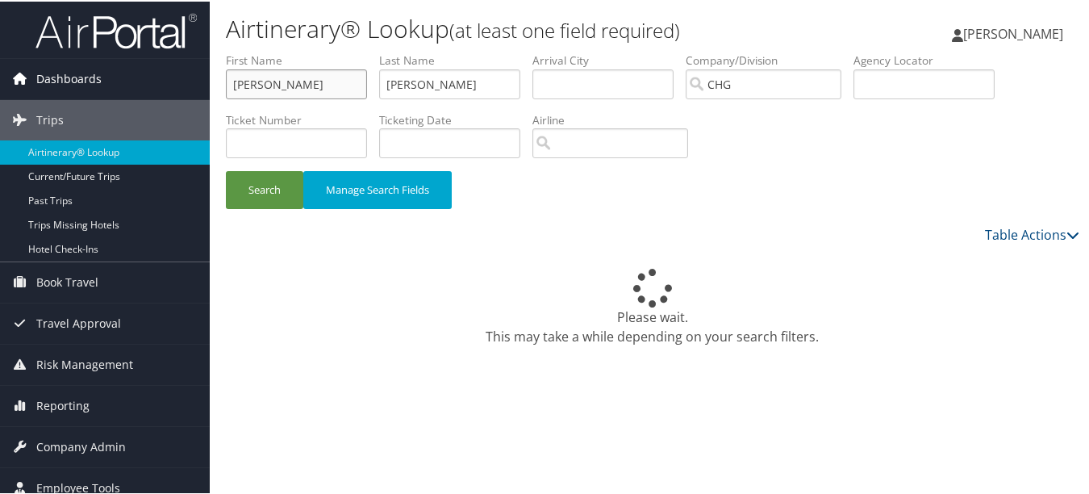
click at [226, 169] on button "Search" at bounding box center [264, 188] width 77 height 38
click at [267, 188] on button "Search" at bounding box center [264, 188] width 77 height 38
click at [275, 200] on button "Search" at bounding box center [264, 188] width 77 height 38
click at [275, 194] on button "Search" at bounding box center [264, 188] width 77 height 38
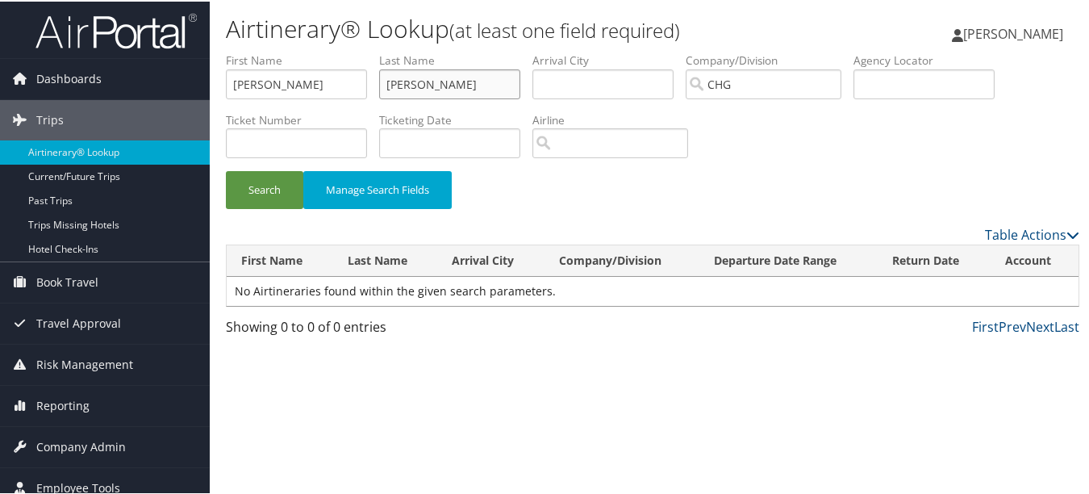
click at [417, 81] on input "Leah" at bounding box center [449, 83] width 141 height 30
click at [303, 77] on input "Aakjar" at bounding box center [296, 83] width 141 height 30
click at [391, 83] on input "Leah" at bounding box center [449, 83] width 141 height 30
click at [300, 86] on input "Aakjar" at bounding box center [296, 83] width 141 height 30
click at [626, 316] on div "First Prev Next Last" at bounding box center [762, 324] width 634 height 19
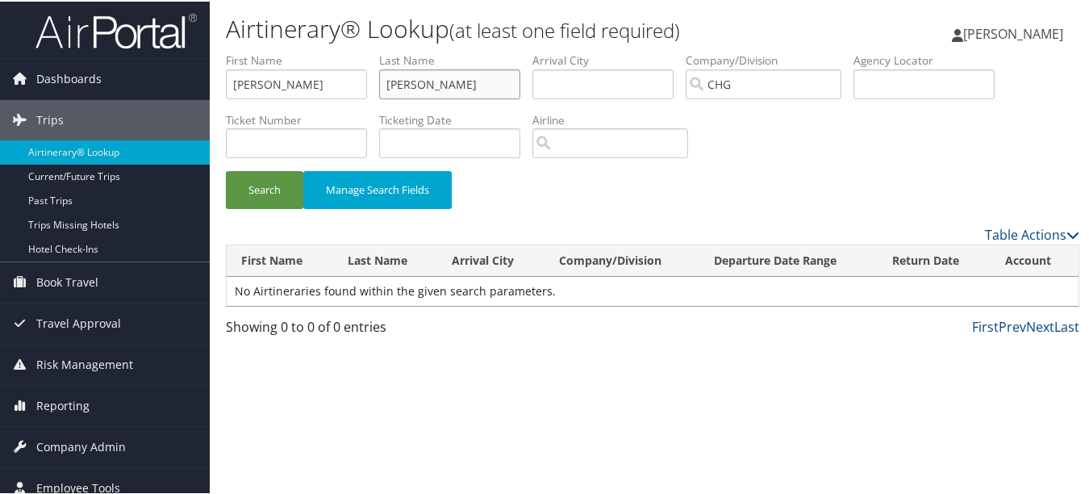
drag, startPoint x: 455, startPoint y: 90, endPoint x: 367, endPoint y: 90, distance: 87.9
click at [367, 51] on ul "First Name Aakjar Last Name Leah Departure City Arrival City Company/Division C…" at bounding box center [653, 51] width 854 height 0
drag, startPoint x: 313, startPoint y: 80, endPoint x: 115, endPoint y: 80, distance: 198.5
click at [115, 80] on div "Dashboards AirPortal 360™ (Manager) My Travel Dashboard Trips Airtinerary® Look…" at bounding box center [548, 247] width 1096 height 494
paste input "Leah"
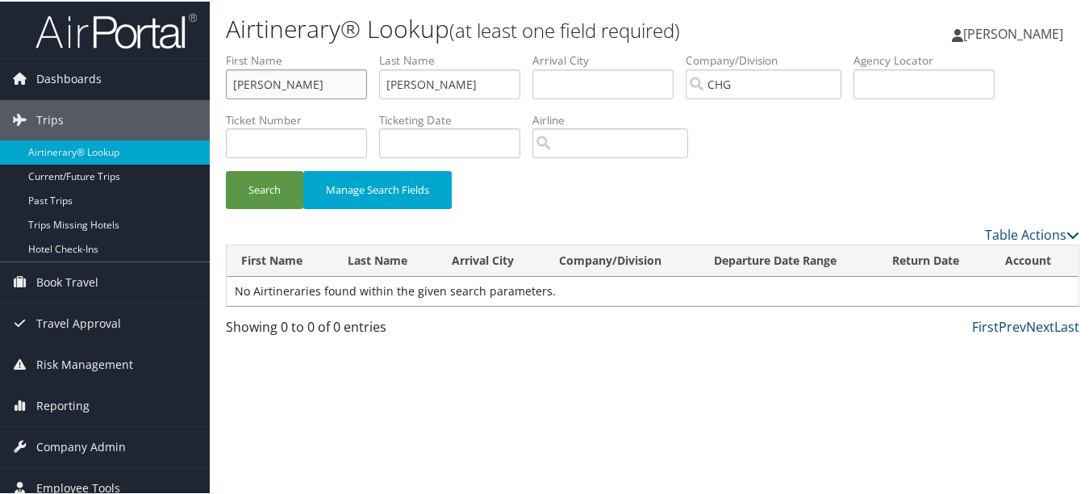
type input "Leah"
paste input "Aakjar"
drag, startPoint x: 462, startPoint y: 85, endPoint x: 361, endPoint y: 78, distance: 101.1
click at [362, 51] on ul "First Name Leah Last Name Aakjar Departure City Arrival City Company/Division C…" at bounding box center [653, 51] width 854 height 0
type input "Aakjar"
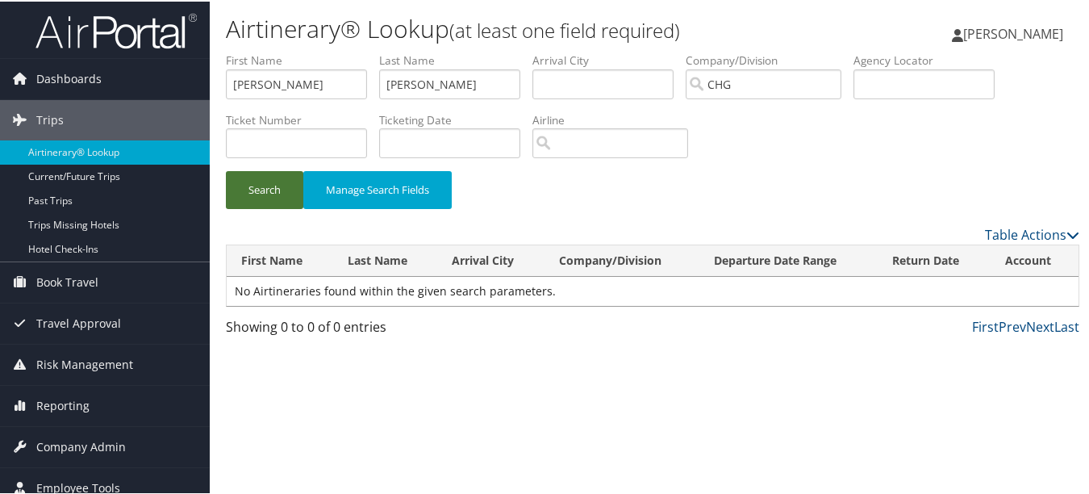
click at [267, 186] on button "Search" at bounding box center [264, 188] width 77 height 38
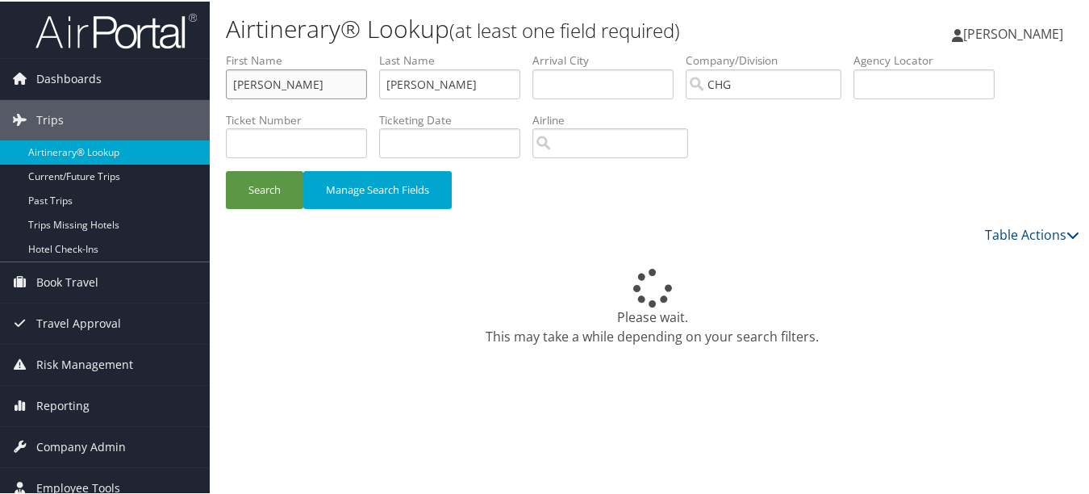
paste input "[PERSON_NAME]"
drag, startPoint x: 360, startPoint y: 87, endPoint x: 85, endPoint y: 56, distance: 276.9
click at [85, 56] on div "Dashboards AirPortal 360™ (Manager) My Travel Dashboard Trips Airtinerary® Look…" at bounding box center [548, 247] width 1096 height 494
type input "[PERSON_NAME]"
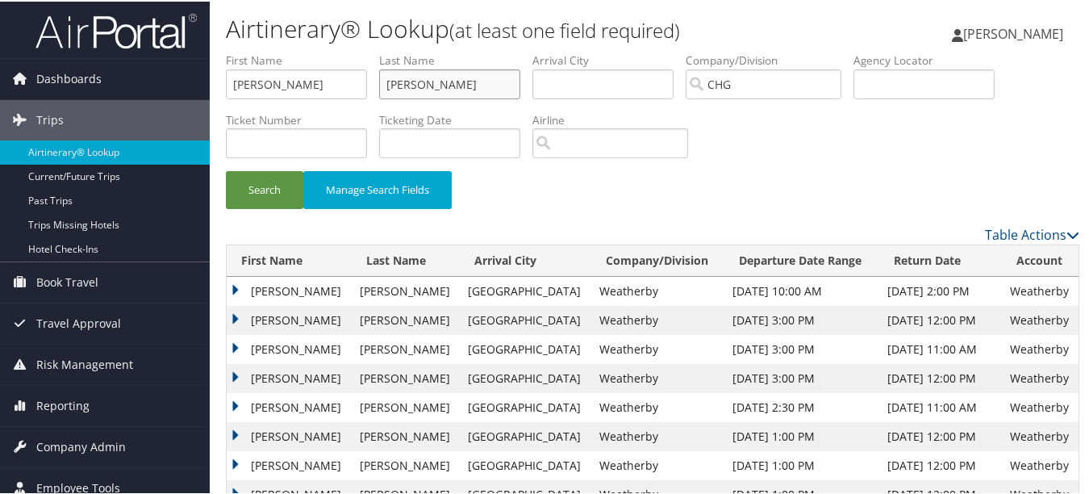
paste input "ldaas,"
type input "Aldaas"
click at [226, 169] on button "Search" at bounding box center [264, 188] width 77 height 38
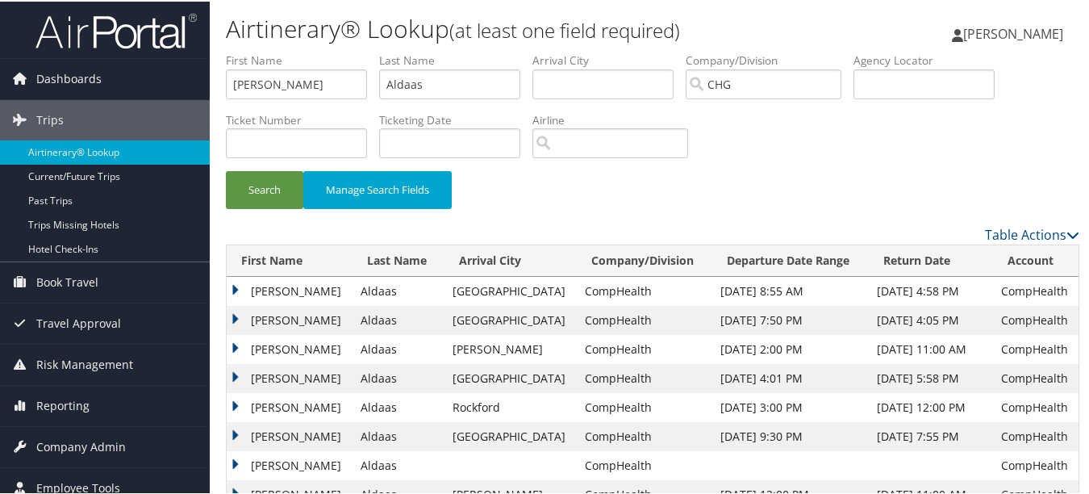
click at [704, 200] on div "Search Manage Search Fields" at bounding box center [653, 196] width 878 height 54
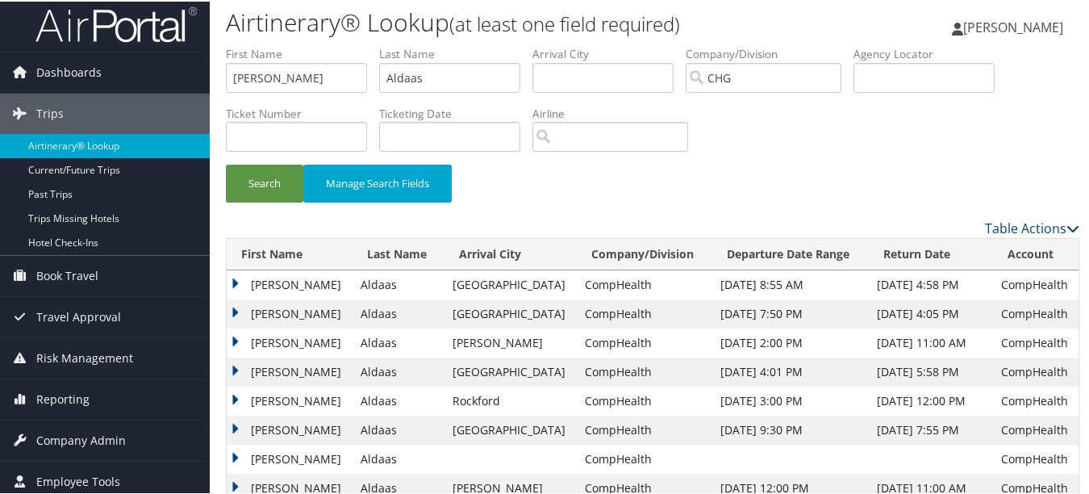
scroll to position [449, 0]
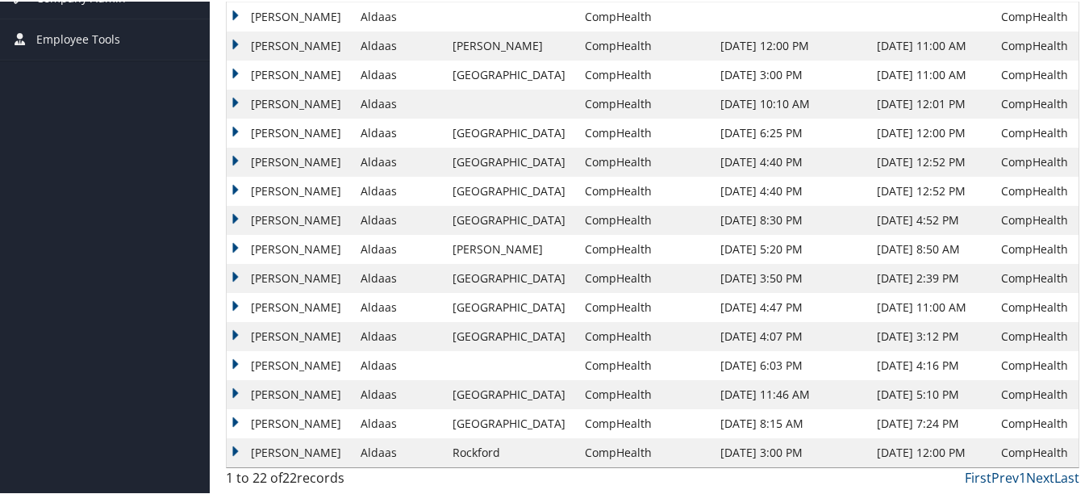
click at [233, 303] on td "Fadi" at bounding box center [290, 305] width 126 height 29
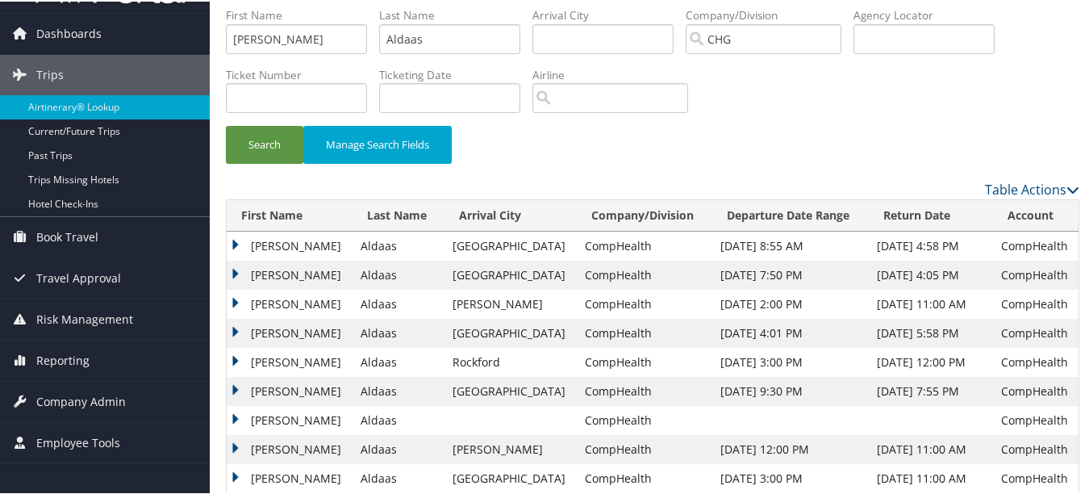
scroll to position [0, 0]
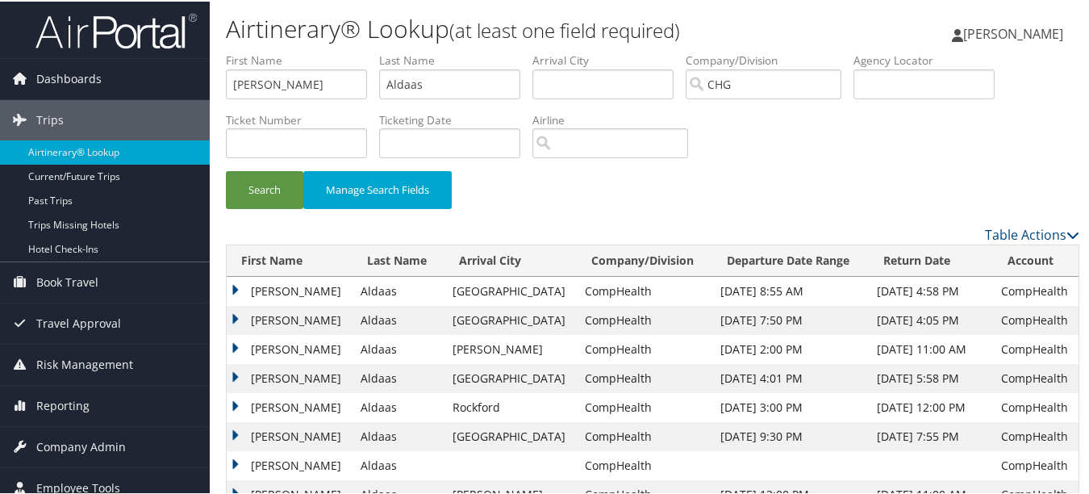
click at [579, 210] on div "Search Manage Search Fields" at bounding box center [653, 196] width 878 height 54
drag, startPoint x: 315, startPoint y: 75, endPoint x: 205, endPoint y: 77, distance: 110.6
paste input "Malik, Shahzad"
type input "Shahzad"
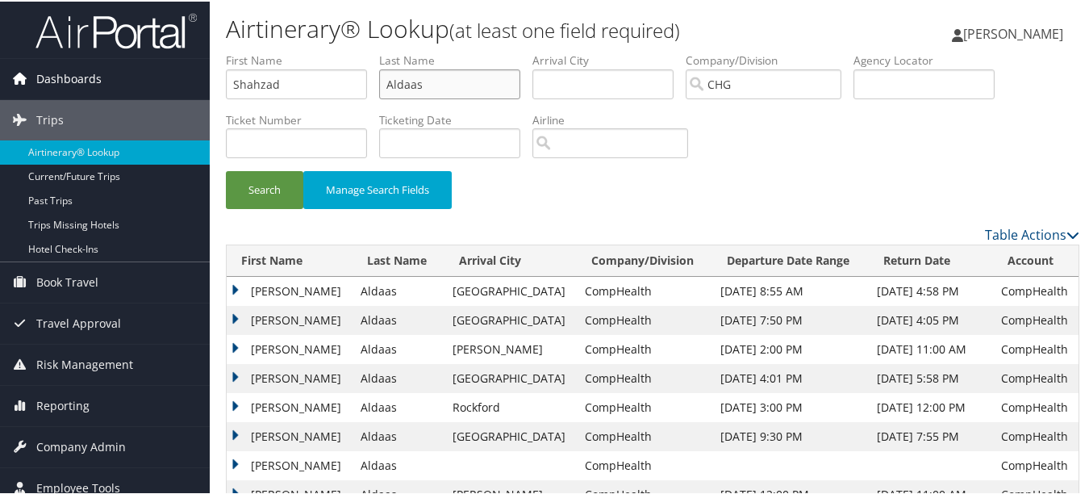
paste input "Malik,"
type input "Malik"
click at [226, 169] on button "Search" at bounding box center [264, 188] width 77 height 38
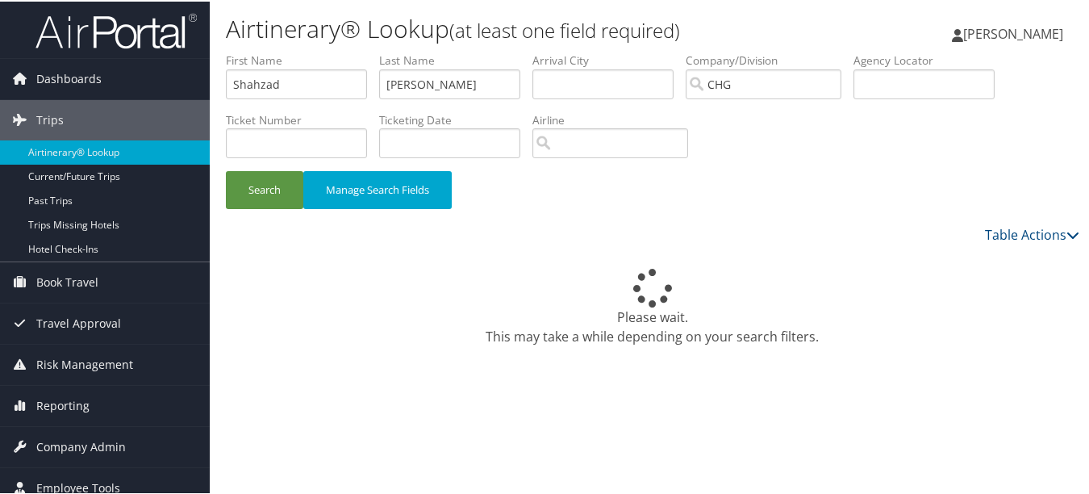
click at [767, 275] on div "Please wait. This may take a while depending on your search filters." at bounding box center [653, 305] width 854 height 77
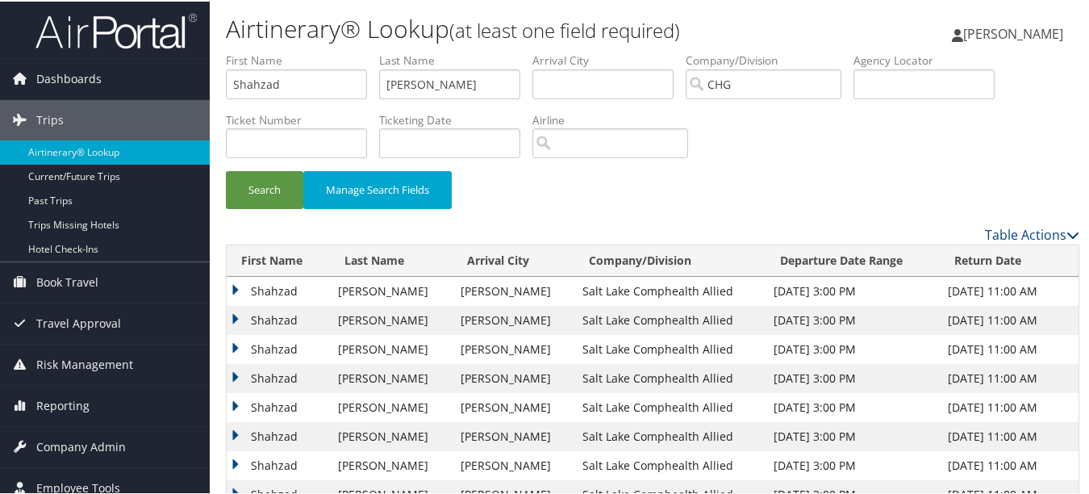
click at [905, 194] on div "Search Manage Search Fields" at bounding box center [653, 196] width 878 height 54
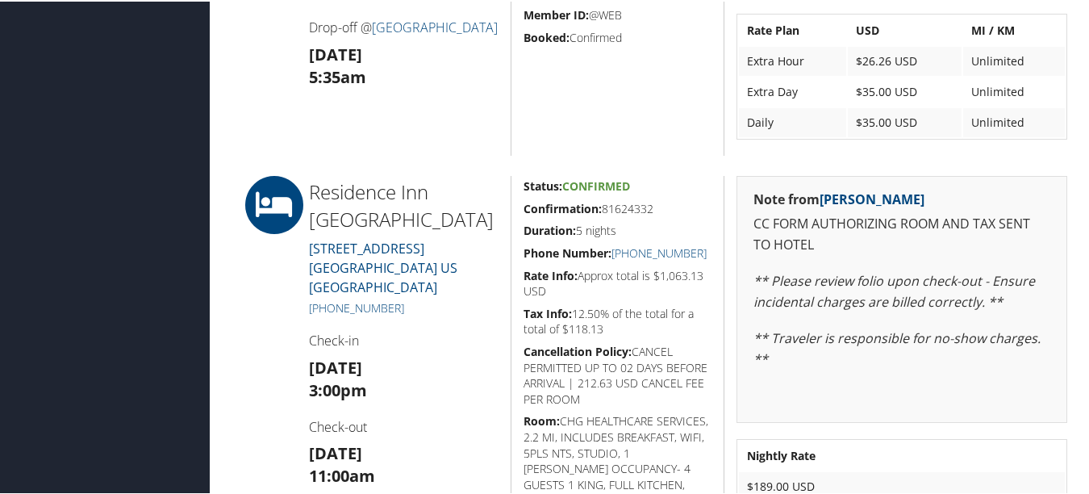
scroll to position [1210, 0]
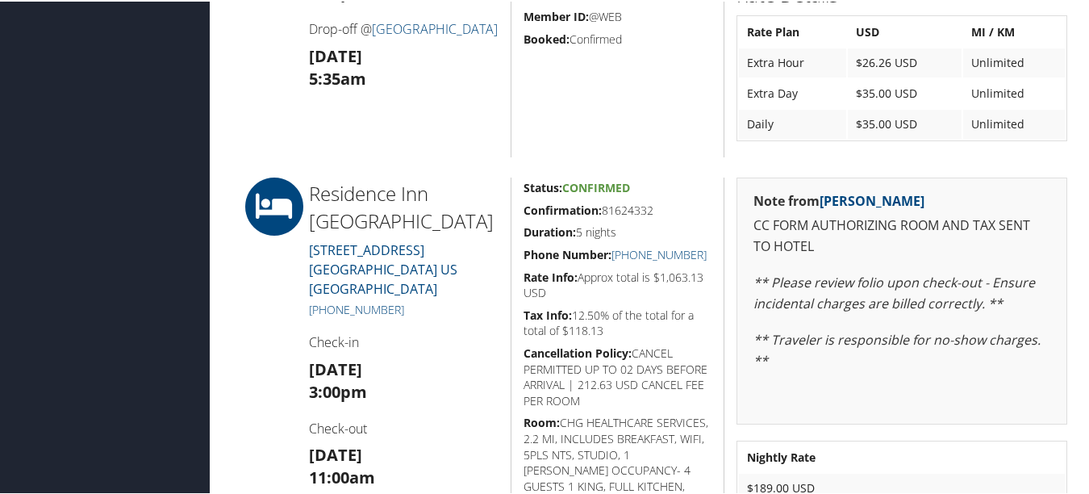
click at [562, 118] on div "Status: Confirmed Confirmation: 36421703US3PEXP Duration: 5 days Rate Info: 245…" at bounding box center [618, 2] width 214 height 307
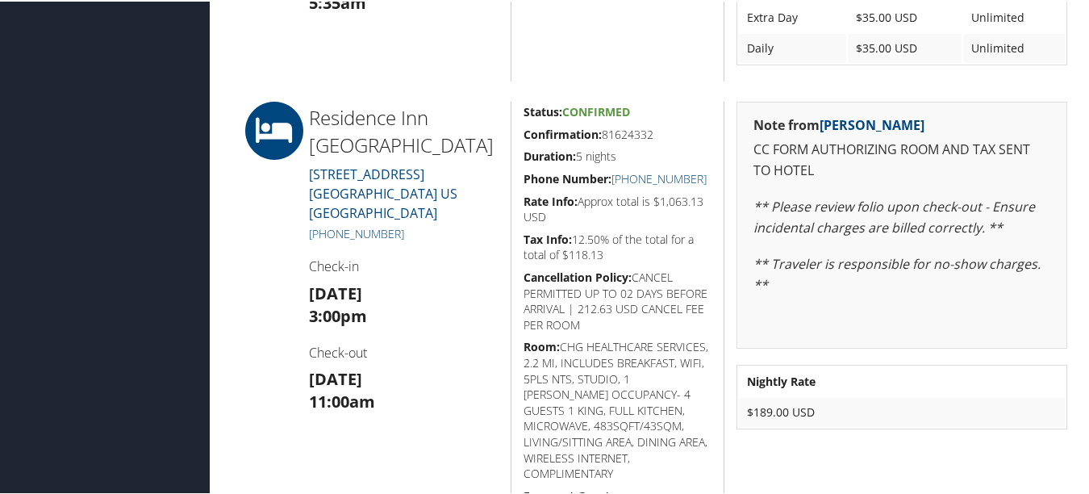
scroll to position [1372, 0]
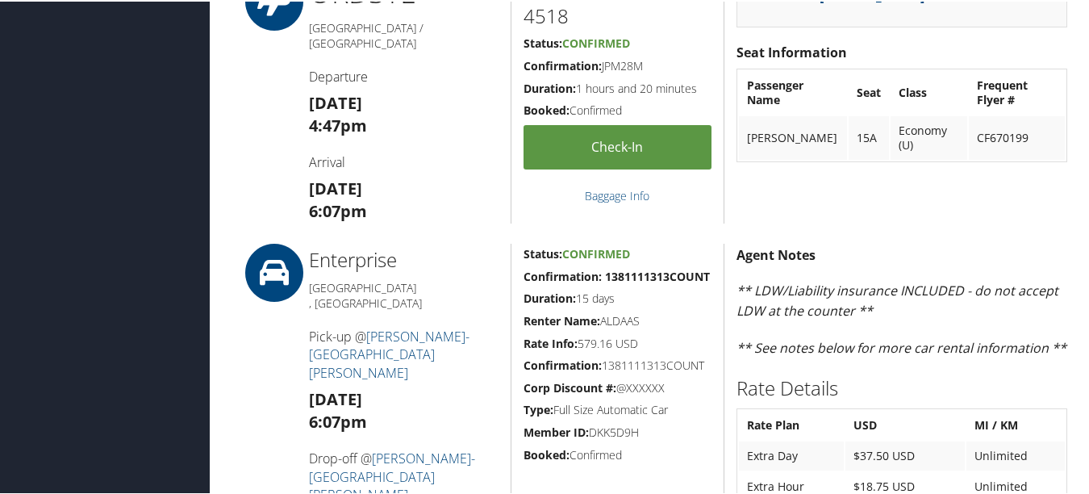
scroll to position [323, 0]
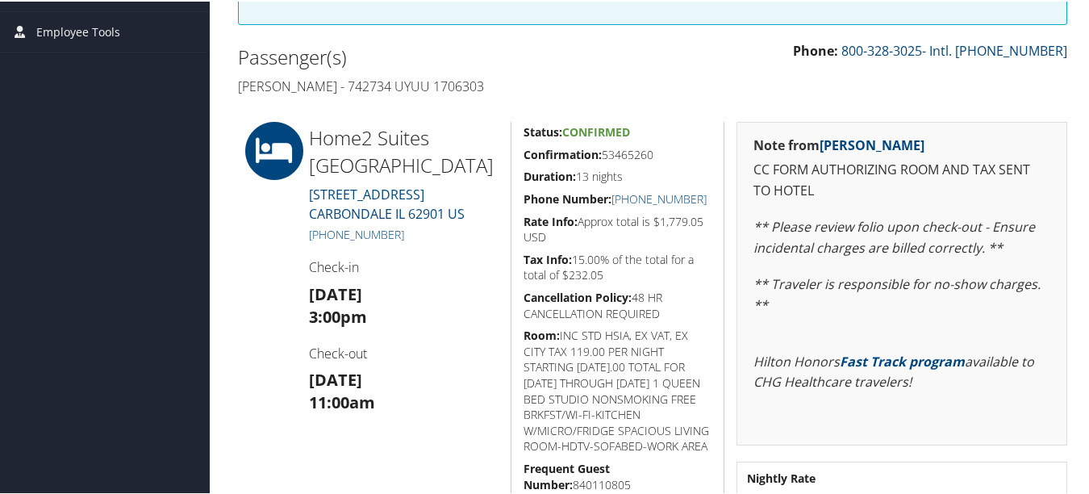
scroll to position [307, 0]
